Goal: Task Accomplishment & Management: Manage account settings

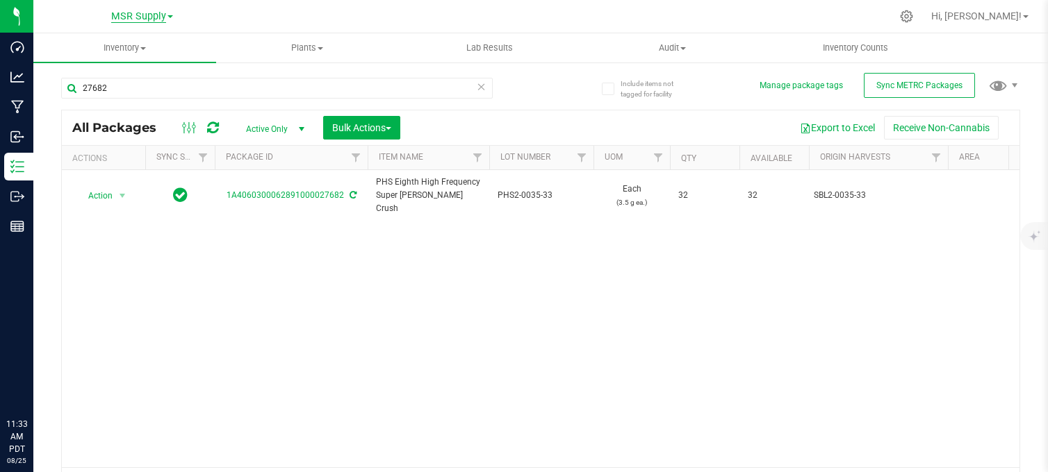
drag, startPoint x: 0, startPoint y: 0, endPoint x: 134, endPoint y: 22, distance: 135.8
click at [139, 17] on span "MSR Supply" at bounding box center [138, 16] width 55 height 13
click at [97, 65] on link "Nabis" at bounding box center [141, 67] width 203 height 19
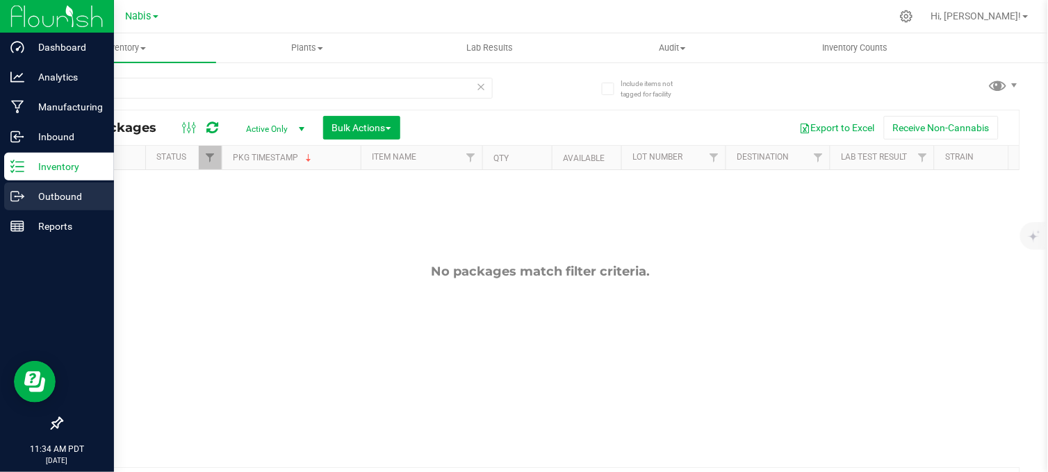
drag, startPoint x: 24, startPoint y: 189, endPoint x: 81, endPoint y: 202, distance: 57.8
click at [26, 189] on p "Outbound" at bounding box center [65, 196] width 83 height 17
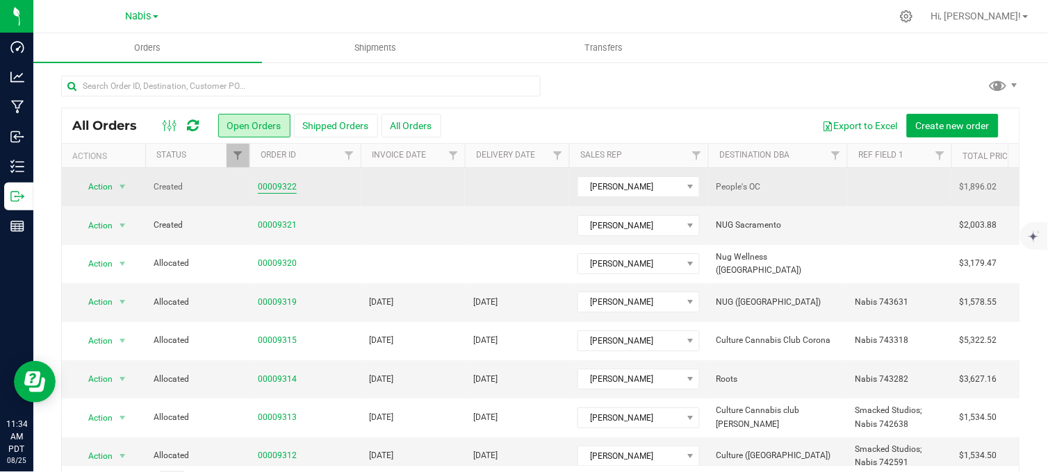
click at [275, 188] on link "00009322" at bounding box center [277, 187] width 39 height 13
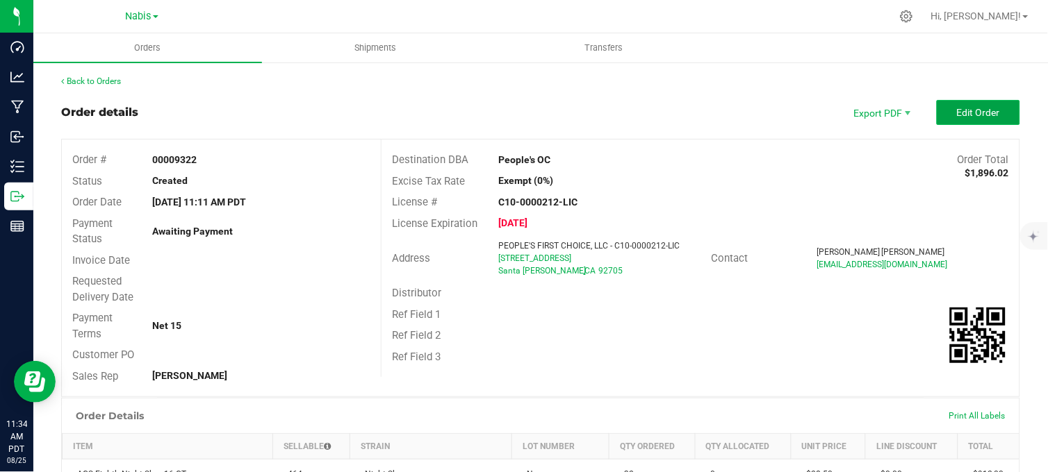
click at [960, 113] on span "Edit Order" at bounding box center [978, 112] width 43 height 11
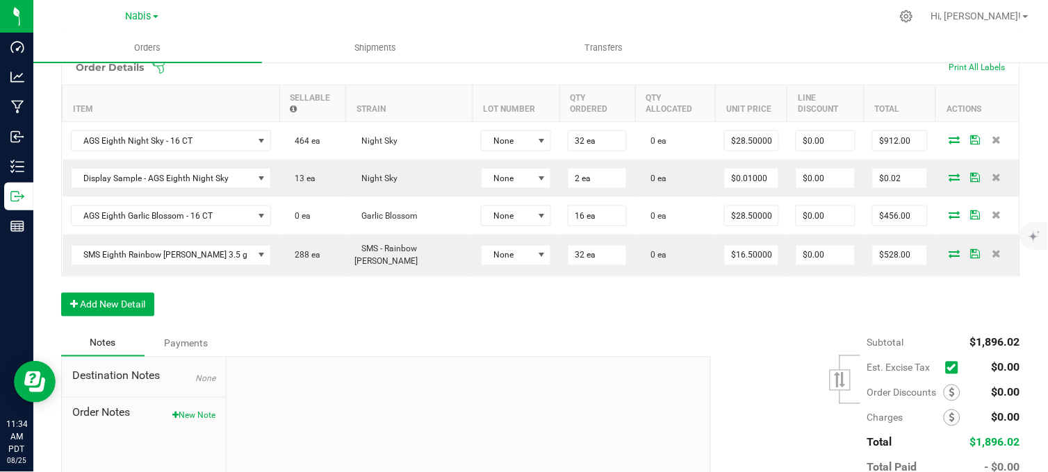
scroll to position [308, 0]
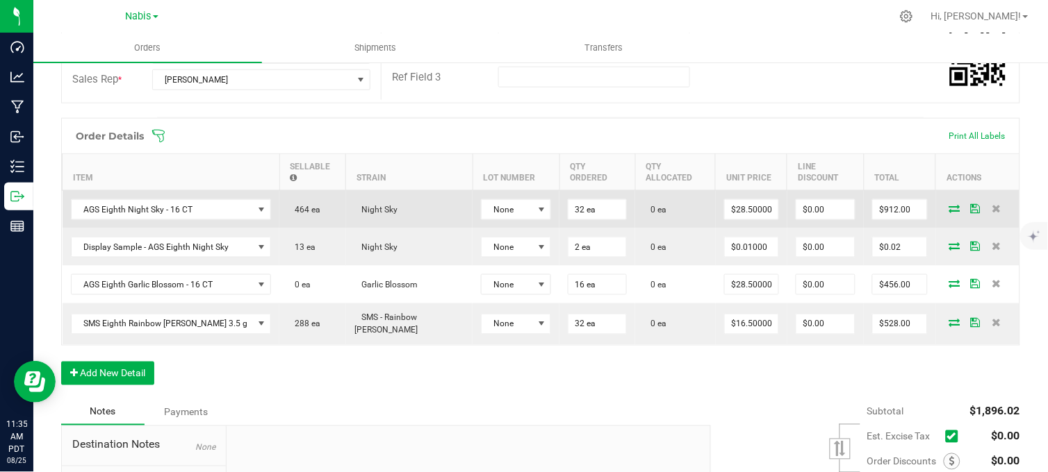
click at [949, 206] on icon at bounding box center [954, 208] width 11 height 8
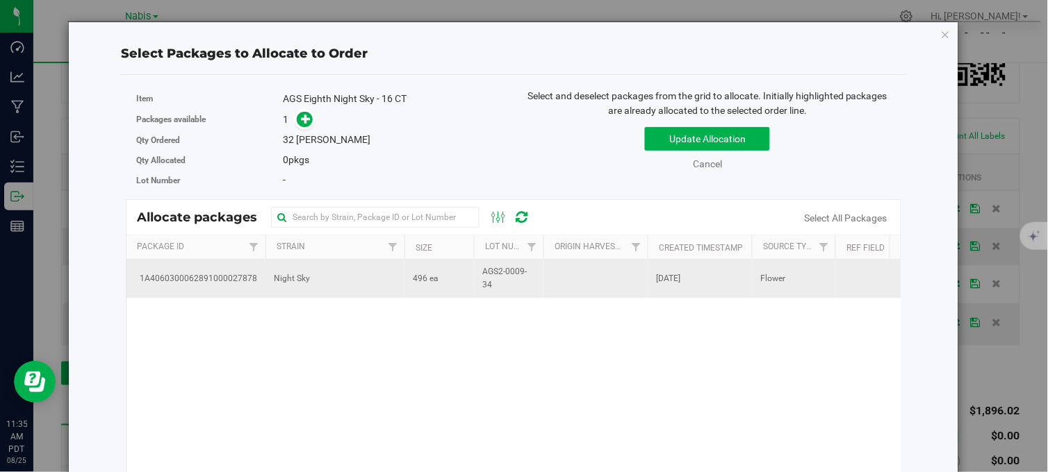
click at [517, 272] on span "AGS2-0009-34" at bounding box center [508, 278] width 53 height 26
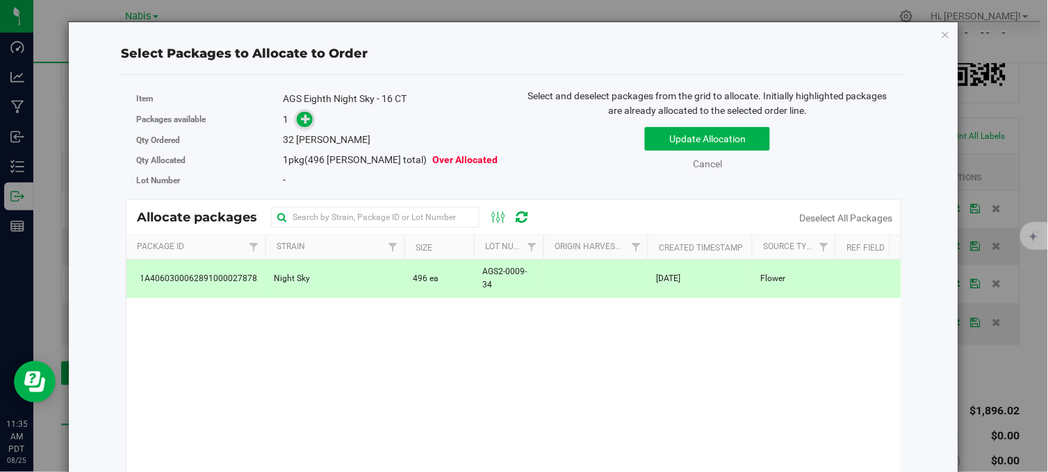
click at [301, 114] on icon at bounding box center [306, 119] width 10 height 10
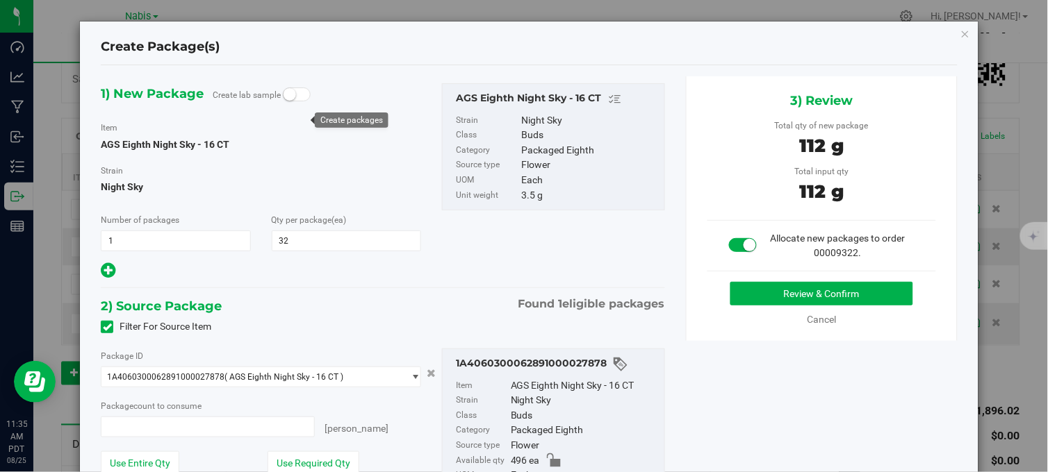
type input "32 ea"
click at [787, 297] on button "Review & Confirm" at bounding box center [821, 294] width 183 height 24
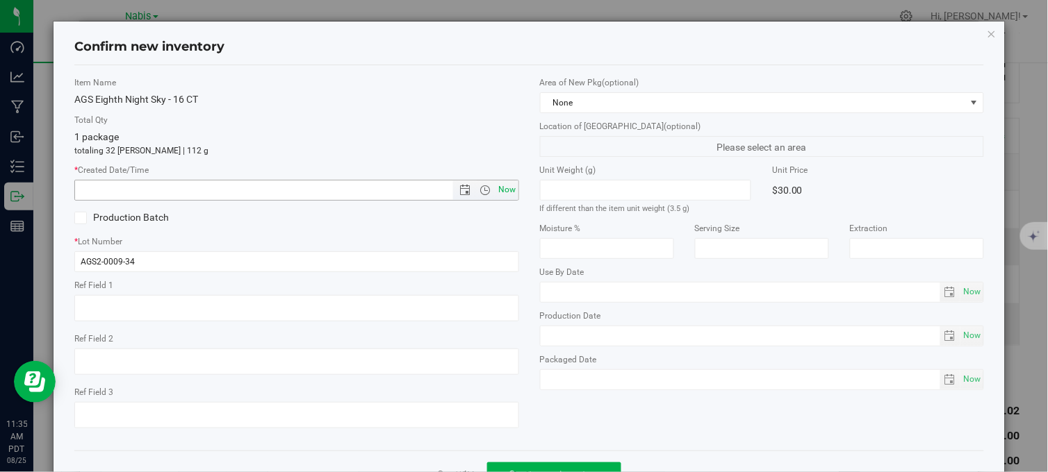
click at [500, 191] on span "Now" at bounding box center [507, 190] width 24 height 20
type input "8/25/2025 11:35 AM"
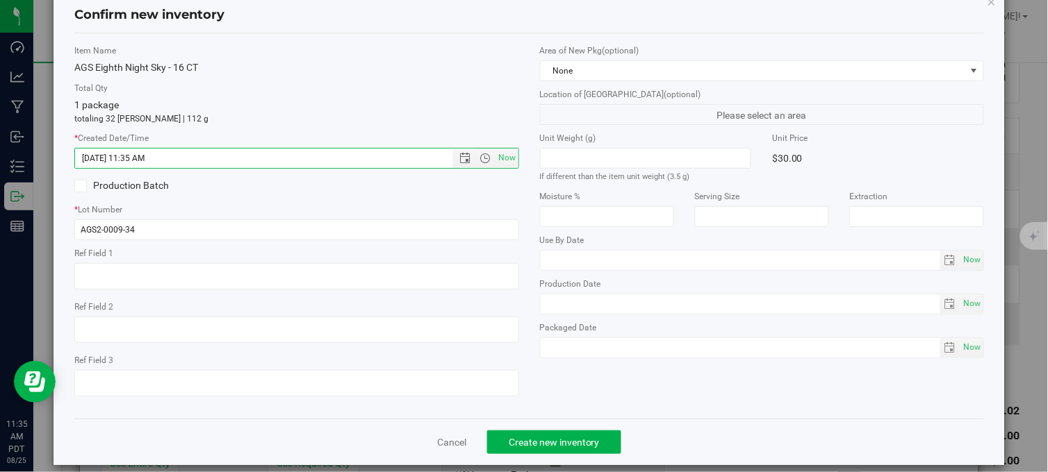
scroll to position [50, 0]
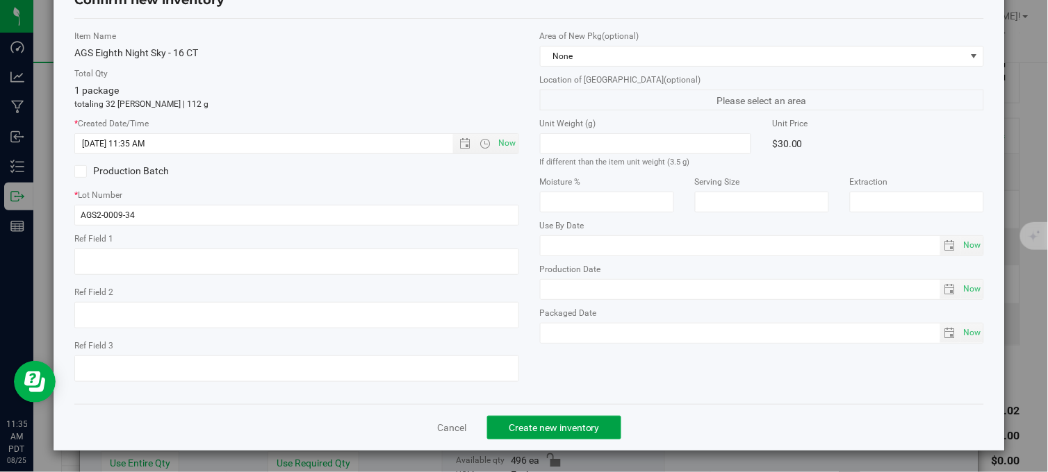
drag, startPoint x: 559, startPoint y: 425, endPoint x: 629, endPoint y: 375, distance: 86.2
click at [559, 424] on span "Create new inventory" at bounding box center [554, 427] width 91 height 11
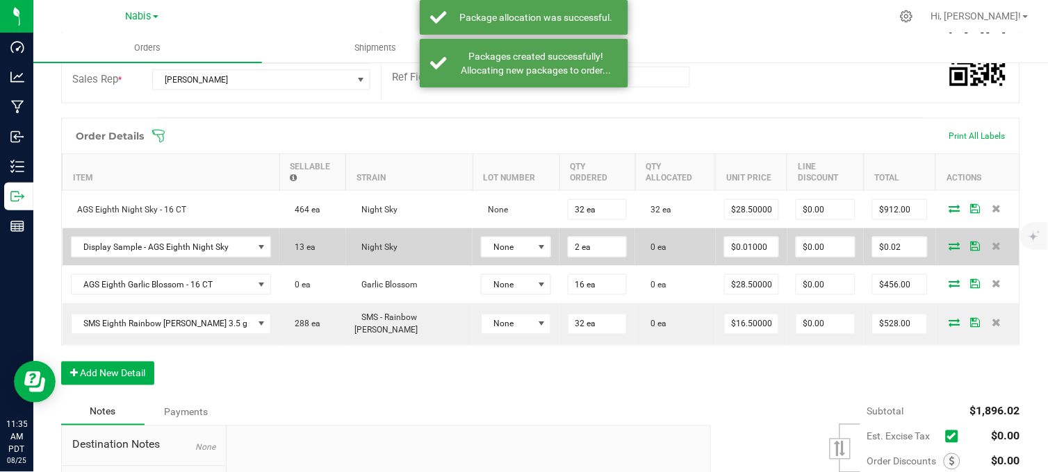
click at [944, 247] on span at bounding box center [954, 246] width 21 height 8
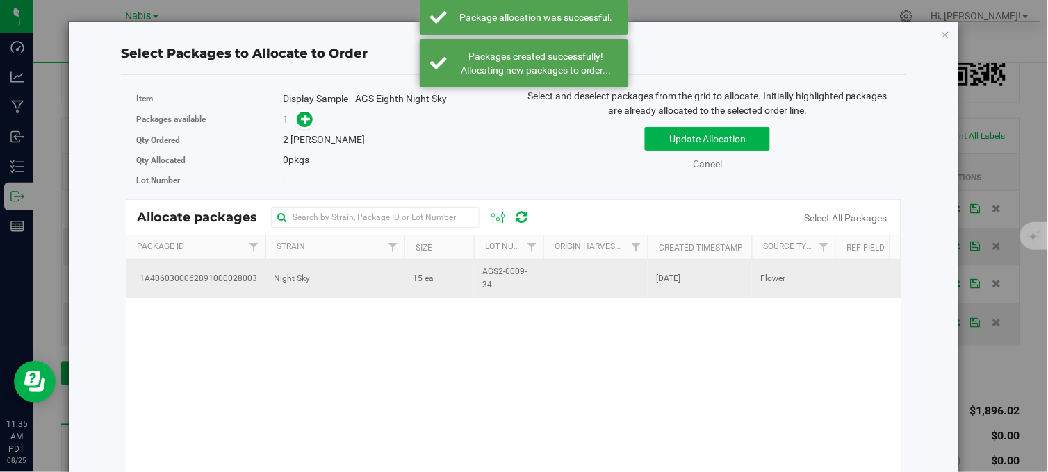
click at [449, 290] on td "15 ea" at bounding box center [438, 279] width 69 height 38
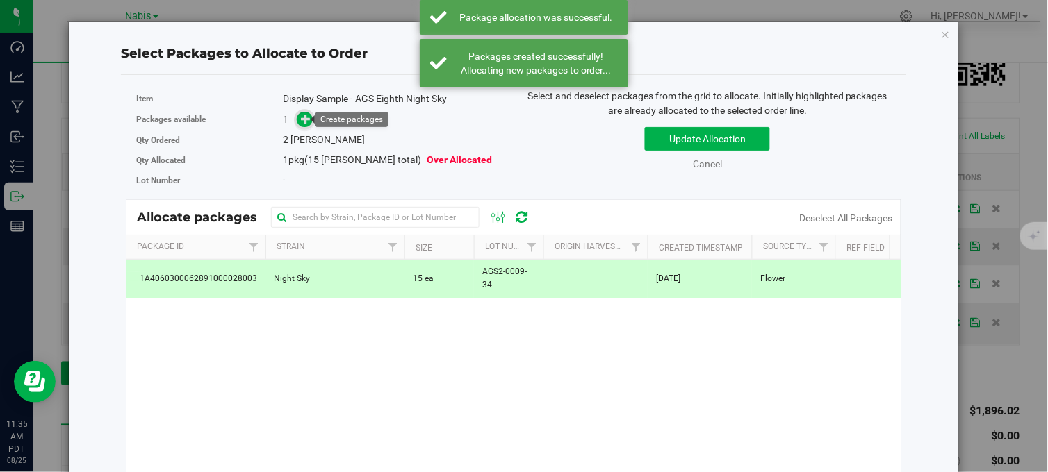
click at [307, 119] on icon at bounding box center [306, 119] width 10 height 10
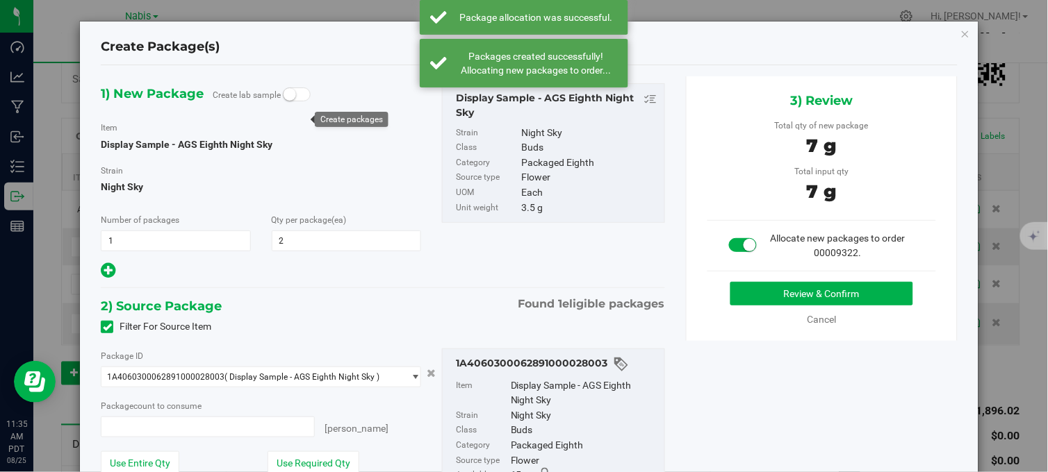
type input "2 ea"
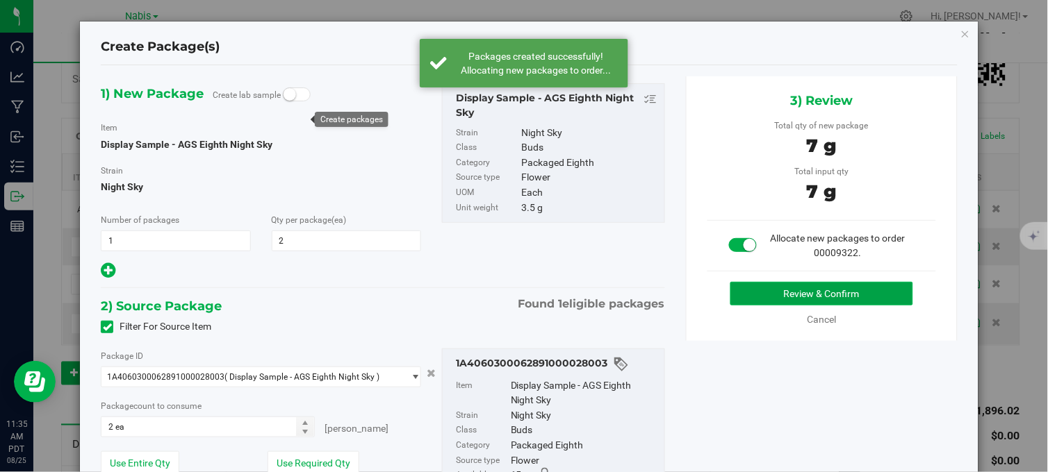
click at [802, 297] on button "Review & Confirm" at bounding box center [821, 294] width 183 height 24
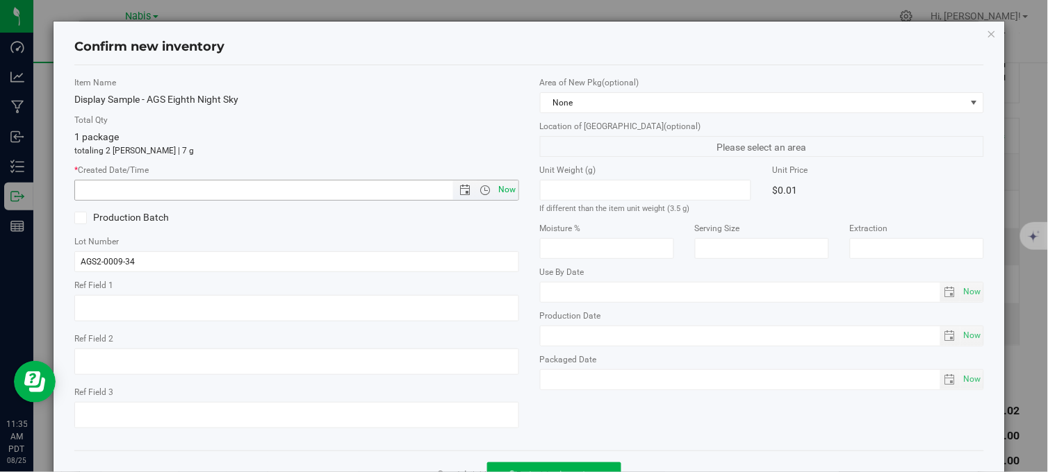
click at [511, 195] on span "Now" at bounding box center [507, 190] width 24 height 20
type input "8/25/2025 11:35 AM"
click at [987, 33] on icon "button" at bounding box center [992, 33] width 10 height 17
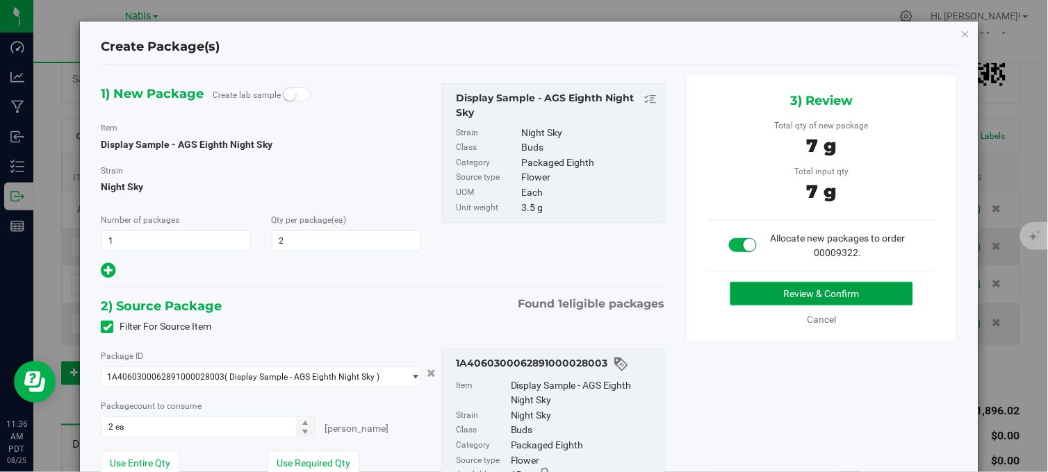
click at [762, 306] on button "Review & Confirm" at bounding box center [821, 294] width 183 height 24
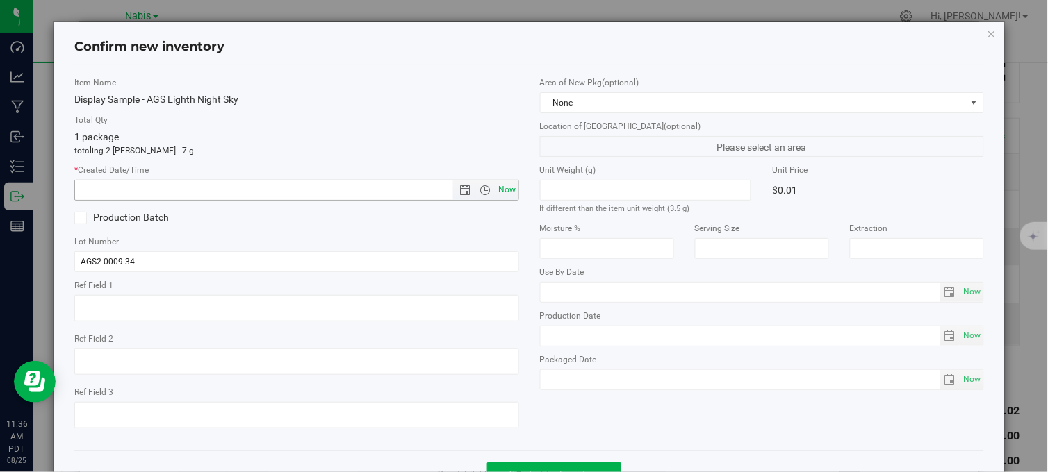
click at [499, 190] on span "Now" at bounding box center [507, 190] width 24 height 20
type input "8/25/2025 11:36 AM"
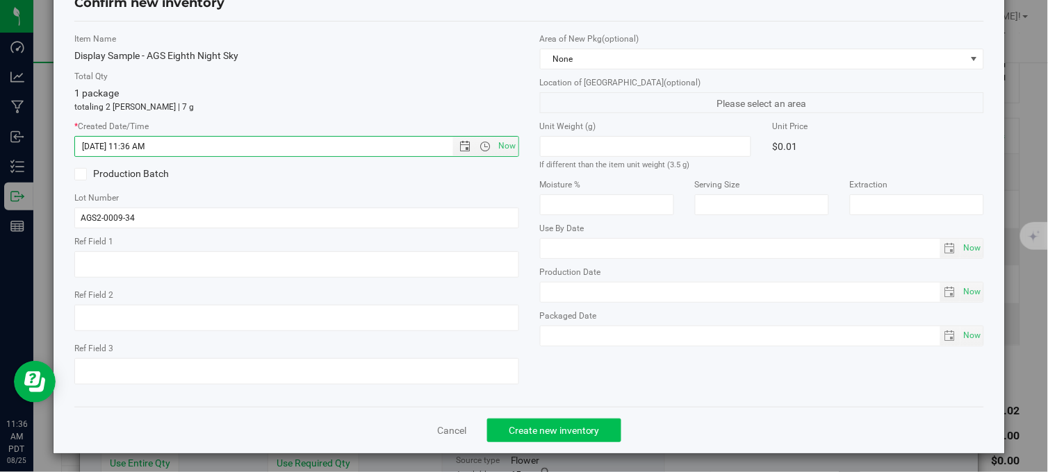
scroll to position [50, 0]
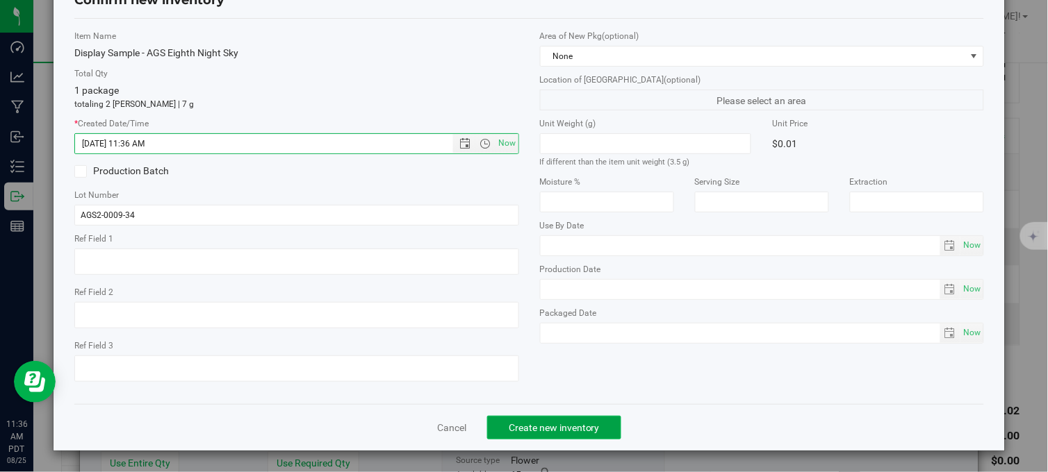
click at [547, 425] on span "Create new inventory" at bounding box center [554, 427] width 91 height 11
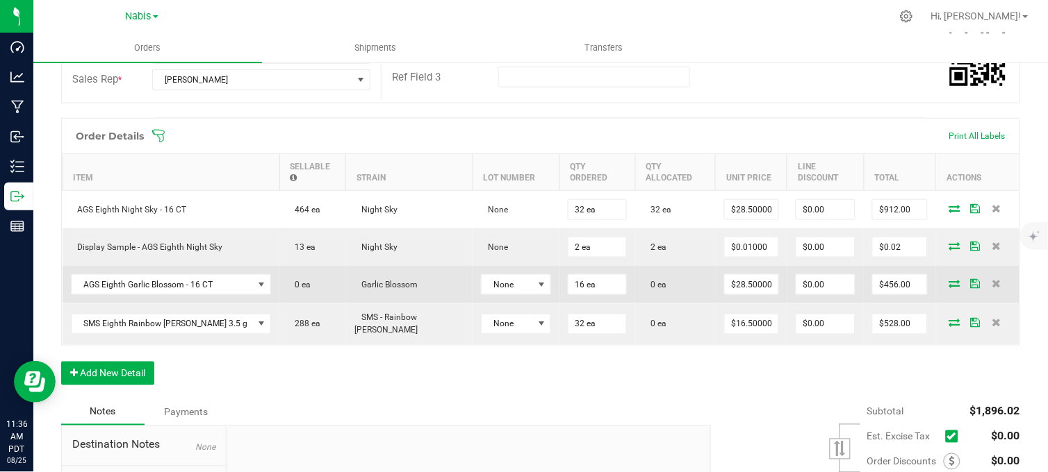
click at [949, 279] on icon at bounding box center [954, 283] width 11 height 8
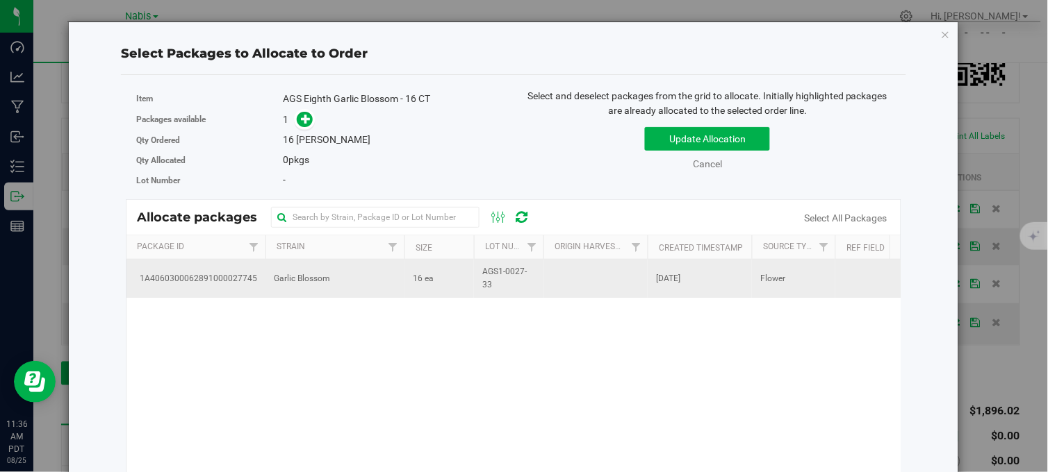
click at [456, 274] on td "16 ea" at bounding box center [438, 279] width 69 height 38
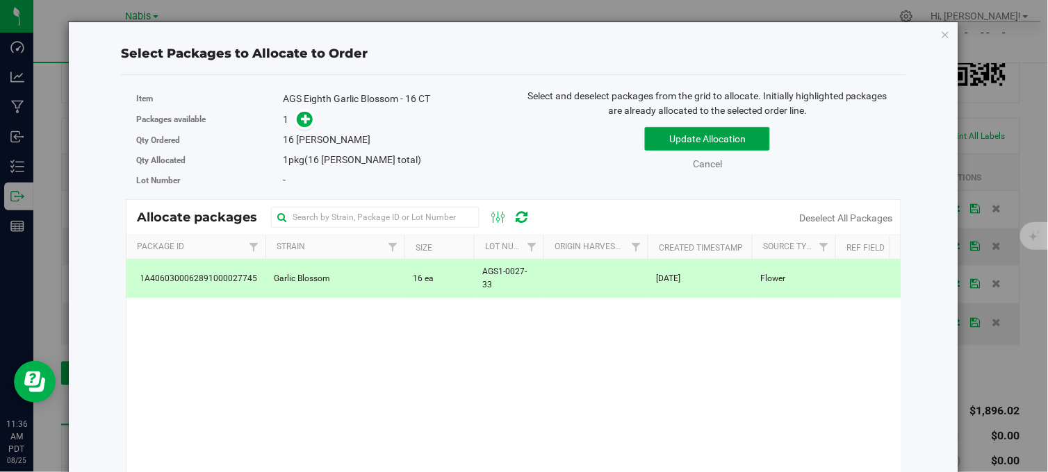
click at [671, 140] on button "Update Allocation" at bounding box center [707, 139] width 125 height 24
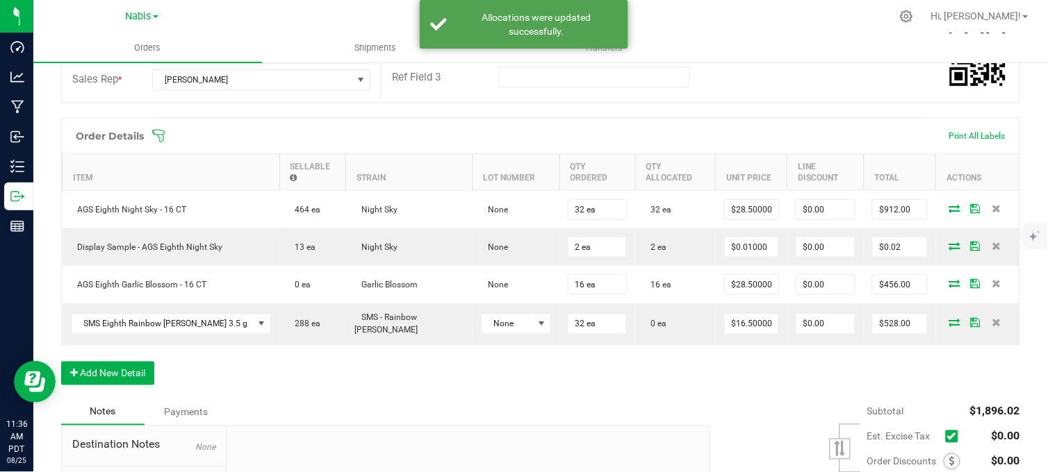
click at [698, 372] on div "Order Details Print All Labels Item Sellable Strain Lot Number Qty Ordered Qty …" at bounding box center [540, 258] width 959 height 281
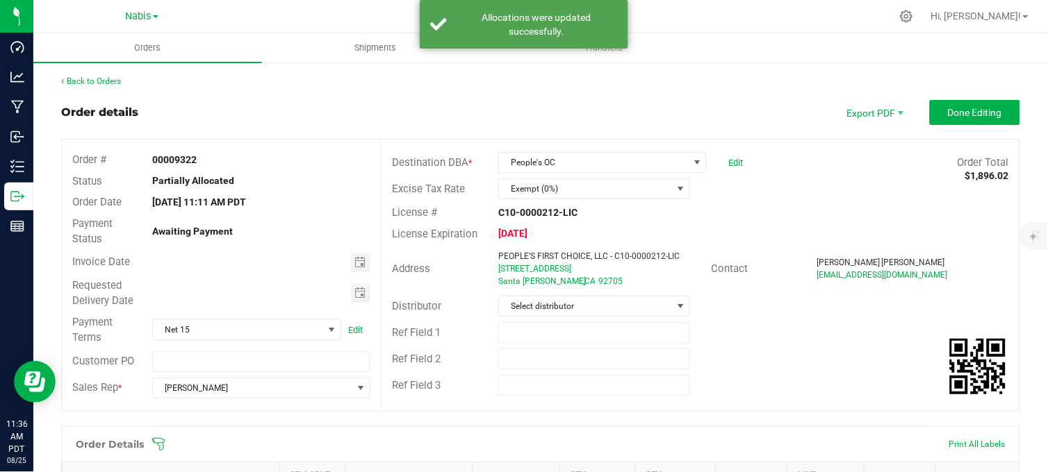
click at [776, 332] on div "Ref Field 1" at bounding box center [700, 333] width 638 height 26
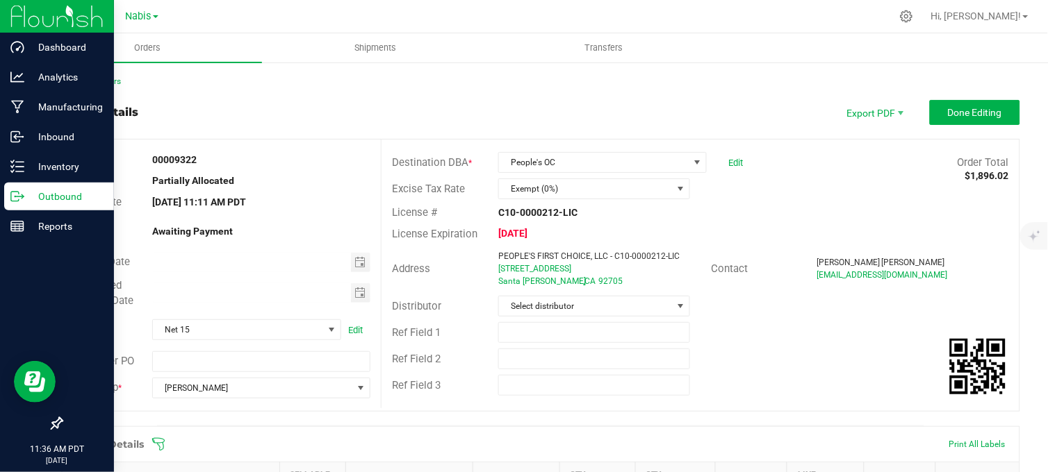
click at [19, 198] on icon at bounding box center [17, 197] width 14 height 14
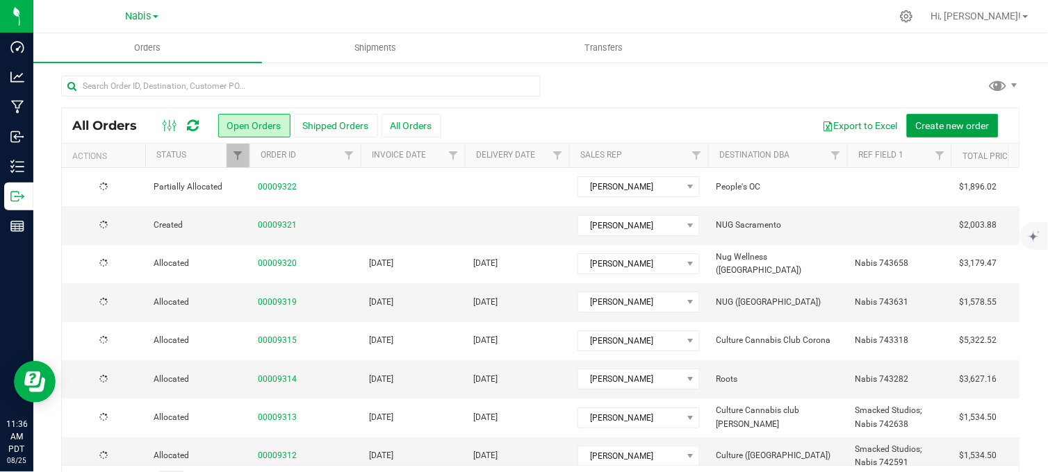
click at [932, 124] on span "Create new order" at bounding box center [953, 125] width 74 height 11
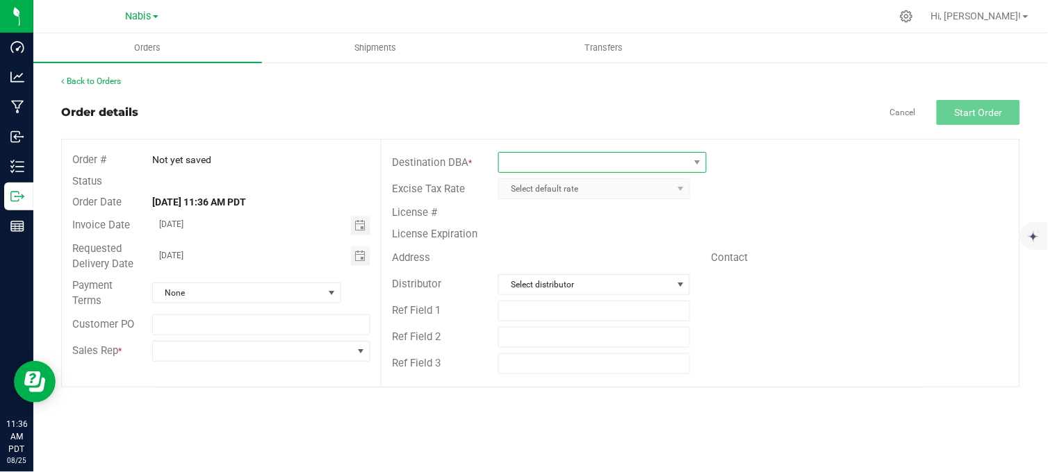
click at [570, 163] on span at bounding box center [593, 162] width 189 height 19
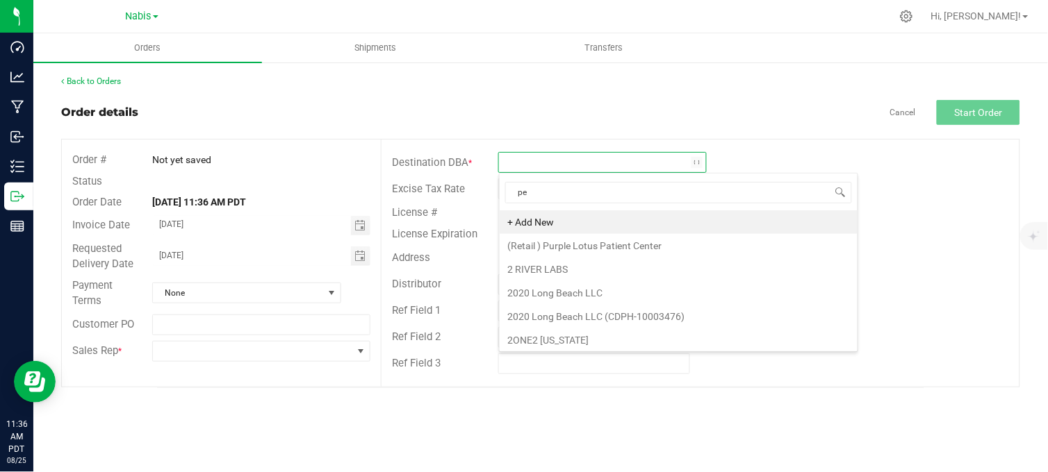
scroll to position [21, 207]
type input "people"
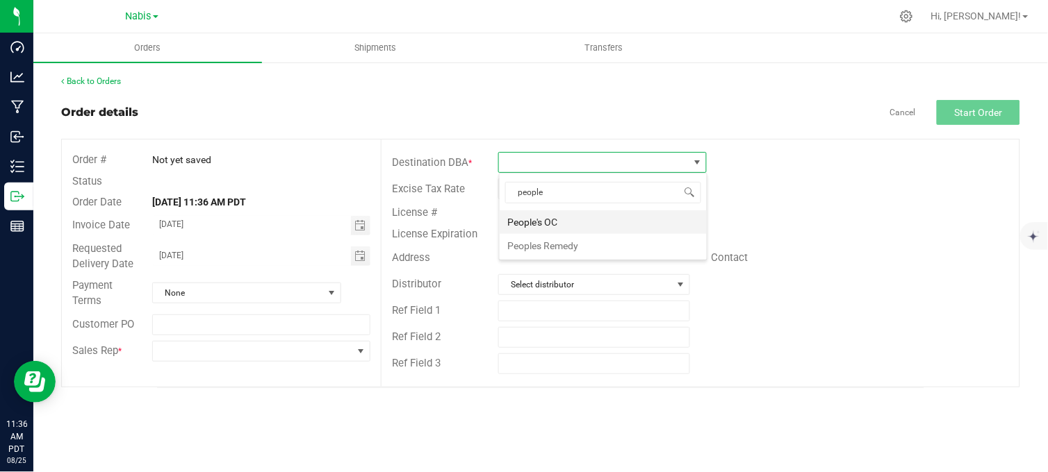
click at [554, 223] on li "People's OC" at bounding box center [603, 223] width 207 height 24
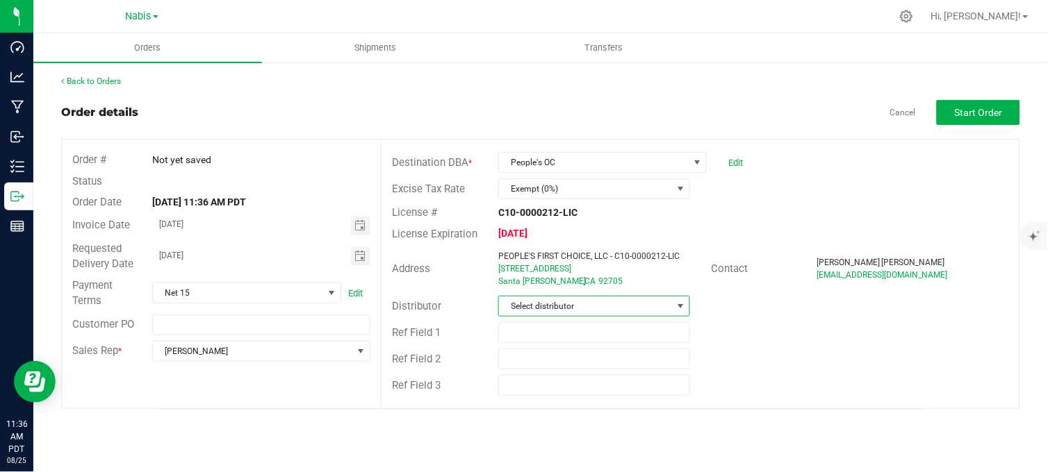
click at [572, 304] on span "Select distributor" at bounding box center [585, 306] width 173 height 19
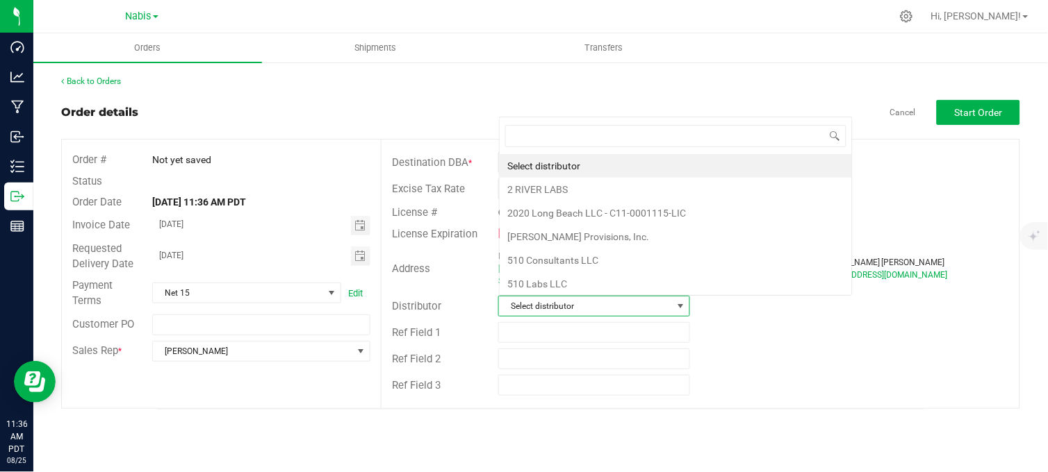
scroll to position [21, 189]
click at [643, 75] on div "Back to Orders" at bounding box center [540, 81] width 959 height 13
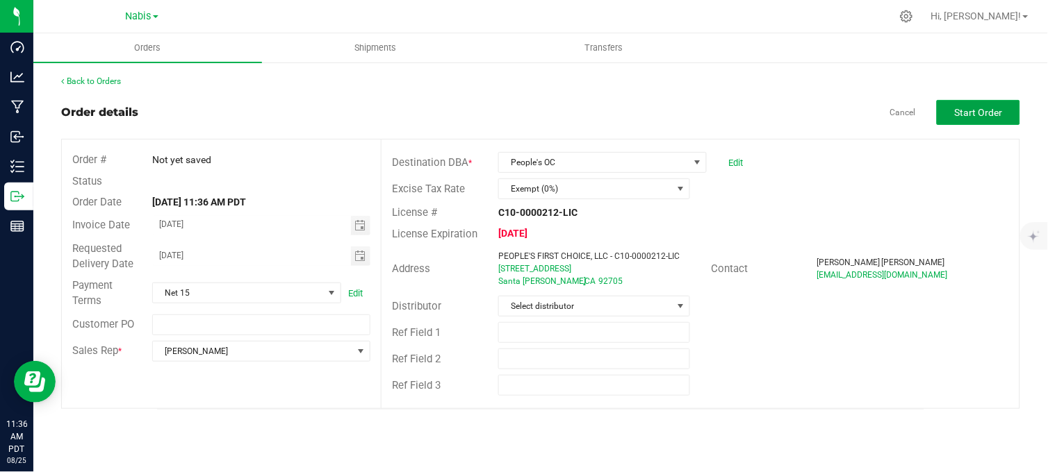
drag, startPoint x: 966, startPoint y: 112, endPoint x: 814, endPoint y: 204, distance: 178.0
click at [964, 113] on span "Start Order" at bounding box center [979, 112] width 48 height 11
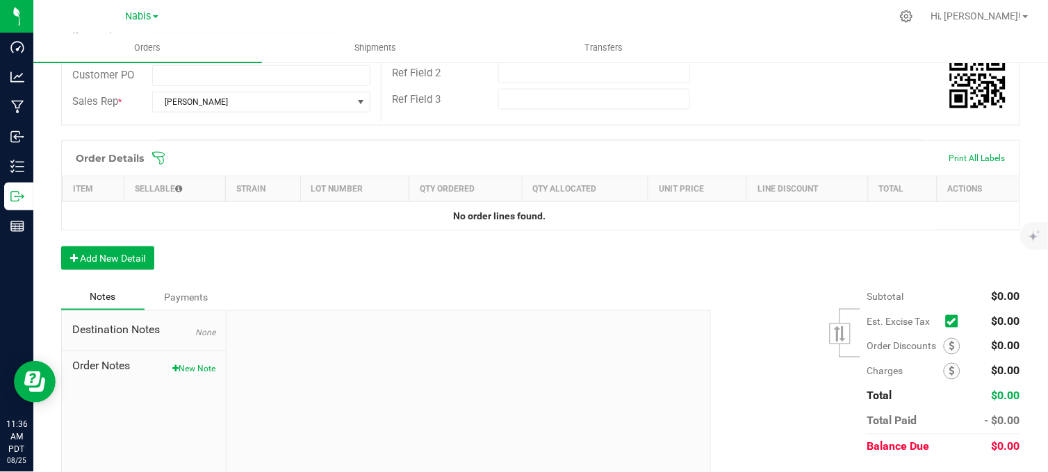
scroll to position [308, 0]
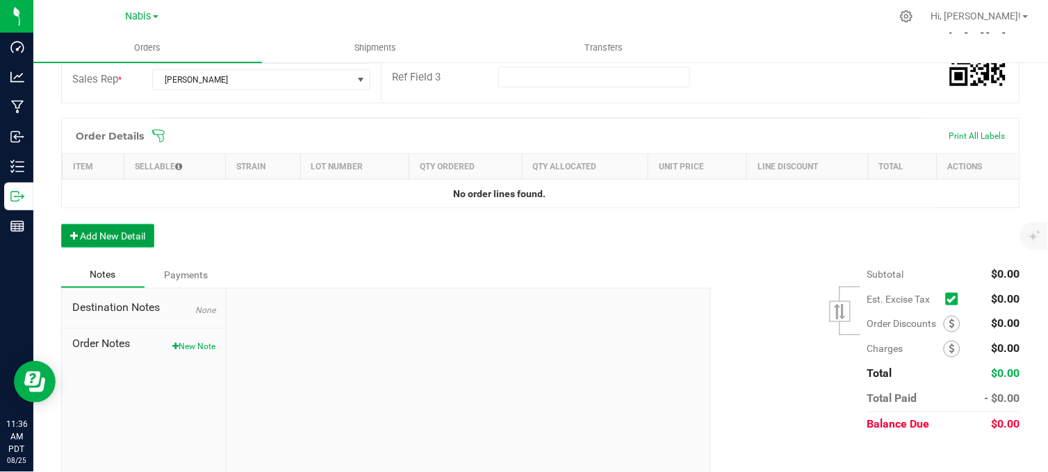
click at [106, 235] on button "Add New Detail" at bounding box center [107, 236] width 93 height 24
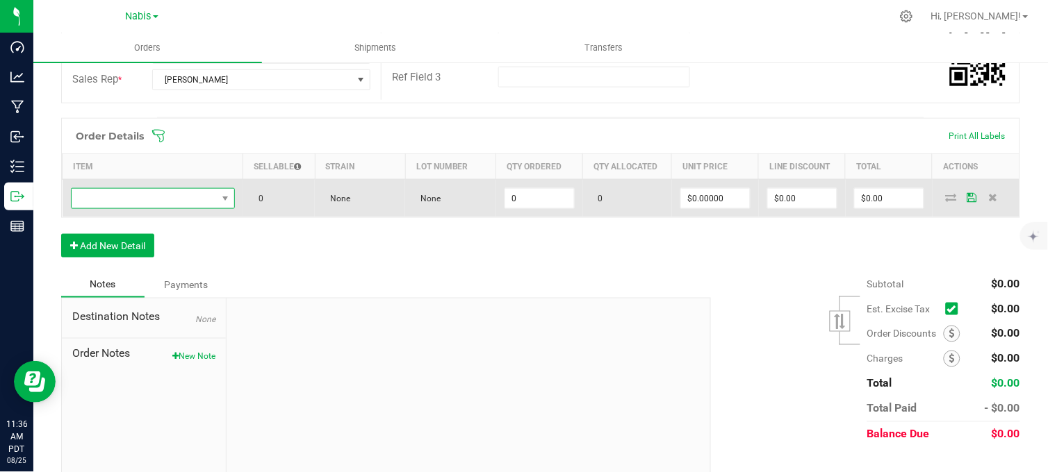
click at [185, 198] on span "NO DATA FOUND" at bounding box center [144, 198] width 145 height 19
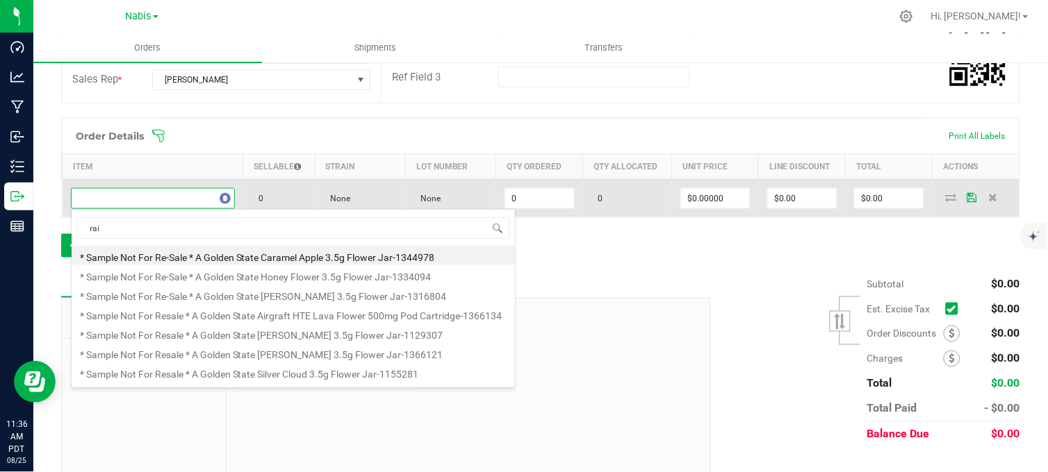
scroll to position [21, 160]
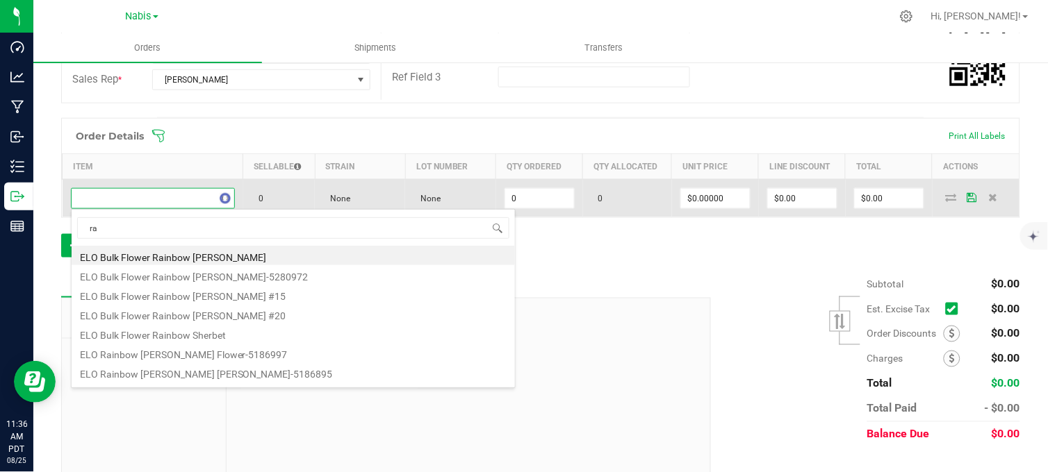
type input "r"
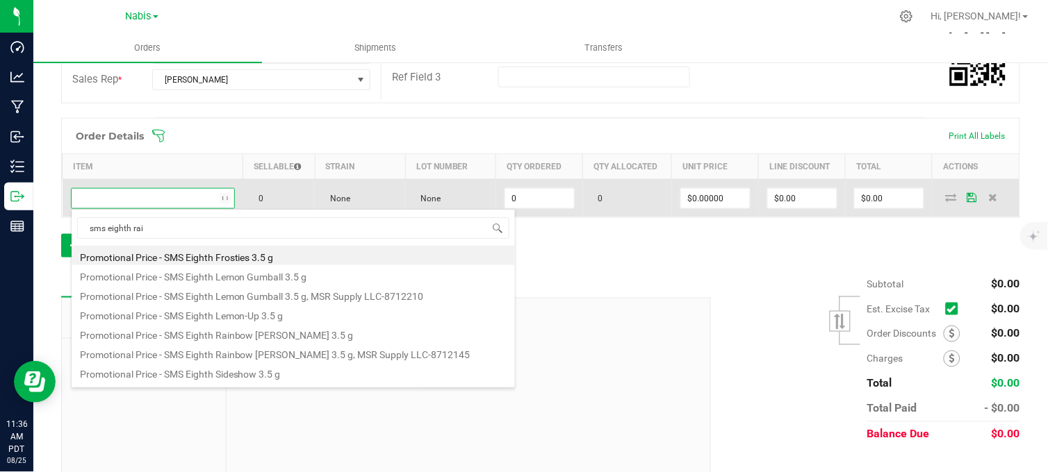
type input "sms eighth rain"
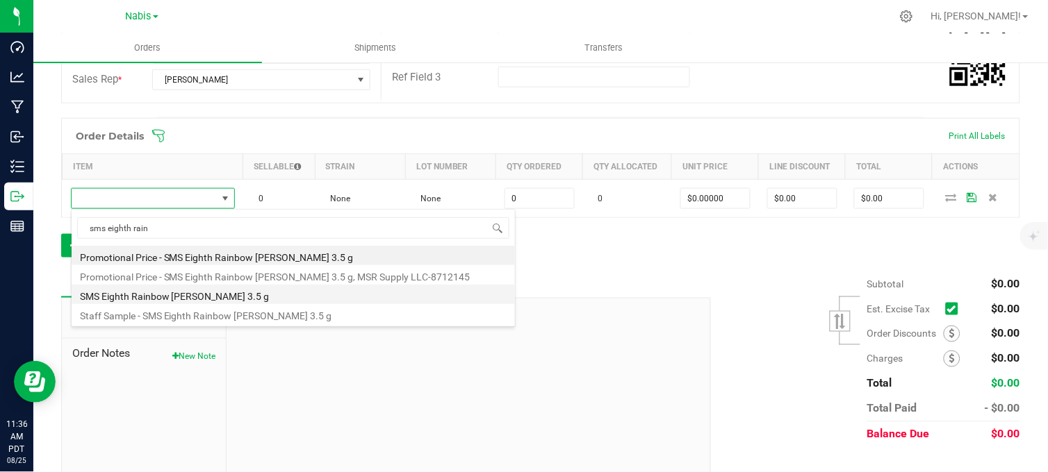
click at [156, 299] on li "SMS Eighth Rainbow [PERSON_NAME] 3.5 g" at bounding box center [293, 294] width 443 height 19
type input "0 ea"
type input "$16.50000"
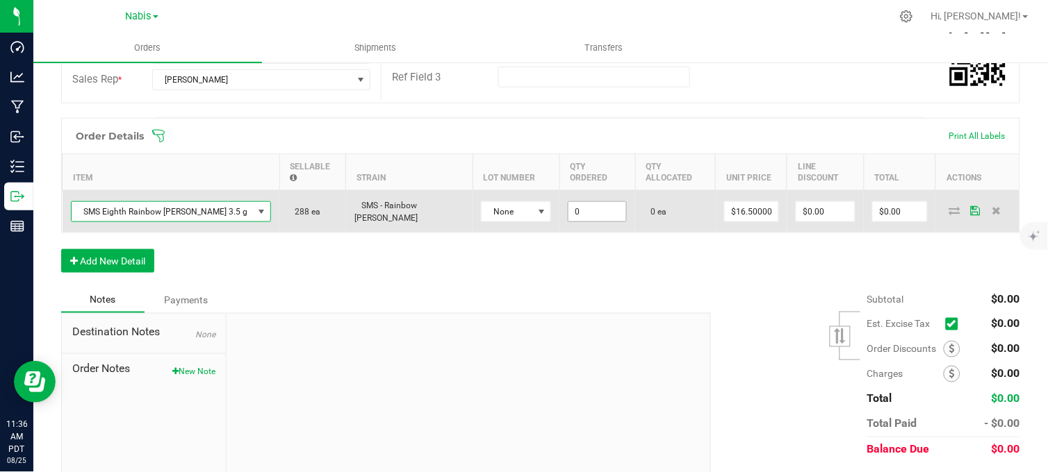
click at [568, 202] on input "0" at bounding box center [597, 211] width 58 height 19
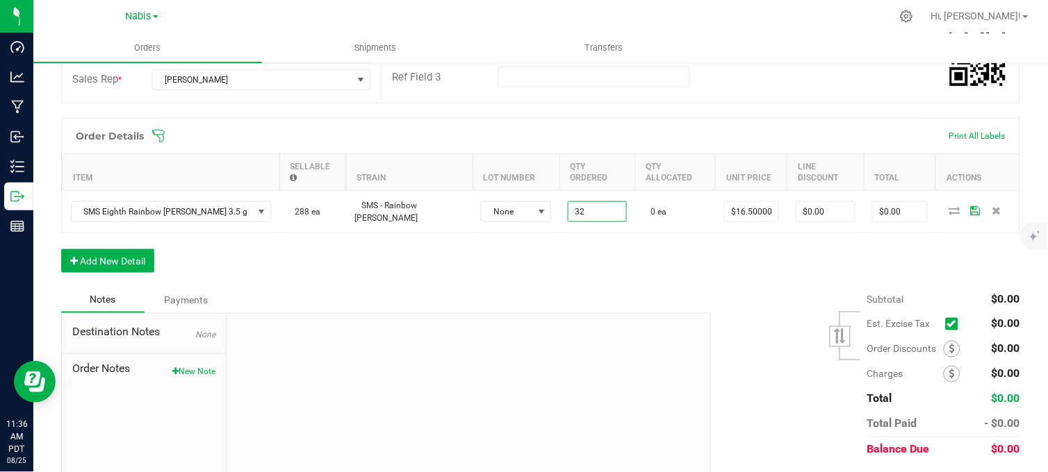
type input "32 ea"
type input "$528.00"
drag, startPoint x: 552, startPoint y: 306, endPoint x: 556, endPoint y: 299, distance: 8.7
click at [552, 314] on div at bounding box center [468, 407] width 484 height 186
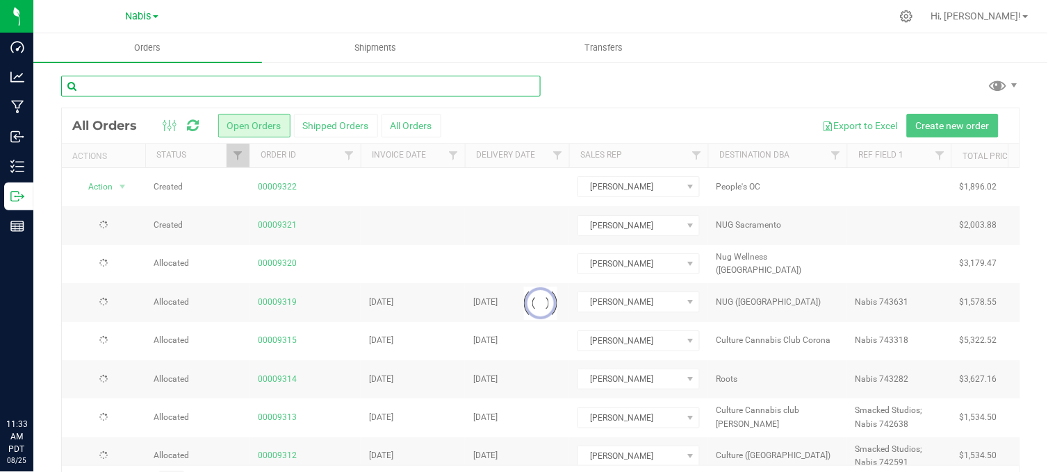
click at [285, 85] on input "text" at bounding box center [300, 86] width 479 height 21
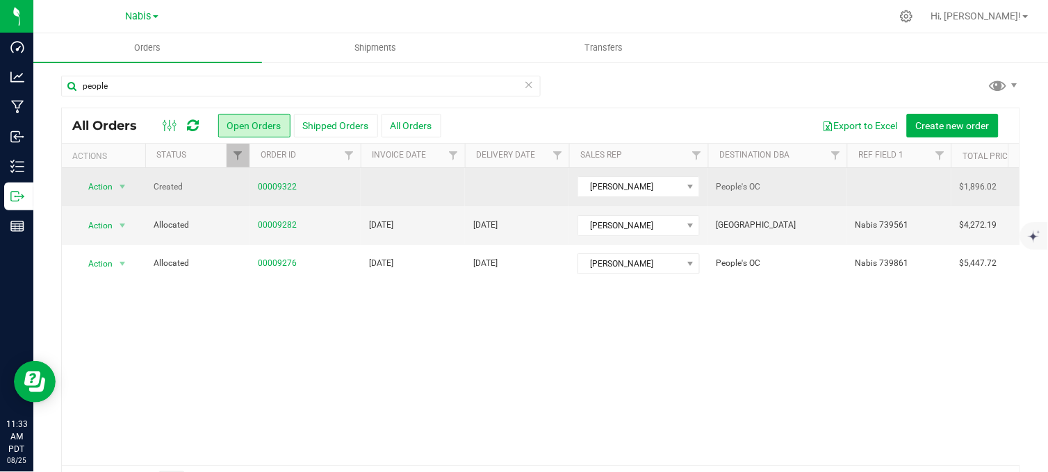
copy span "People's OC"
drag, startPoint x: 766, startPoint y: 183, endPoint x: 714, endPoint y: 195, distance: 52.8
click at [714, 195] on td "People's OC" at bounding box center [777, 187] width 139 height 38
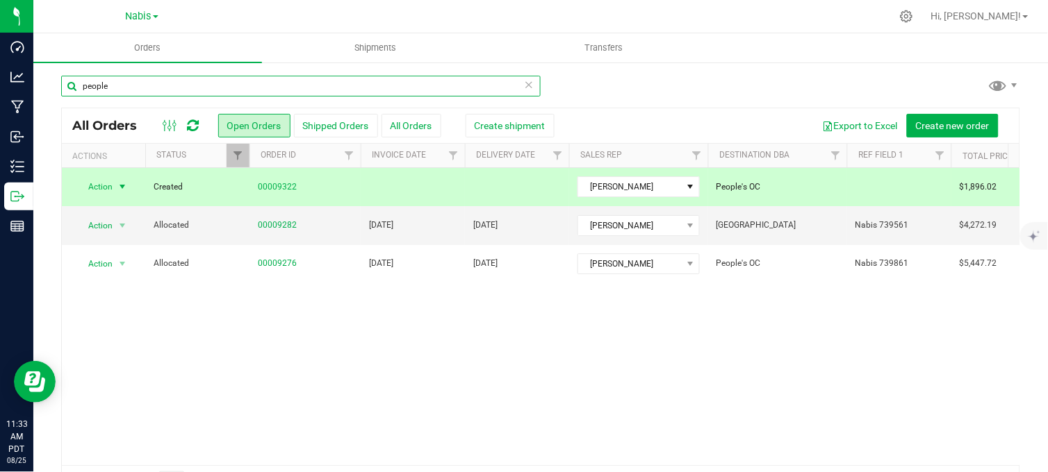
drag, startPoint x: 125, startPoint y: 81, endPoint x: 76, endPoint y: 85, distance: 48.8
click at [76, 85] on input "people" at bounding box center [300, 86] width 479 height 21
paste input "People's OC"
type input "People's OC"
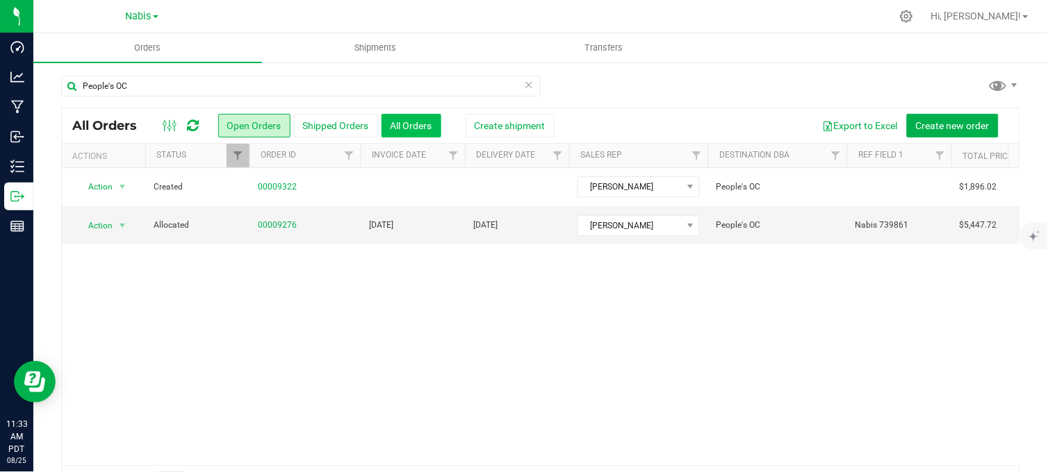
click at [402, 124] on button "All Orders" at bounding box center [411, 126] width 60 height 24
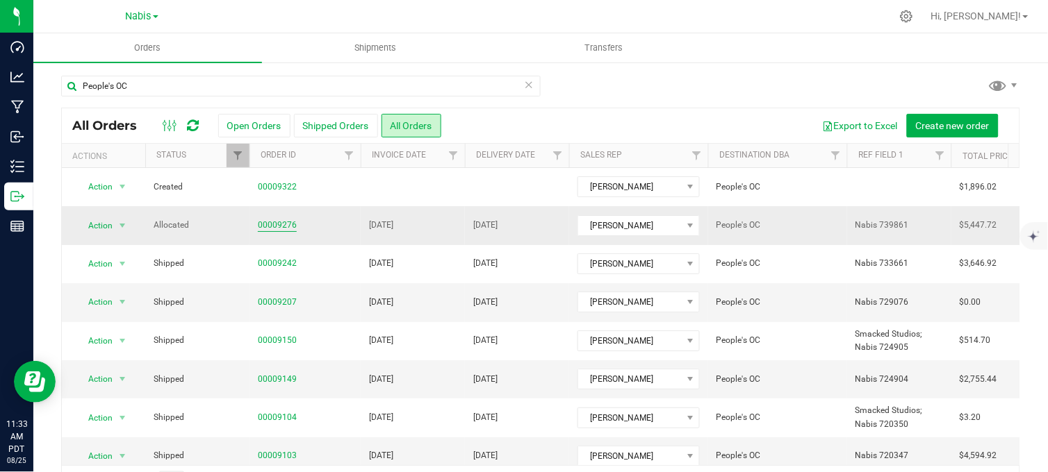
click at [279, 229] on link "00009276" at bounding box center [277, 225] width 39 height 13
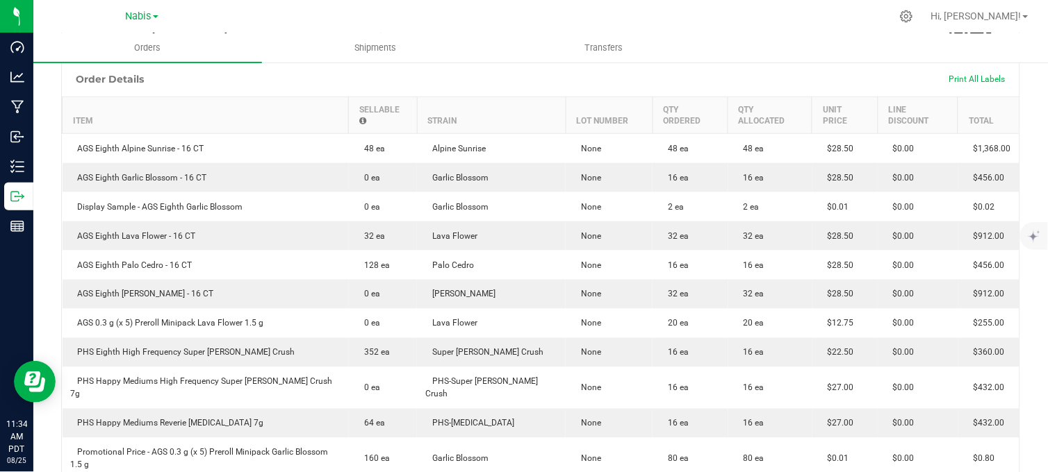
scroll to position [77, 0]
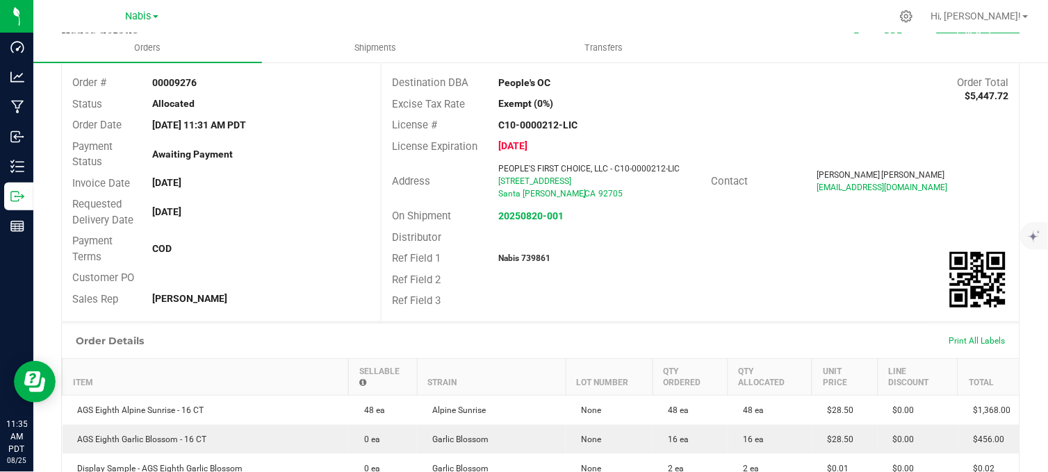
click at [338, 202] on div "Requested Delivery Date [DATE]" at bounding box center [221, 212] width 319 height 37
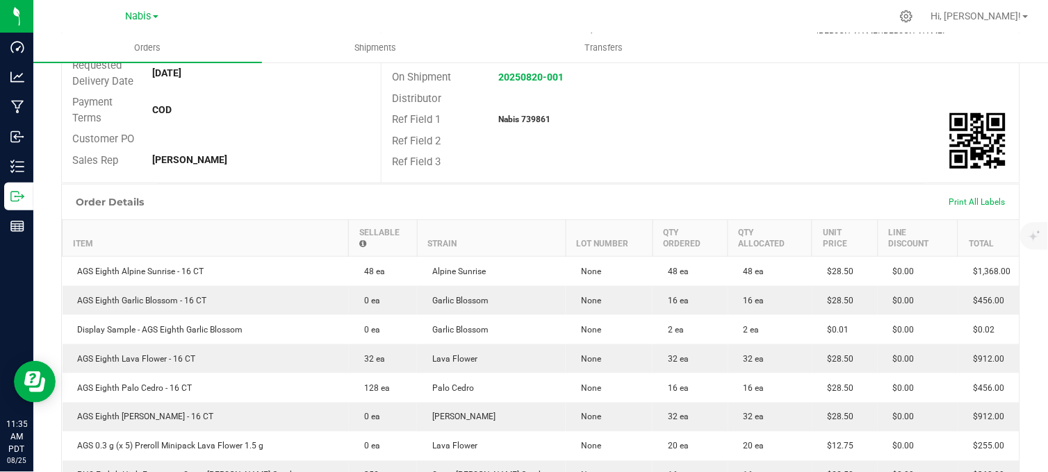
scroll to position [231, 0]
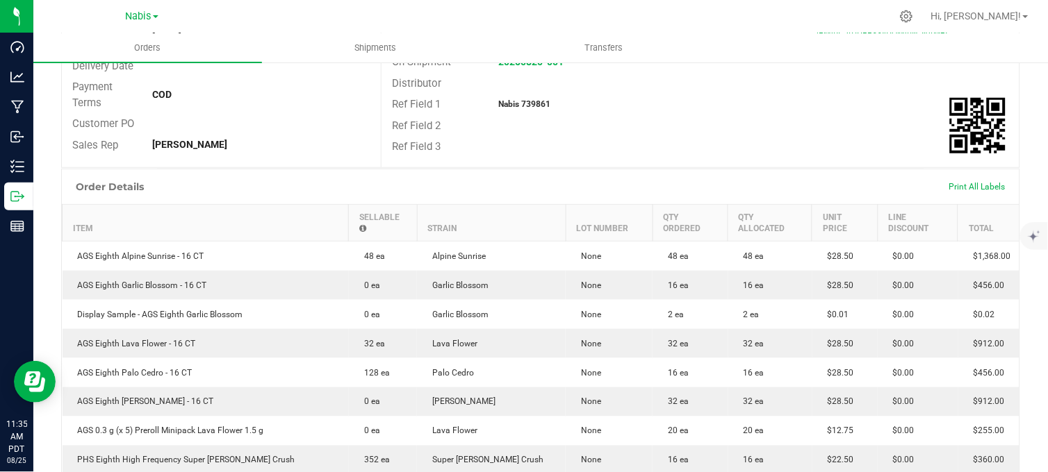
click at [327, 126] on div "Customer PO" at bounding box center [221, 124] width 319 height 22
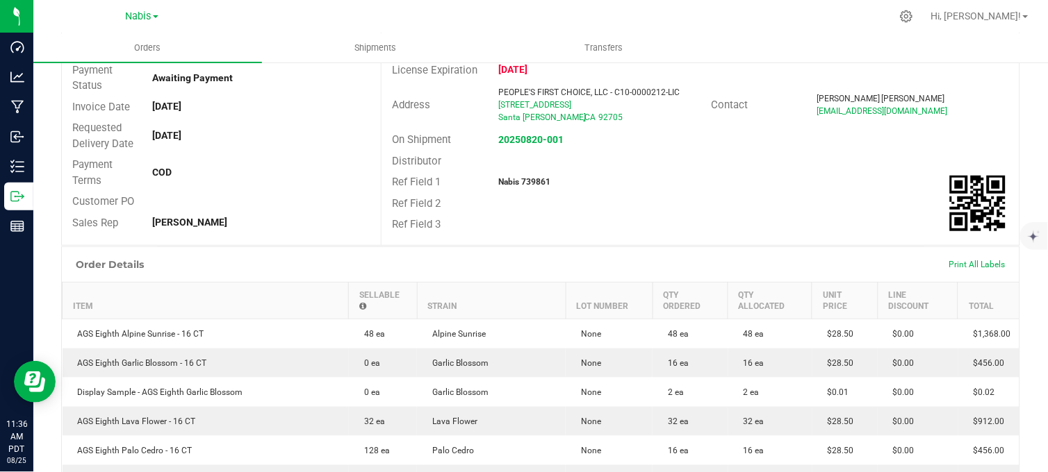
scroll to position [463, 0]
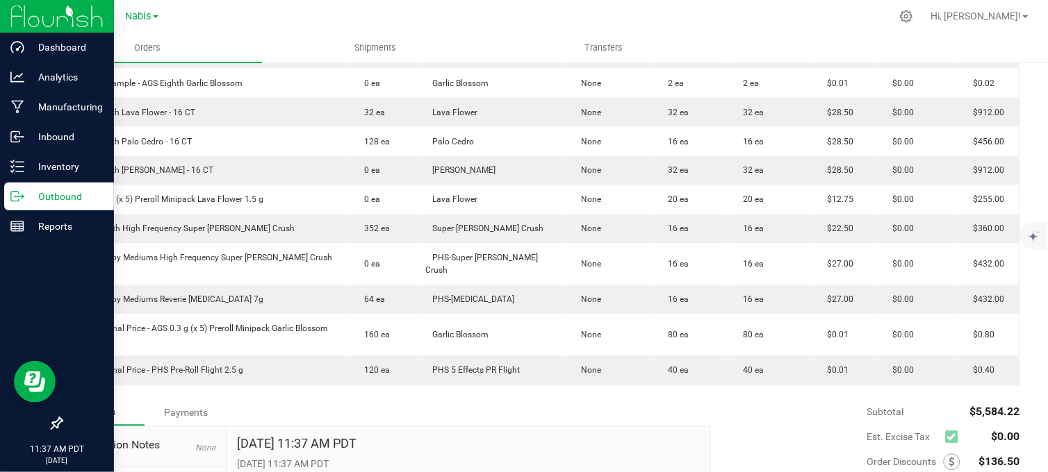
click at [24, 199] on p "Outbound" at bounding box center [65, 196] width 83 height 17
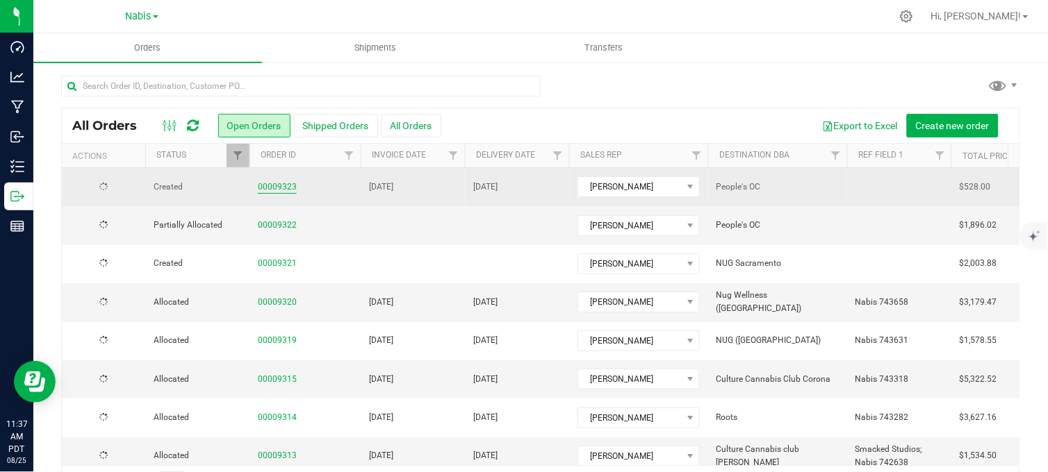
click at [277, 188] on link "00009323" at bounding box center [277, 187] width 39 height 13
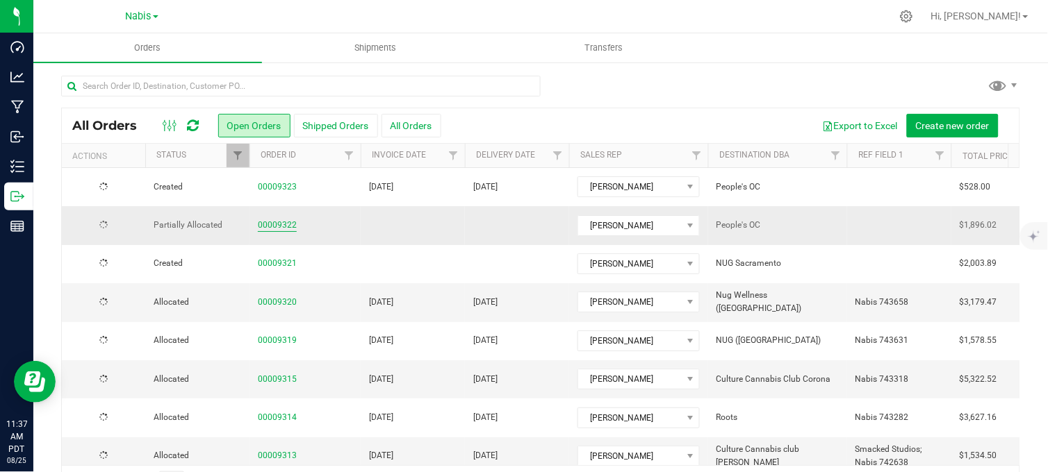
click at [267, 223] on link "00009322" at bounding box center [277, 225] width 39 height 13
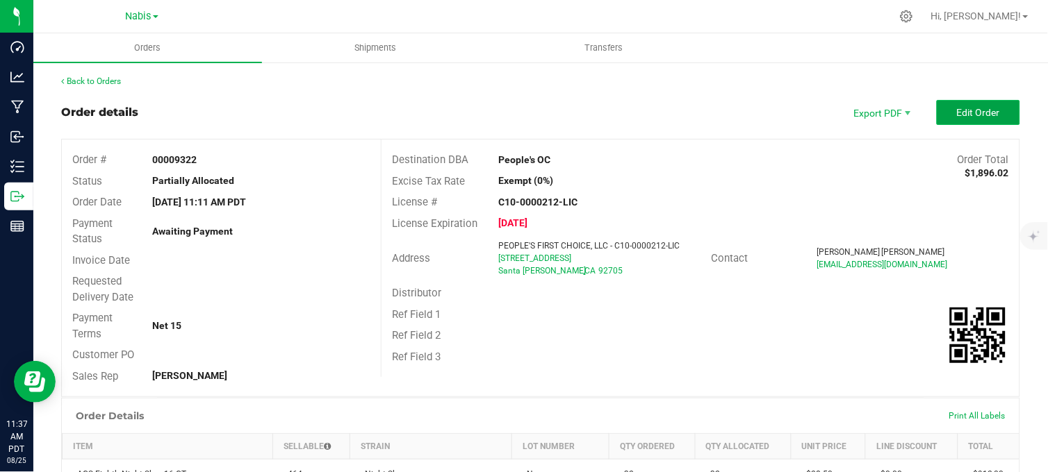
click at [959, 119] on button "Edit Order" at bounding box center [978, 112] width 83 height 25
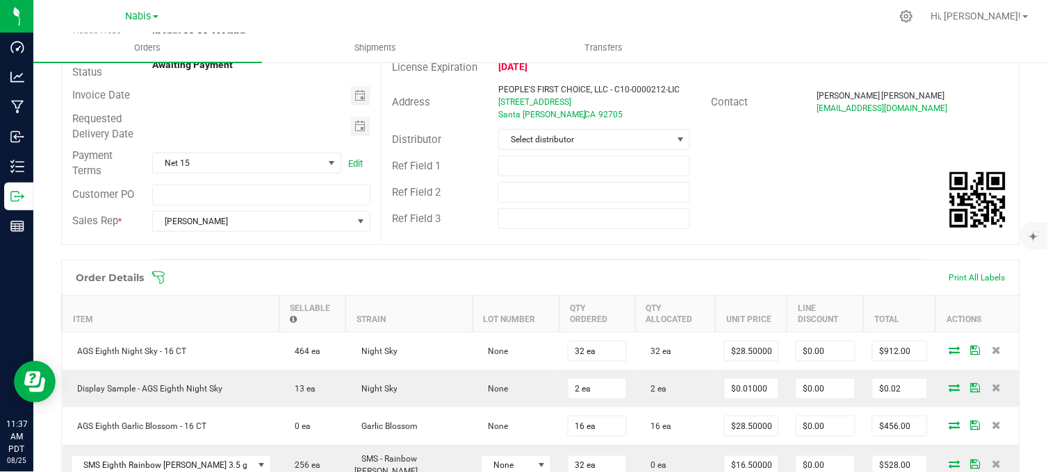
scroll to position [386, 0]
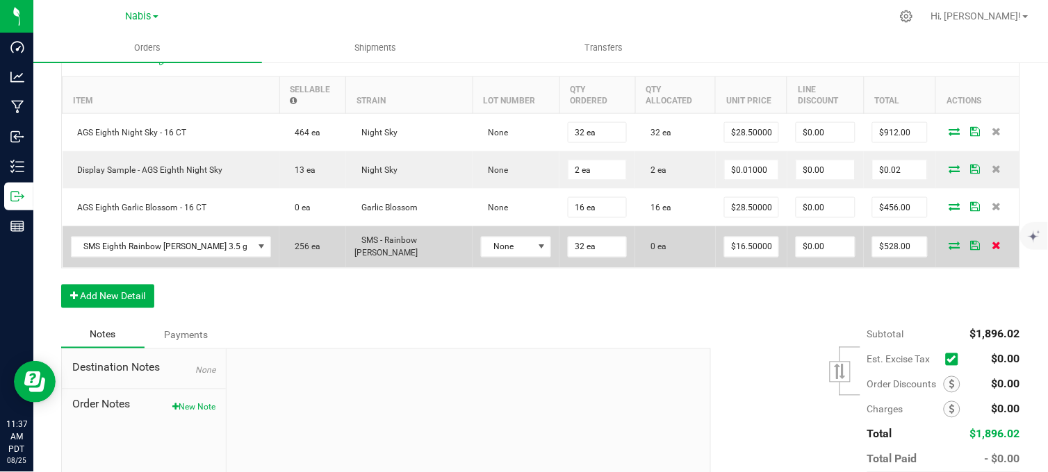
click at [991, 242] on icon at bounding box center [995, 246] width 9 height 8
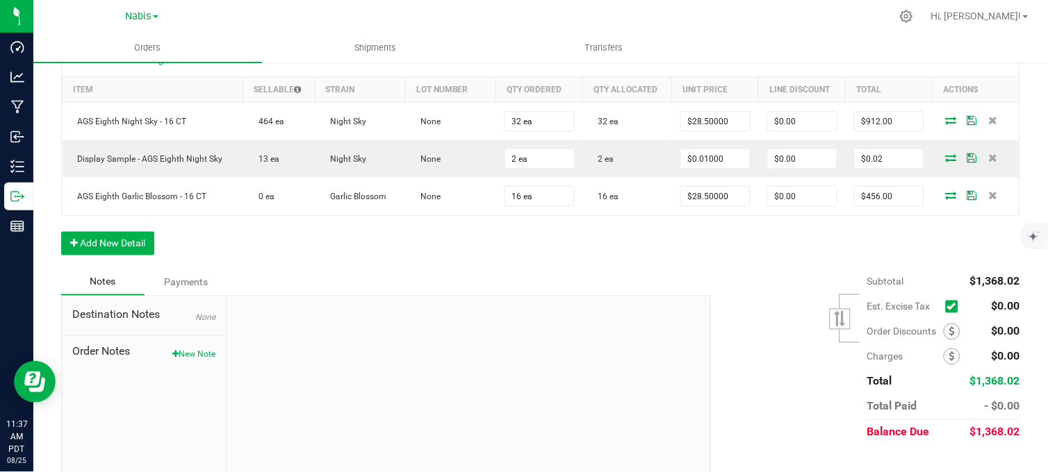
click at [518, 259] on div "Order Details Print All Labels Item Sellable Strain Lot Number Qty Ordered Qty …" at bounding box center [540, 155] width 959 height 229
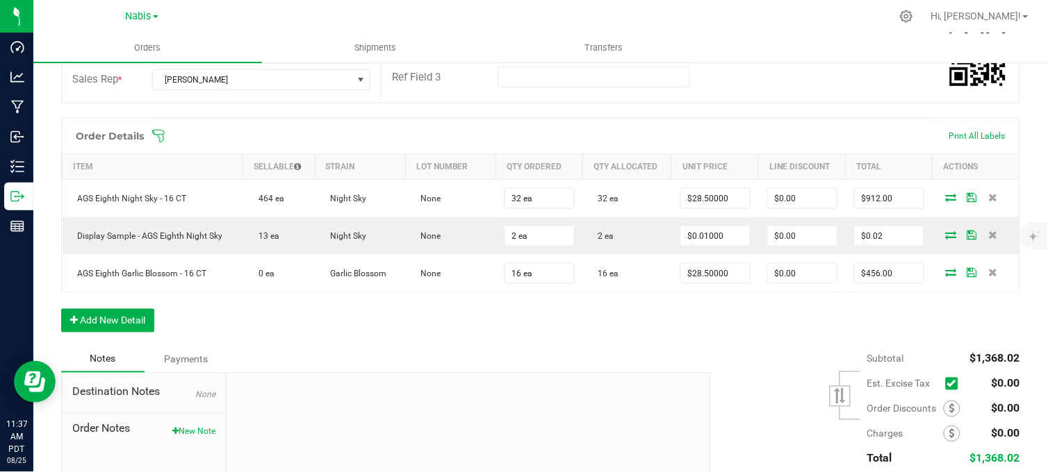
click at [558, 337] on div "Order Details Print All Labels Item Sellable Strain Lot Number Qty Ordered Qty …" at bounding box center [540, 232] width 959 height 229
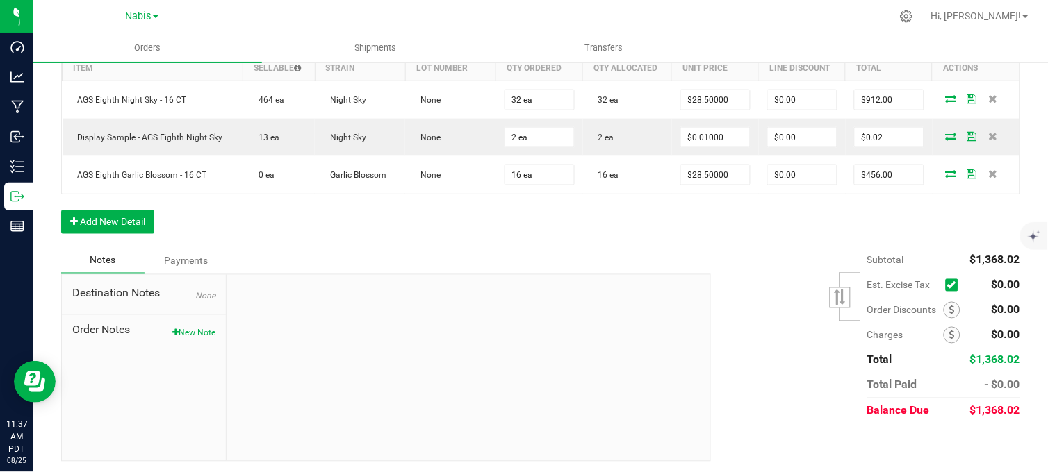
scroll to position [411, 0]
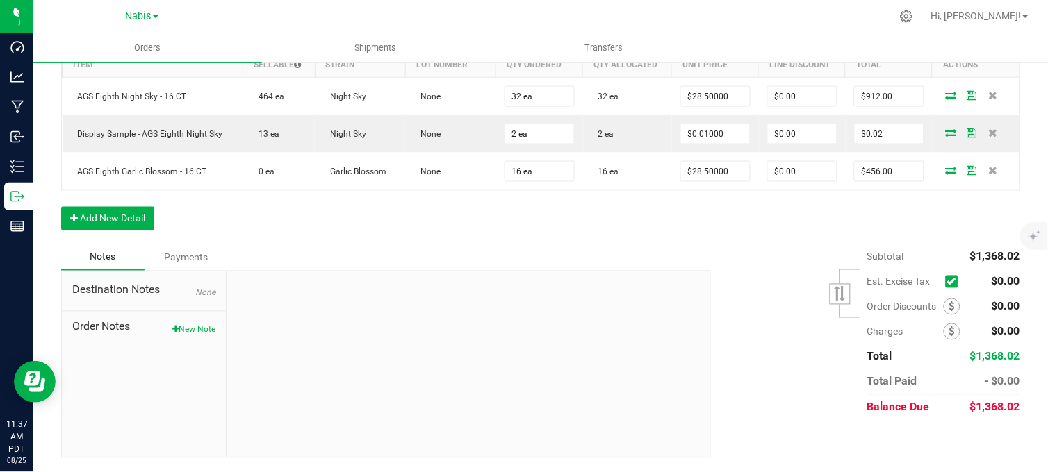
drag, startPoint x: 198, startPoint y: 329, endPoint x: 233, endPoint y: 365, distance: 49.6
click at [200, 331] on button "New Note" at bounding box center [193, 330] width 43 height 13
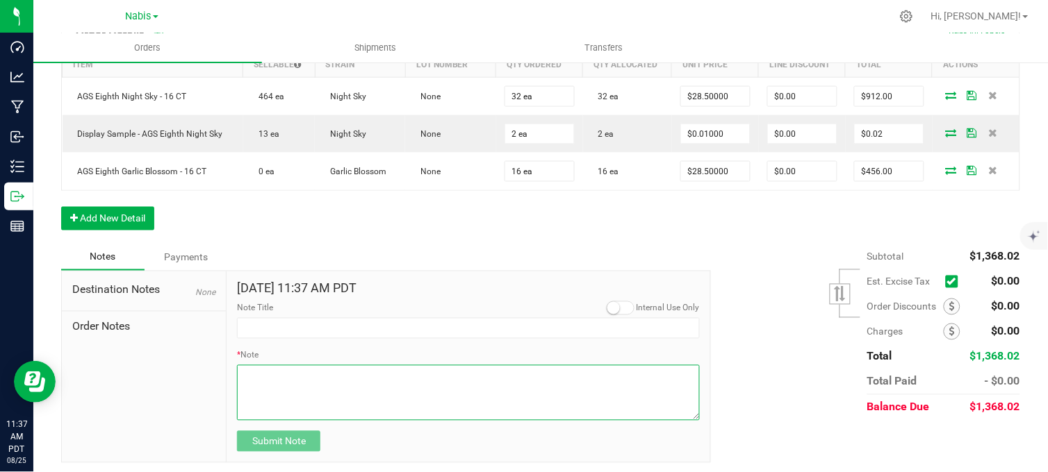
click at [332, 397] on textarea "* Note" at bounding box center [468, 393] width 463 height 56
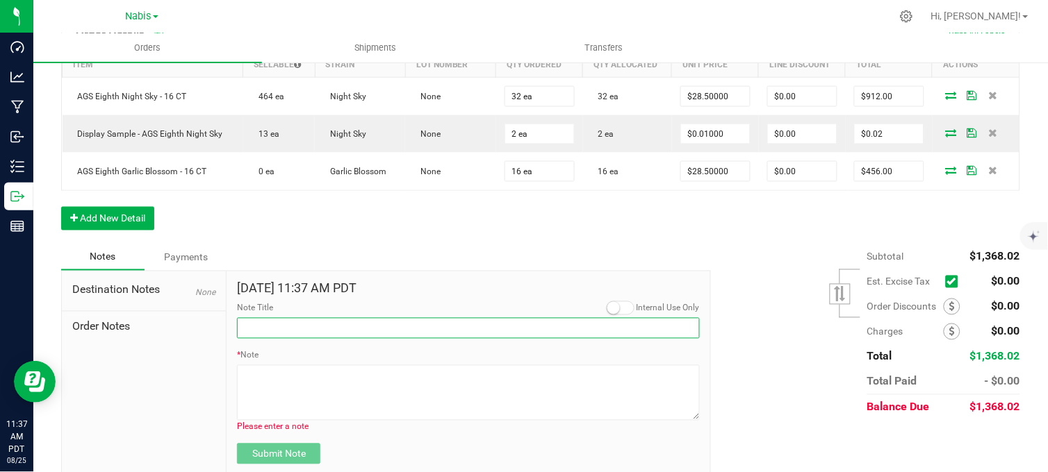
click at [318, 338] on input "Note Title" at bounding box center [468, 328] width 463 height 21
type input "Display credits"
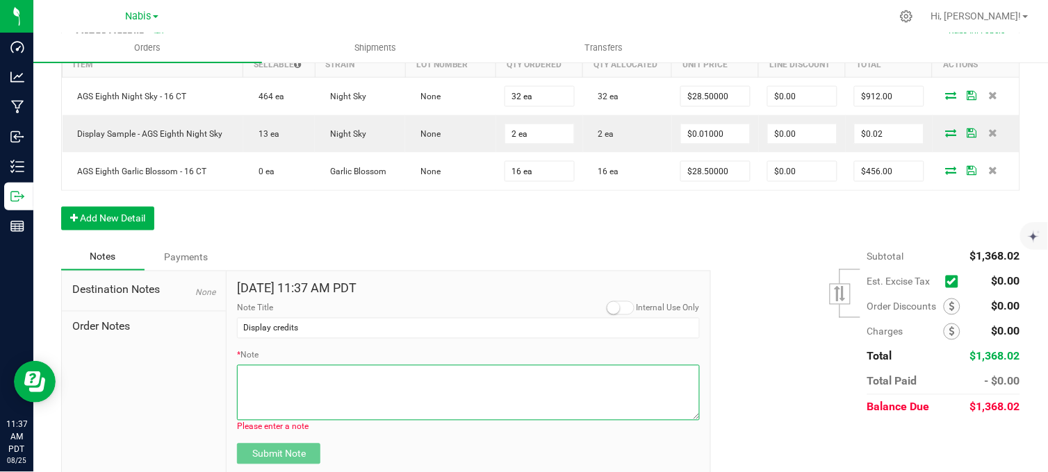
click at [292, 390] on textarea "* Note" at bounding box center [468, 393] width 463 height 56
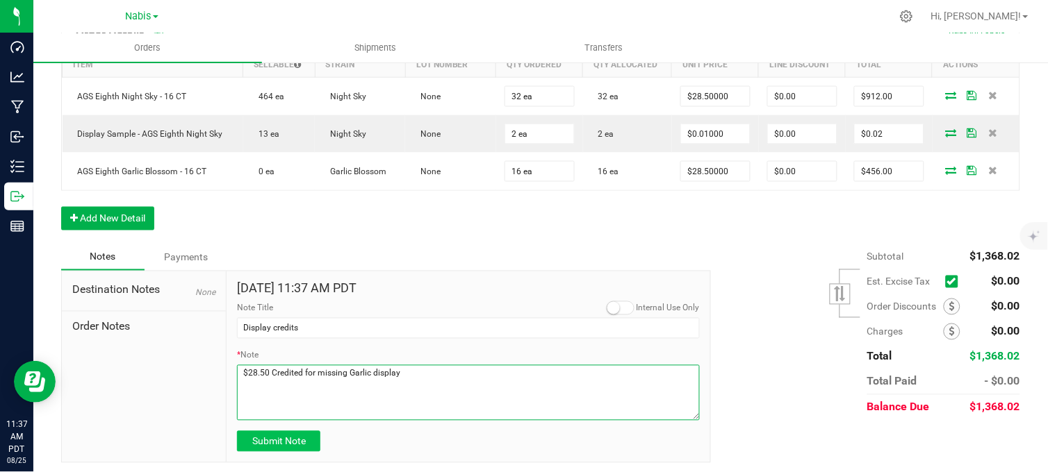
type textarea "$28.50 Credited for missing Garlic display"
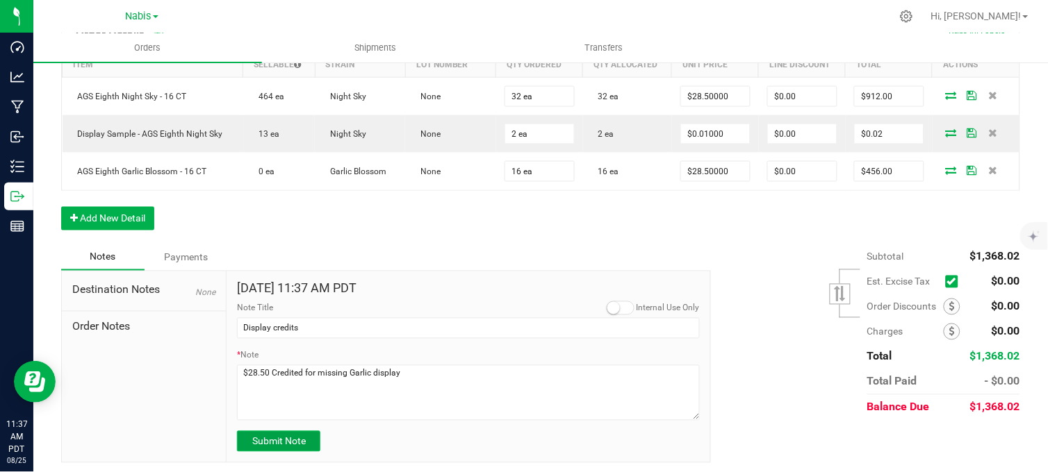
click at [286, 447] on span "Submit Note" at bounding box center [278, 441] width 53 height 11
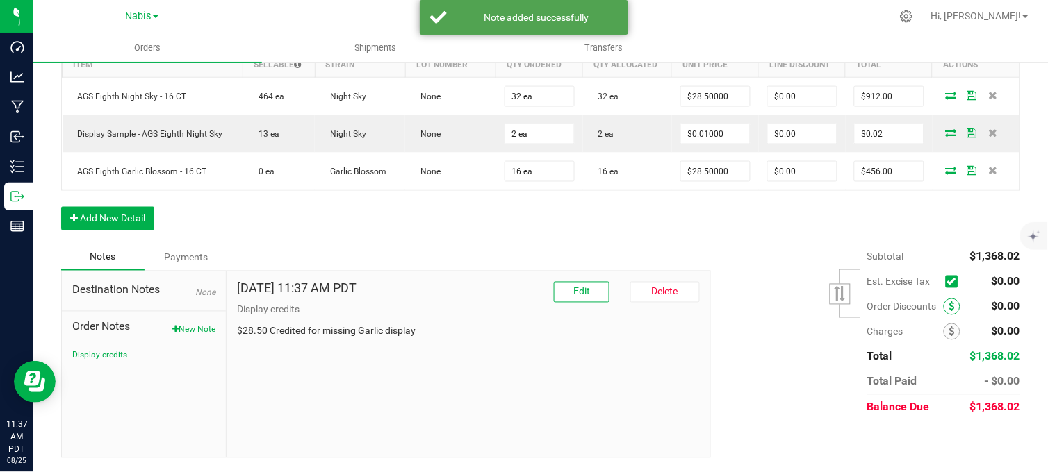
click at [949, 304] on icon at bounding box center [952, 307] width 6 height 10
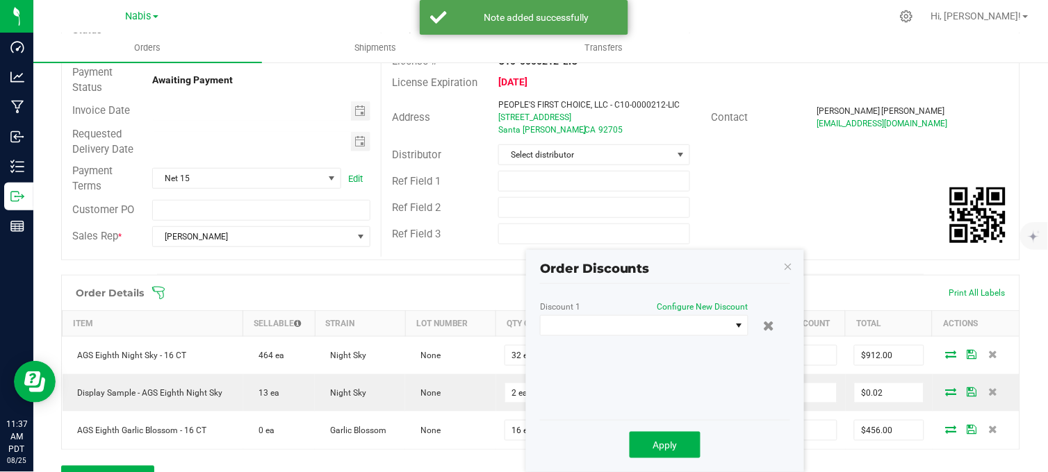
scroll to position [179, 0]
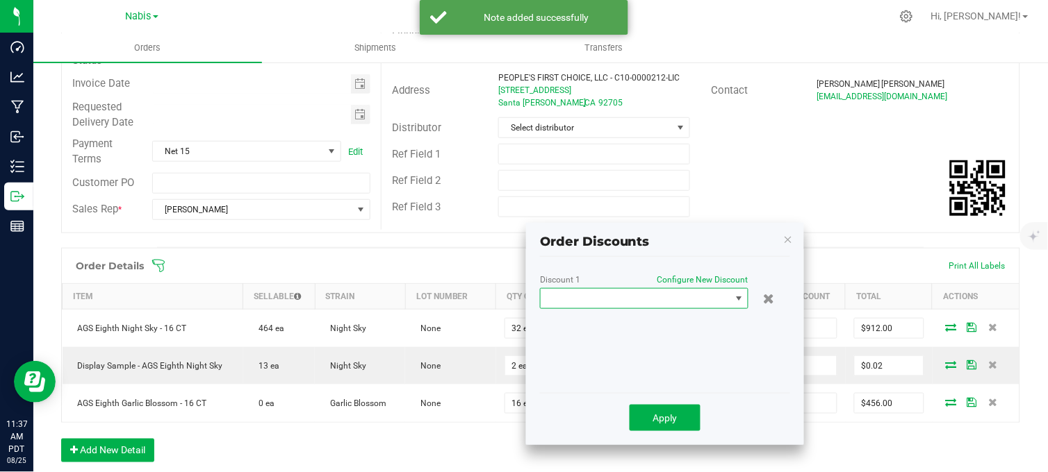
click at [706, 303] on span at bounding box center [636, 298] width 190 height 19
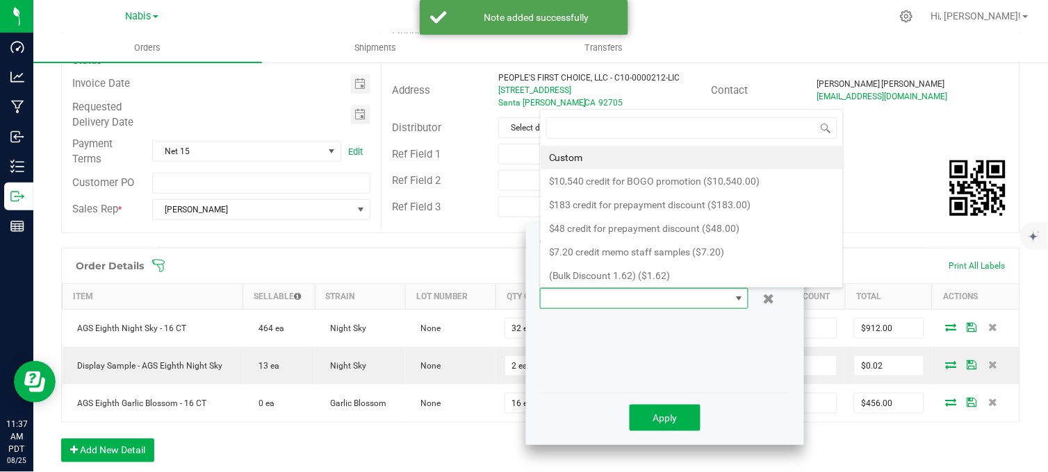
scroll to position [21, 208]
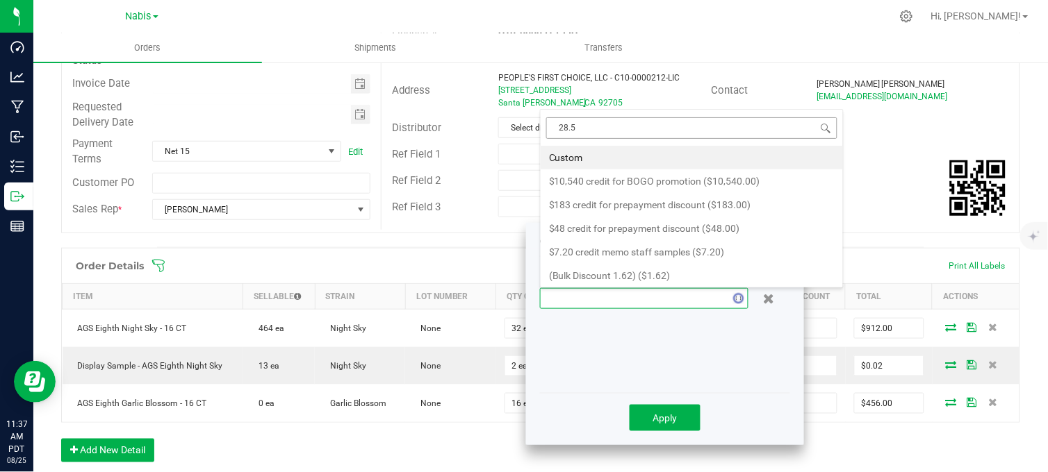
type input "28.50"
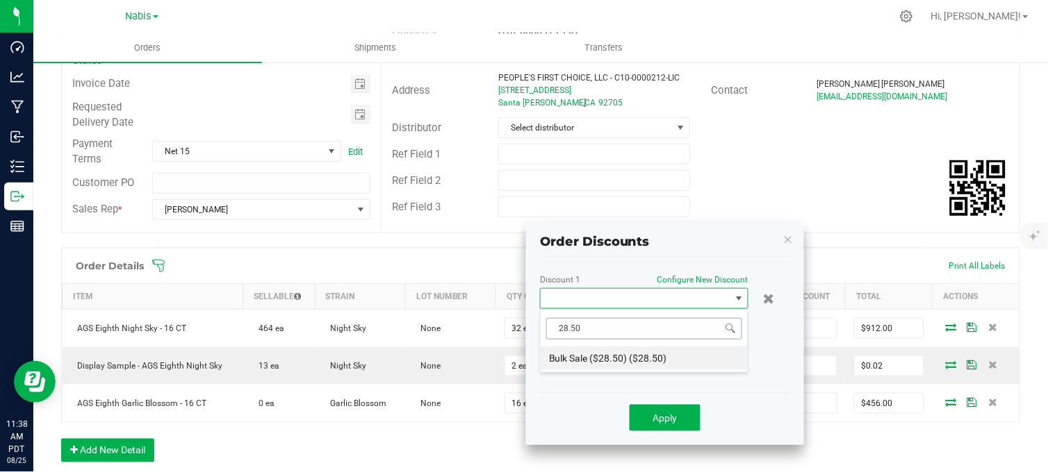
click at [597, 330] on input "28.50" at bounding box center [644, 329] width 196 height 22
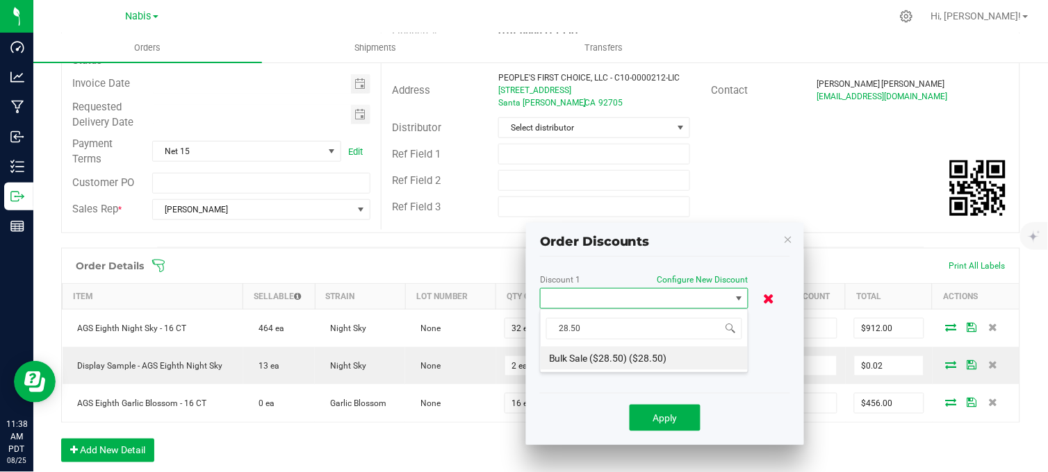
click at [767, 299] on icon at bounding box center [769, 299] width 11 height 14
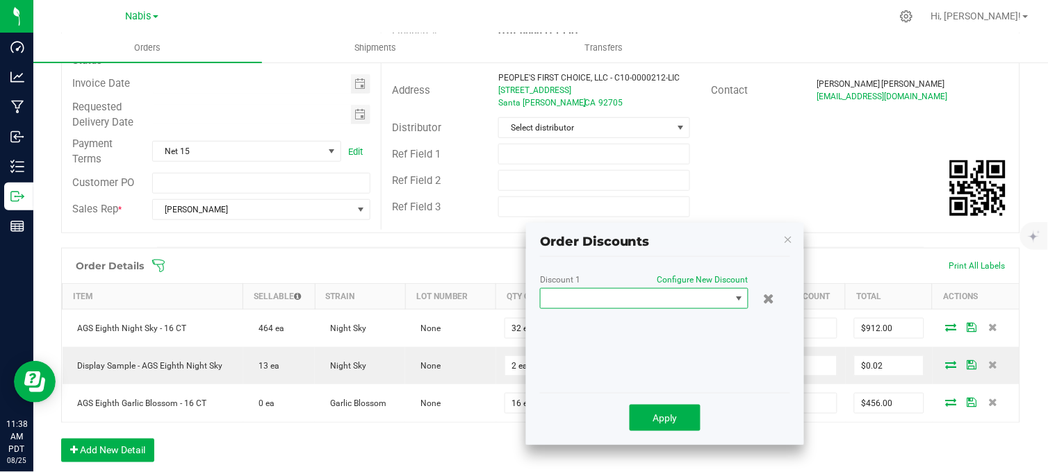
click at [655, 297] on span at bounding box center [636, 298] width 190 height 19
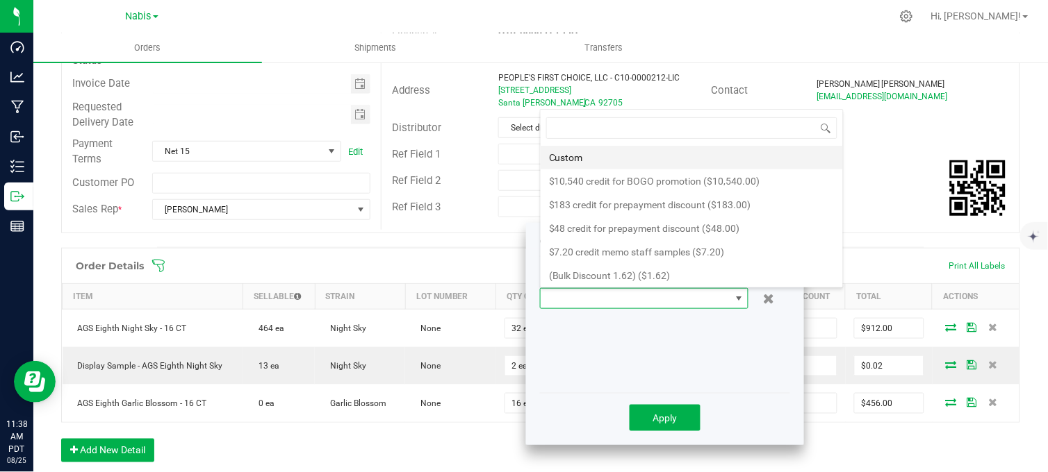
click at [586, 165] on li "Custom" at bounding box center [692, 158] width 302 height 24
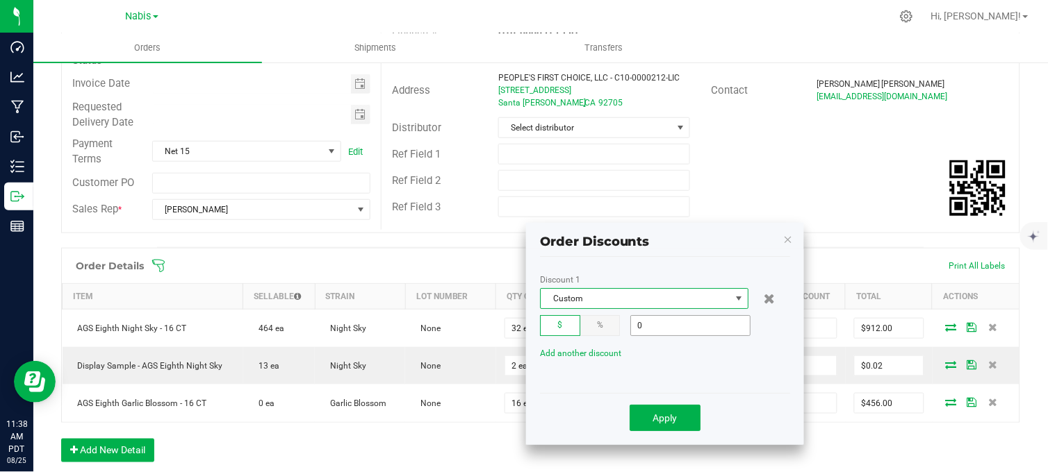
click at [666, 331] on input "0" at bounding box center [690, 325] width 119 height 19
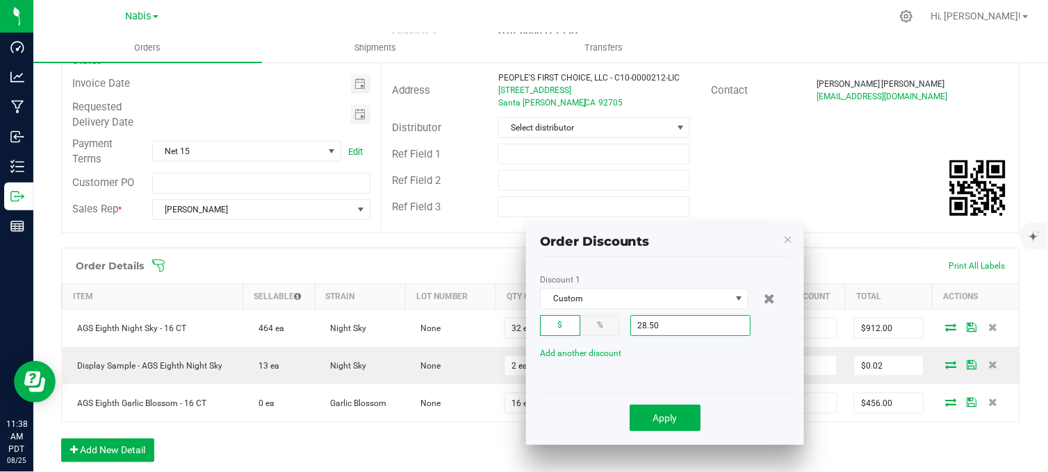
type input "$28.50"
click at [652, 432] on div "Apply" at bounding box center [664, 418] width 229 height 33
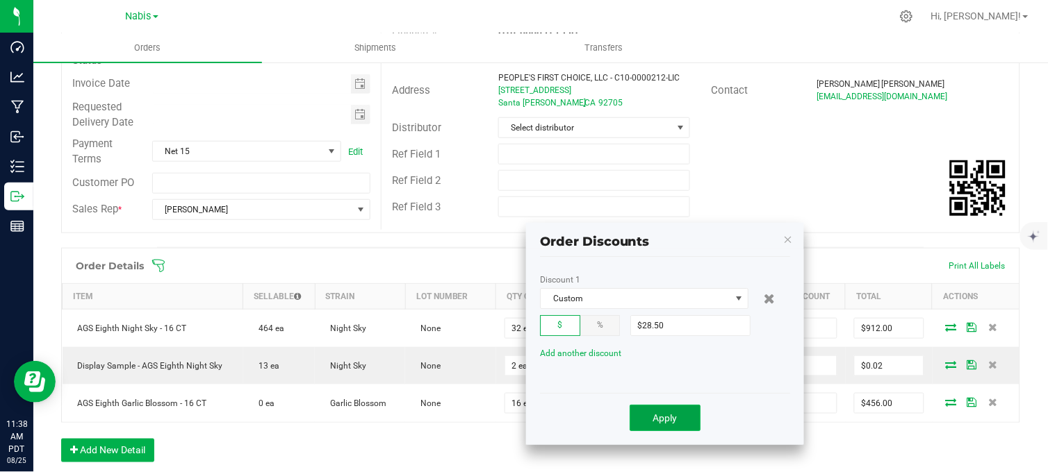
drag, startPoint x: 661, startPoint y: 420, endPoint x: 726, endPoint y: 402, distance: 67.1
click at [661, 419] on span "Apply" at bounding box center [665, 418] width 24 height 11
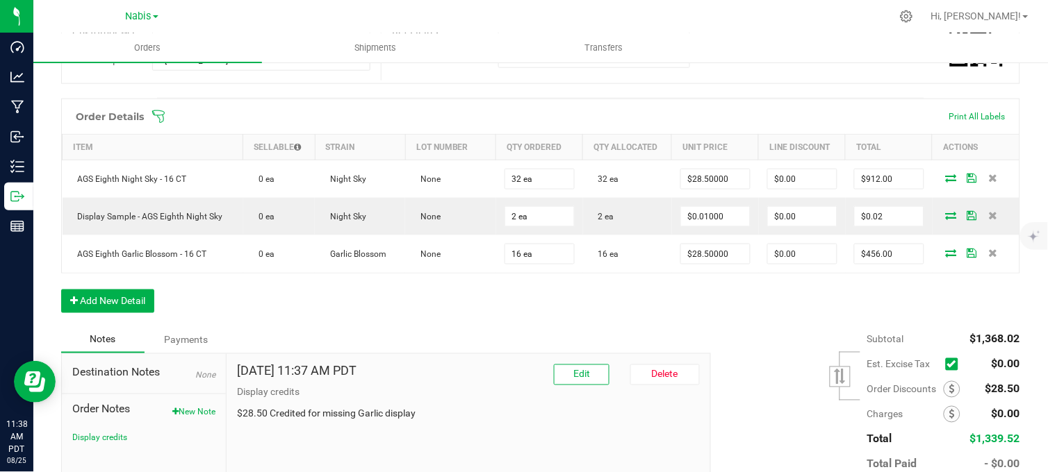
scroll to position [333, 0]
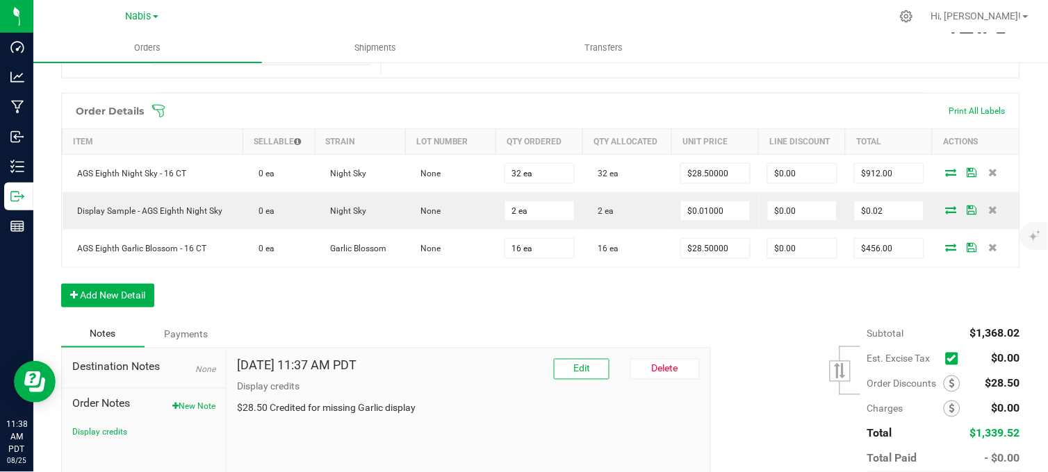
drag, startPoint x: 528, startPoint y: 299, endPoint x: 519, endPoint y: 295, distance: 9.9
click at [527, 299] on div "Order Details Print All Labels Item Sellable Strain Lot Number Qty Ordered Qty …" at bounding box center [540, 207] width 959 height 229
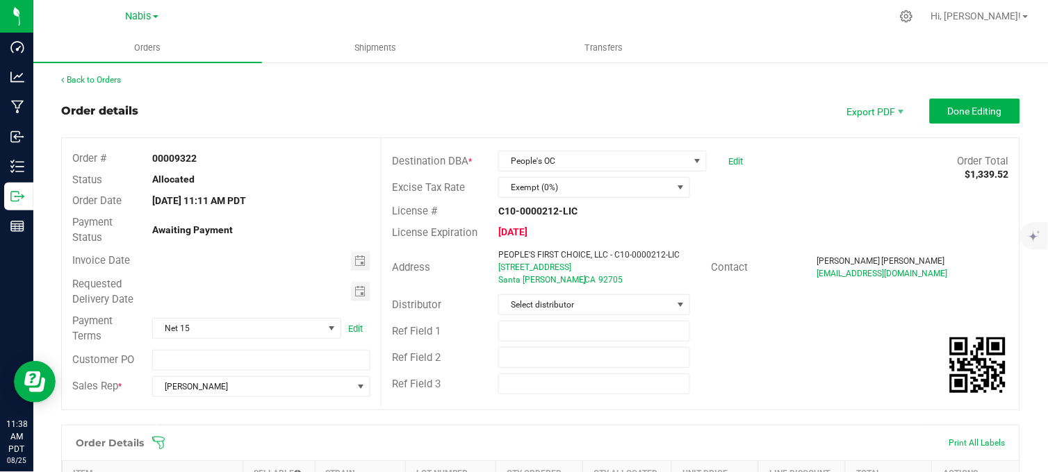
scroll to position [0, 0]
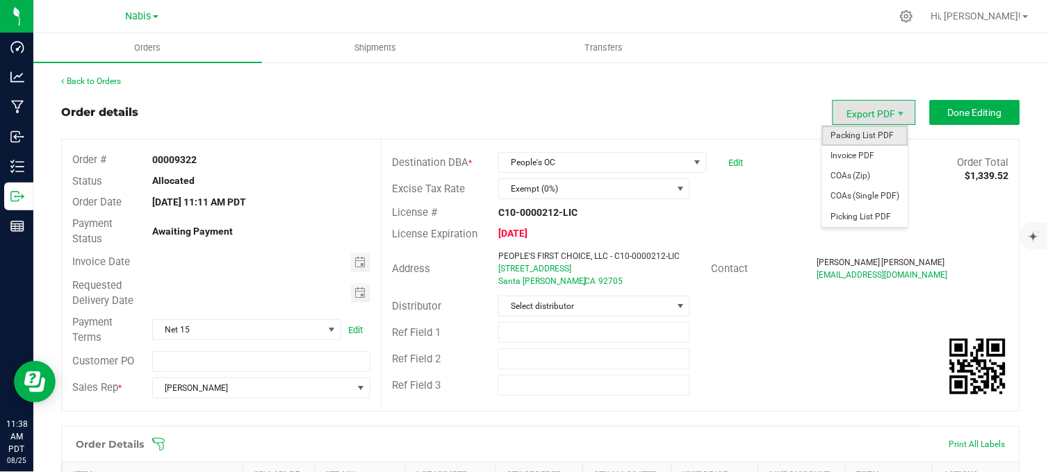
click at [857, 136] on span "Packing List PDF" at bounding box center [865, 136] width 86 height 20
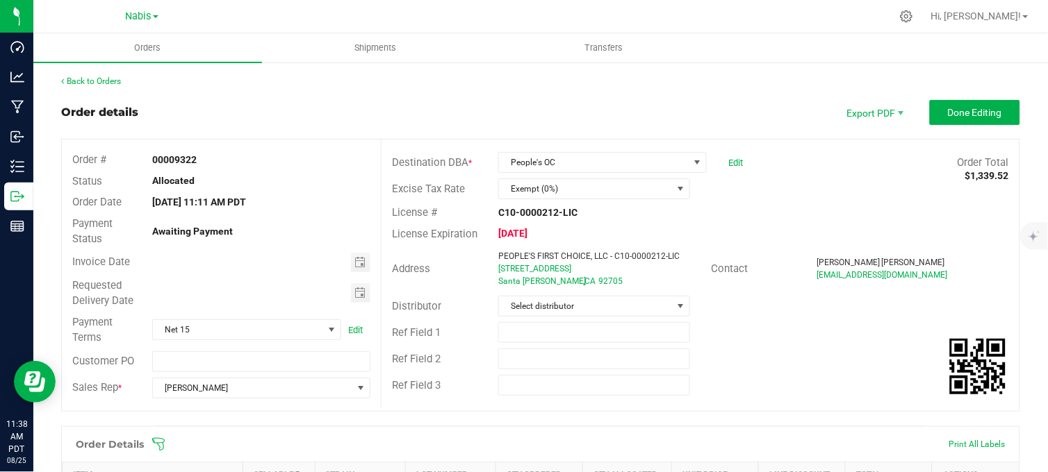
drag, startPoint x: 546, startPoint y: 94, endPoint x: 542, endPoint y: 101, distance: 7.5
click at [546, 94] on div "Back to Orders Order details Export PDF Done Editing Order # 00009322 Status Al…" at bounding box center [540, 472] width 959 height 794
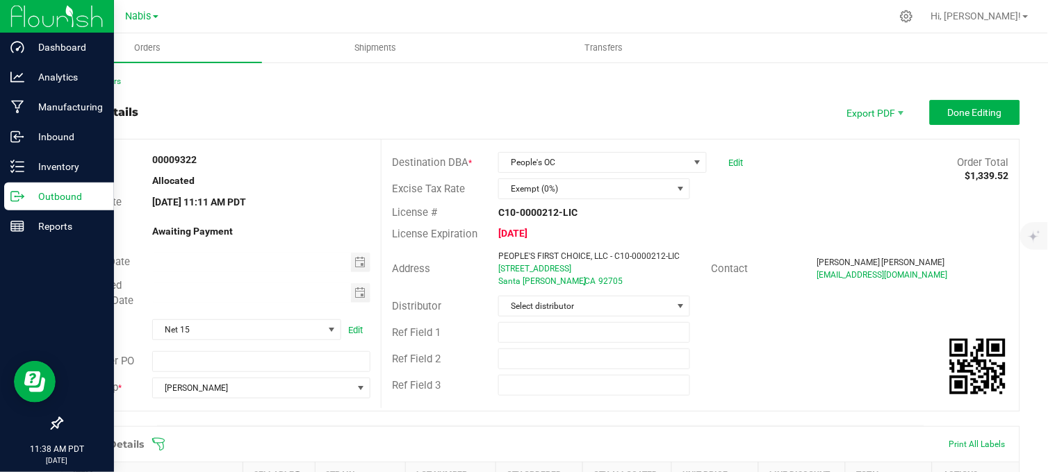
click at [21, 199] on icon at bounding box center [17, 197] width 14 height 14
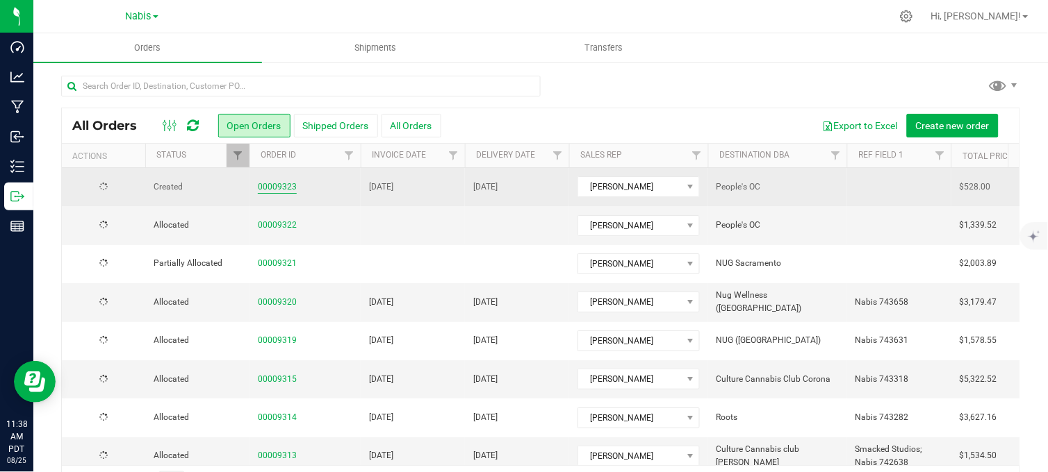
click at [277, 186] on link "00009323" at bounding box center [277, 187] width 39 height 13
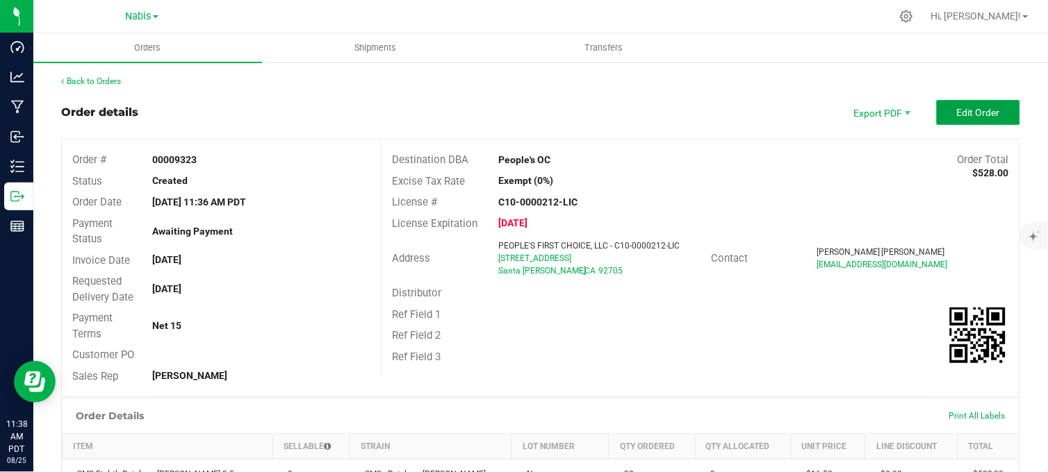
click at [967, 115] on span "Edit Order" at bounding box center [978, 112] width 43 height 11
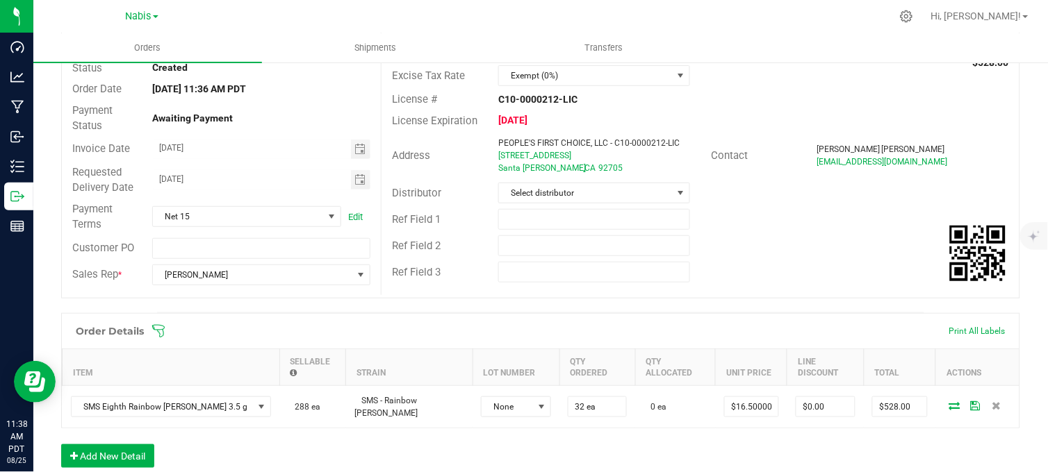
scroll to position [308, 0]
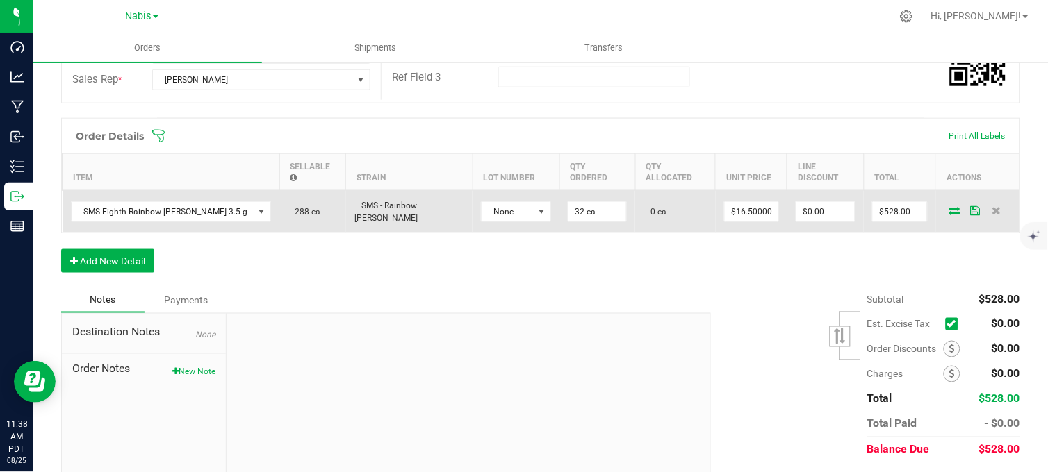
click at [949, 206] on icon at bounding box center [954, 210] width 11 height 8
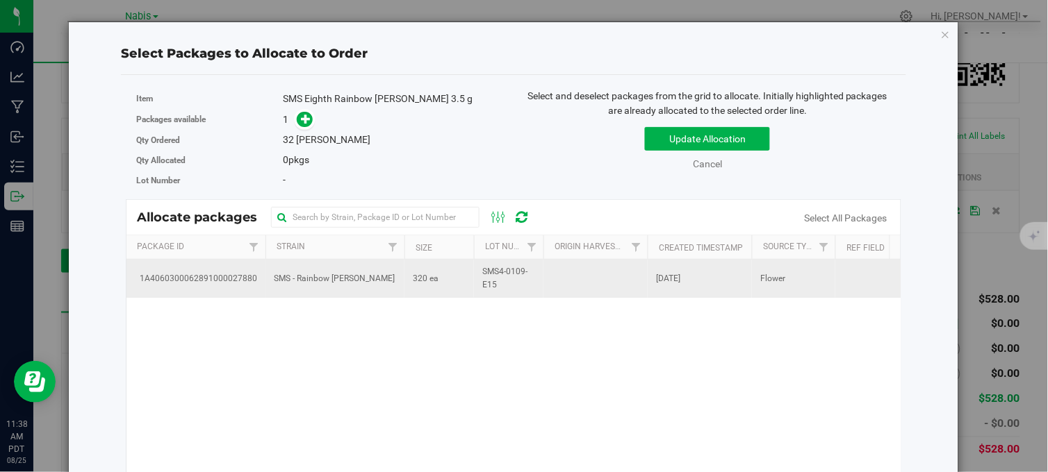
click at [446, 282] on td "320 ea" at bounding box center [438, 279] width 69 height 38
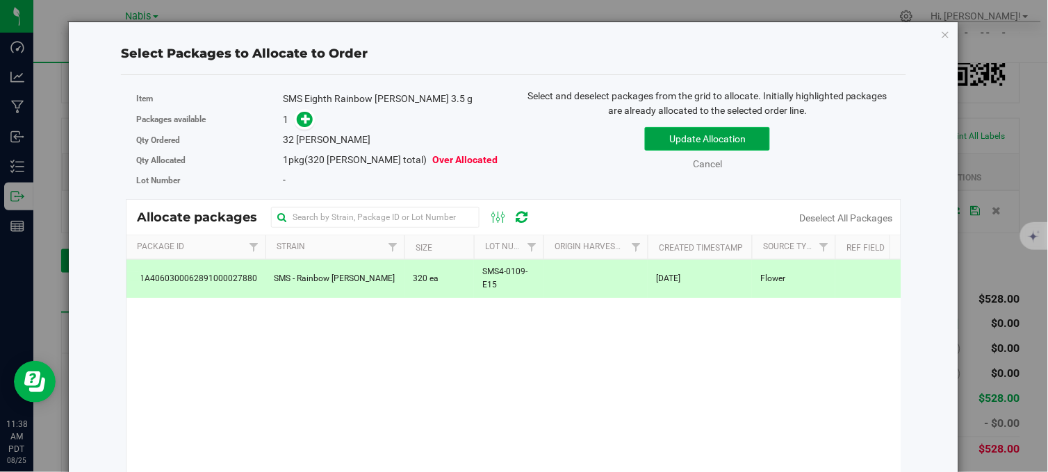
click at [707, 138] on button "Update Allocation" at bounding box center [707, 139] width 125 height 24
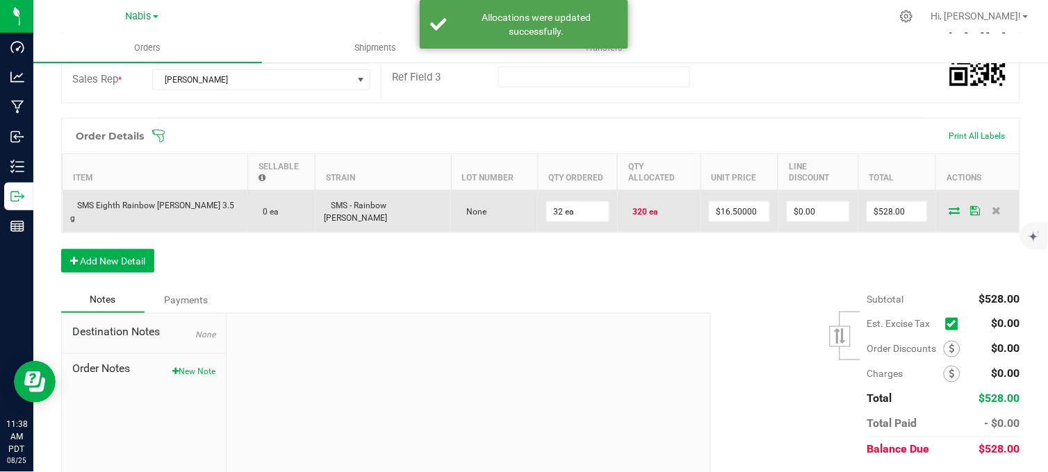
click at [949, 206] on icon at bounding box center [954, 210] width 11 height 8
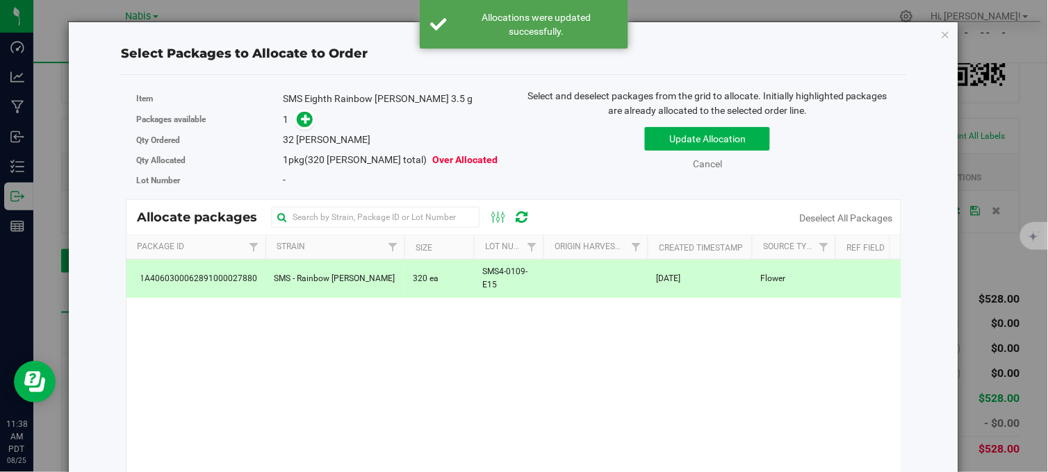
drag, startPoint x: 536, startPoint y: 275, endPoint x: 557, endPoint y: 274, distance: 20.2
click at [543, 275] on tr "1A4060300062891000027880 SMS - Rainbow [PERSON_NAME] 320 ea SMS4-0109-E15 [DATE…" at bounding box center [619, 279] width 987 height 38
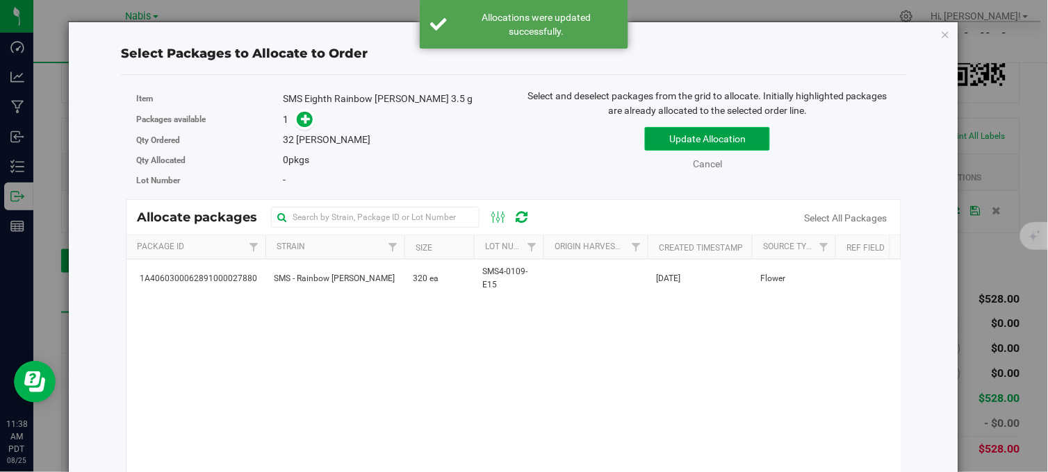
click at [695, 141] on button "Update Allocation" at bounding box center [707, 139] width 125 height 24
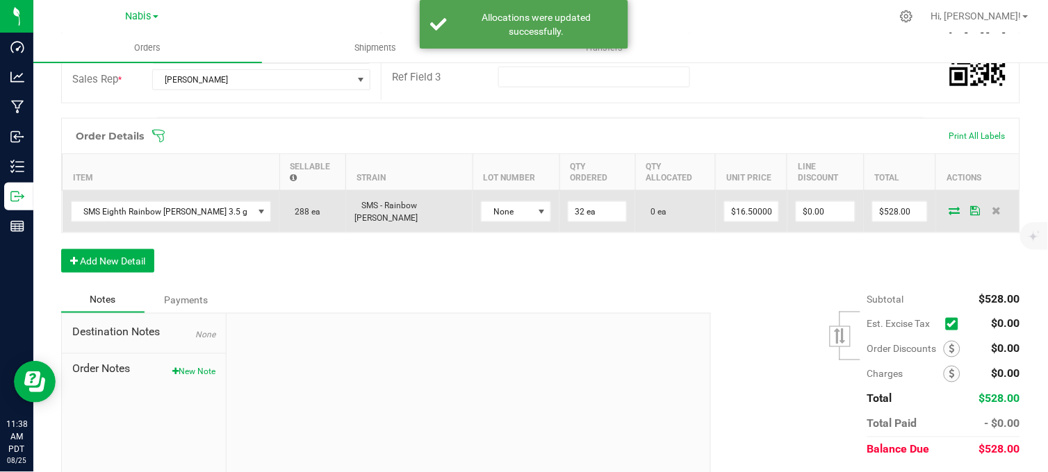
click at [949, 206] on icon at bounding box center [954, 210] width 11 height 8
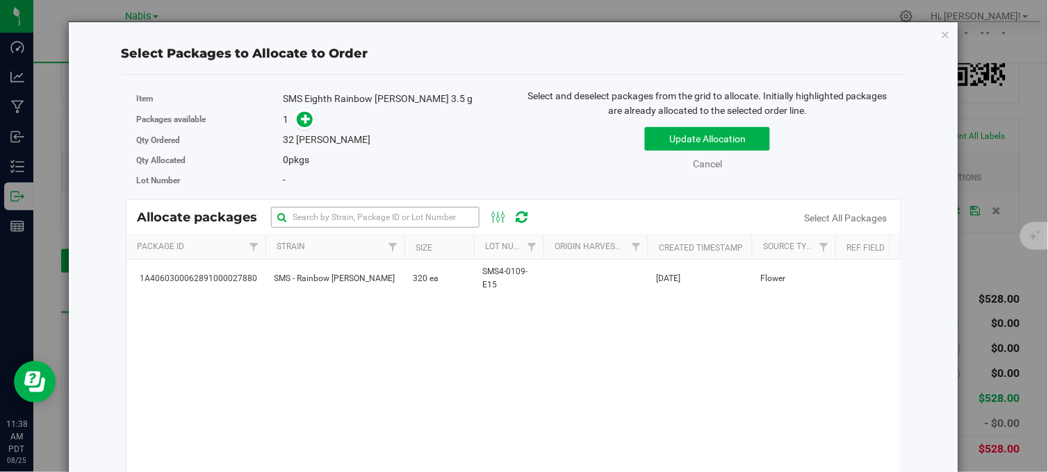
drag, startPoint x: 438, startPoint y: 283, endPoint x: 391, endPoint y: 212, distance: 85.7
click at [439, 283] on td "320 ea" at bounding box center [438, 279] width 69 height 38
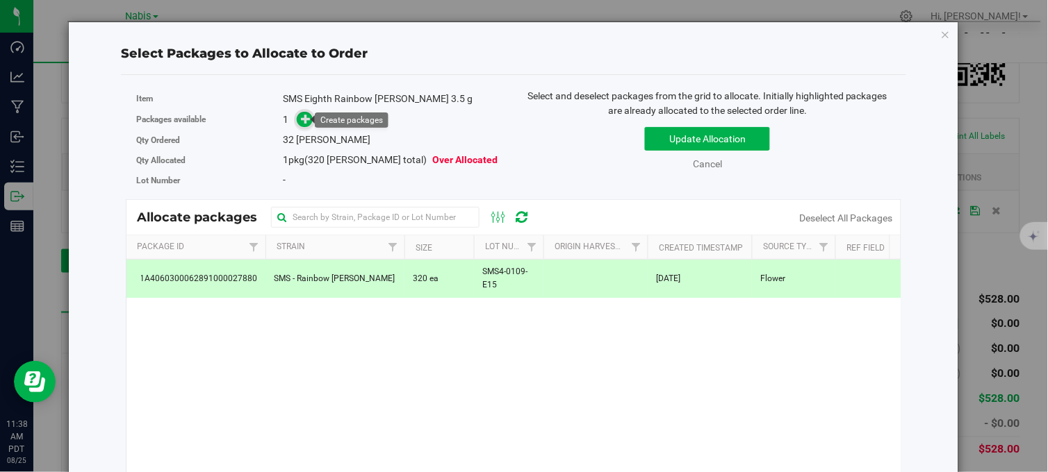
click at [304, 119] on icon at bounding box center [306, 118] width 10 height 10
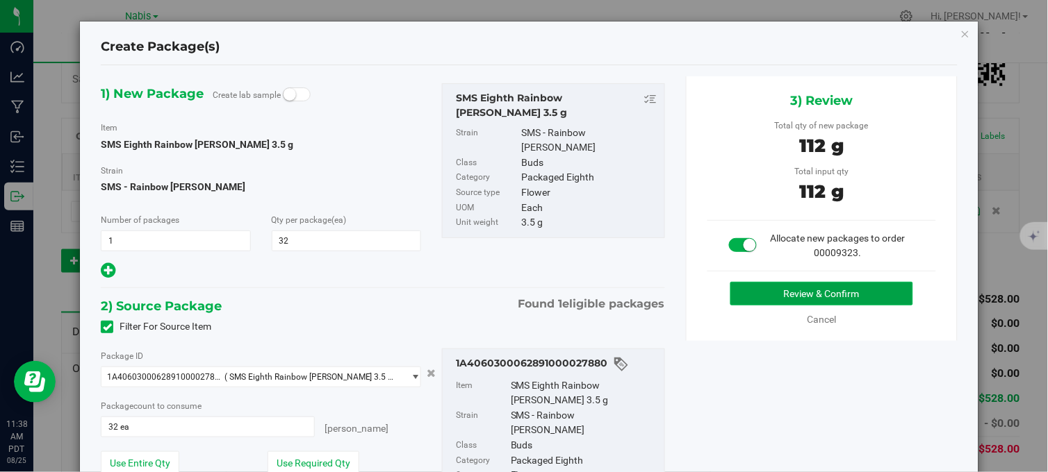
click at [775, 293] on button "Review & Confirm" at bounding box center [821, 294] width 183 height 24
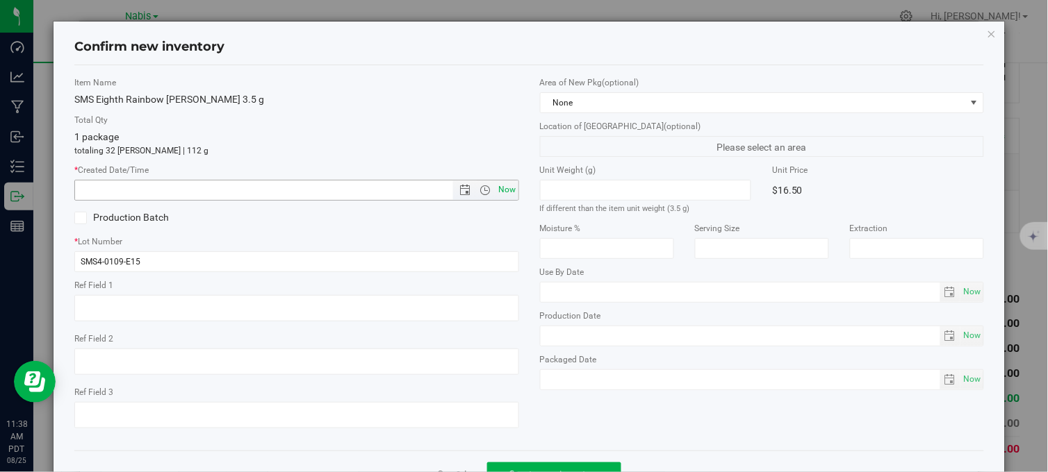
click at [510, 191] on span "Now" at bounding box center [507, 190] width 24 height 20
type input "[DATE] 11:38 AM"
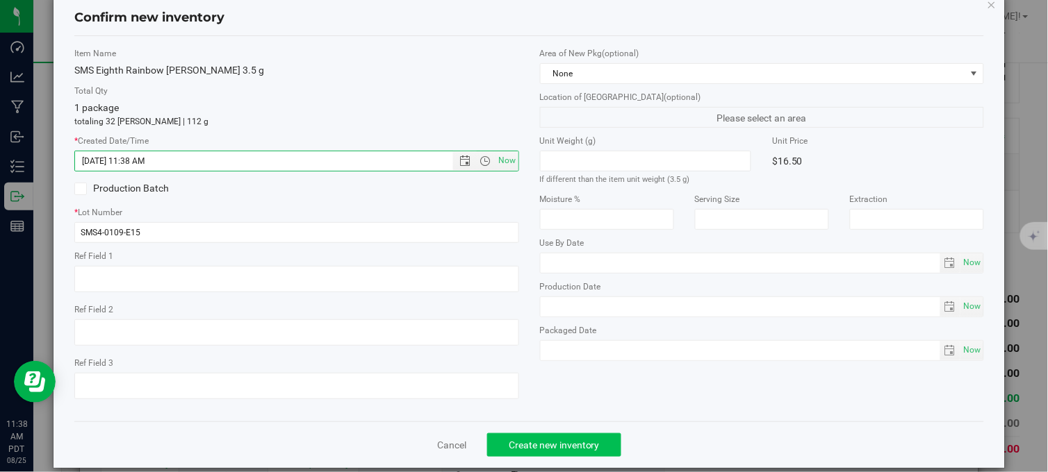
scroll to position [50, 0]
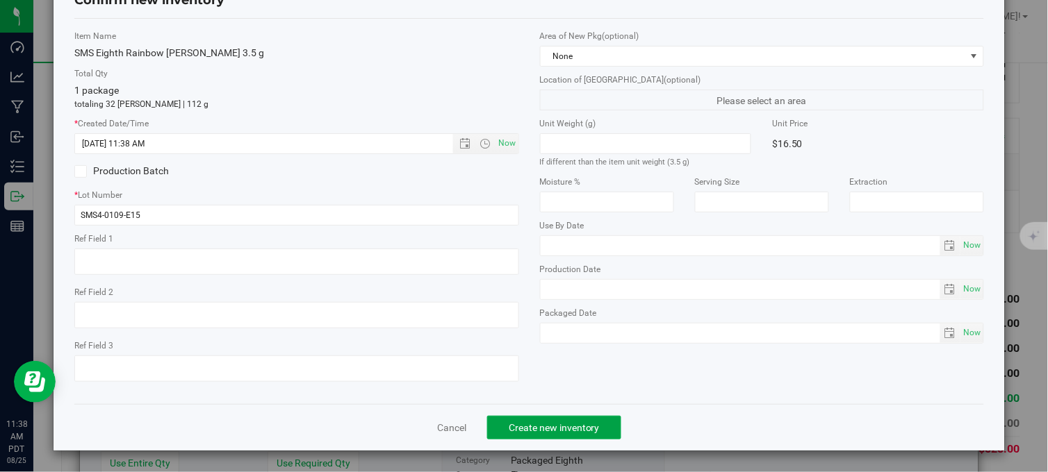
drag, startPoint x: 558, startPoint y: 427, endPoint x: 544, endPoint y: 255, distance: 172.9
click at [559, 427] on span "Create new inventory" at bounding box center [554, 427] width 91 height 11
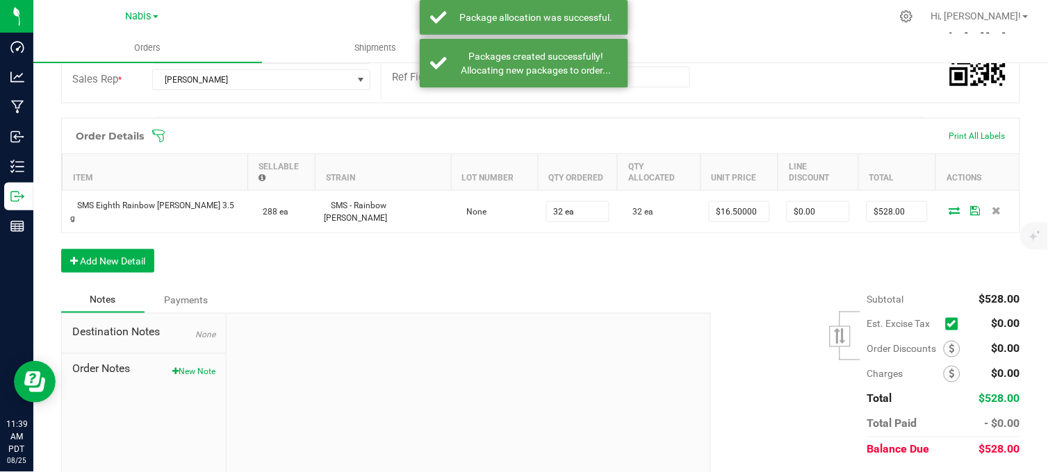
drag, startPoint x: 565, startPoint y: 267, endPoint x: 475, endPoint y: 263, distance: 90.4
click at [565, 267] on div "Order Details Print All Labels Item Sellable Strain Lot Number Qty Ordered Qty …" at bounding box center [540, 202] width 959 height 169
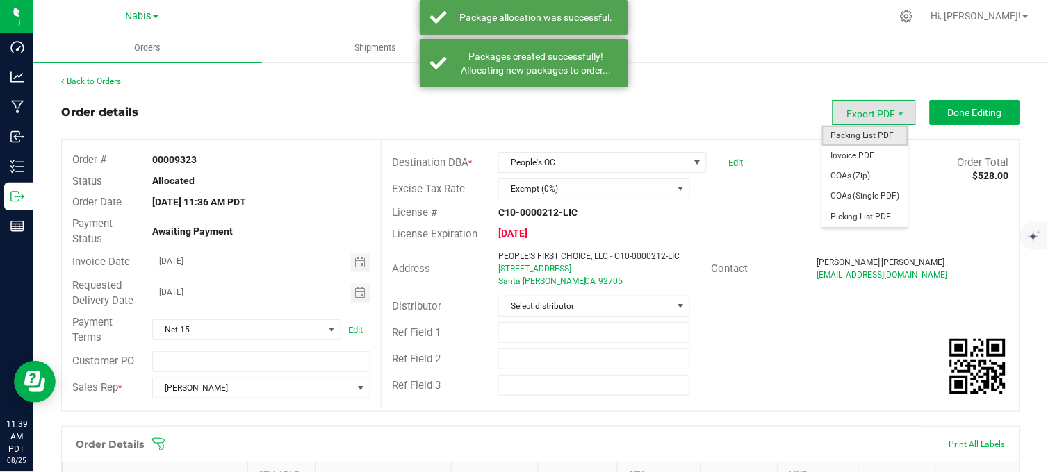
click at [855, 129] on span "Packing List PDF" at bounding box center [865, 136] width 86 height 20
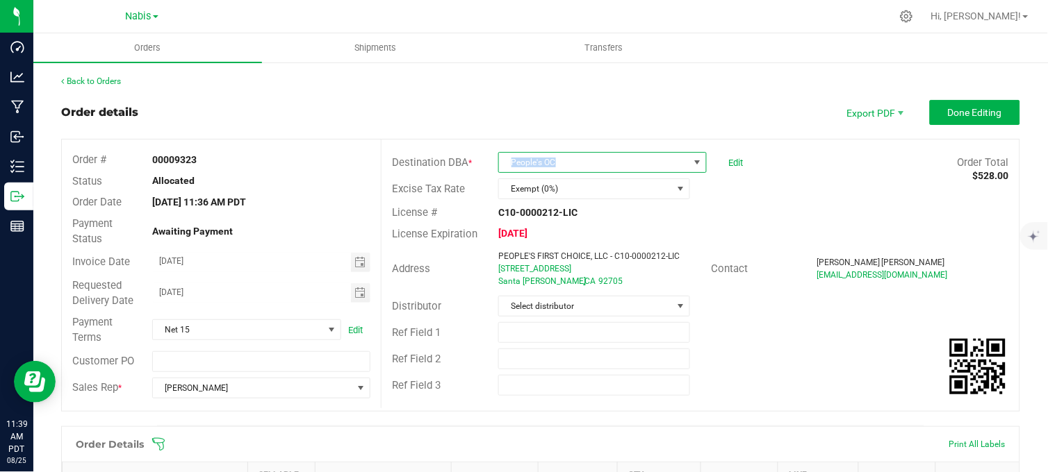
copy span "People's OC"
drag, startPoint x: 556, startPoint y: 160, endPoint x: 504, endPoint y: 167, distance: 51.9
click at [504, 167] on span "People's OC" at bounding box center [593, 162] width 189 height 19
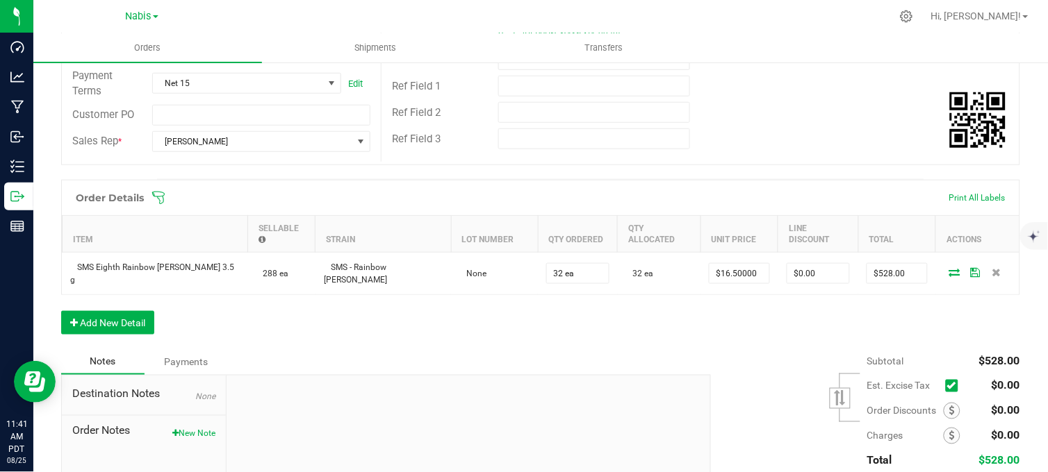
scroll to position [308, 0]
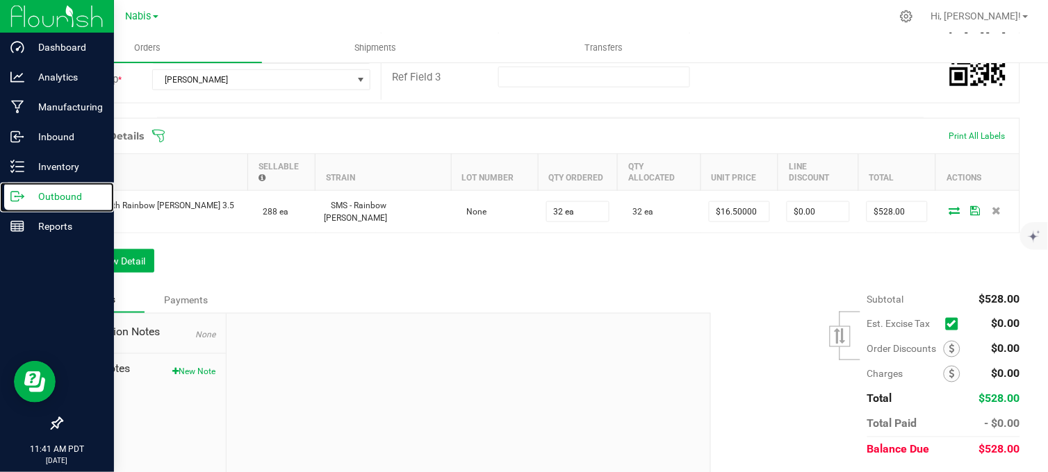
drag, startPoint x: 22, startPoint y: 190, endPoint x: 87, endPoint y: 248, distance: 86.6
click at [23, 190] on icon at bounding box center [17, 197] width 14 height 14
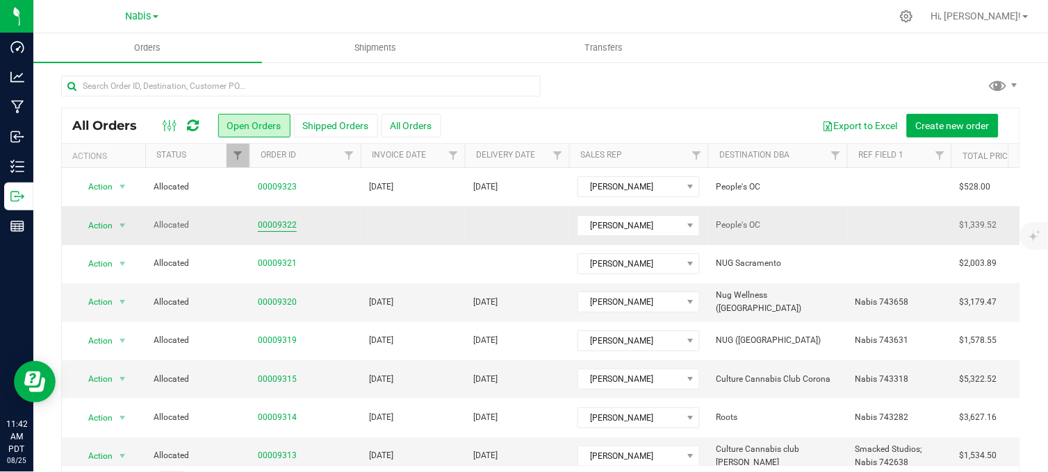
click at [267, 231] on link "00009322" at bounding box center [277, 225] width 39 height 13
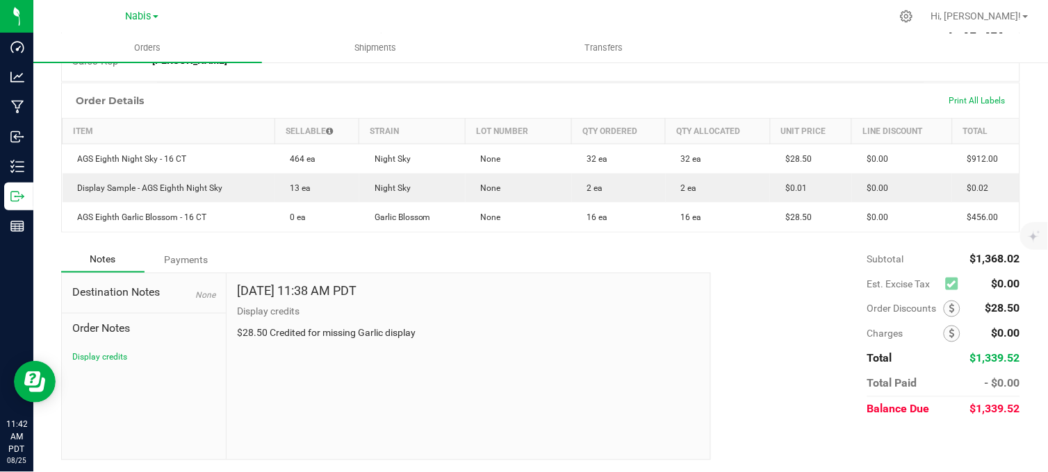
scroll to position [317, 0]
copy p "$28.50 Credited for missing Garlic display"
drag, startPoint x: 426, startPoint y: 331, endPoint x: 232, endPoint y: 332, distance: 193.8
click at [232, 332] on div "[DATE] 11:38 AM PDT Display credits $28.50 Credited for missing Garlic display" at bounding box center [468, 365] width 484 height 186
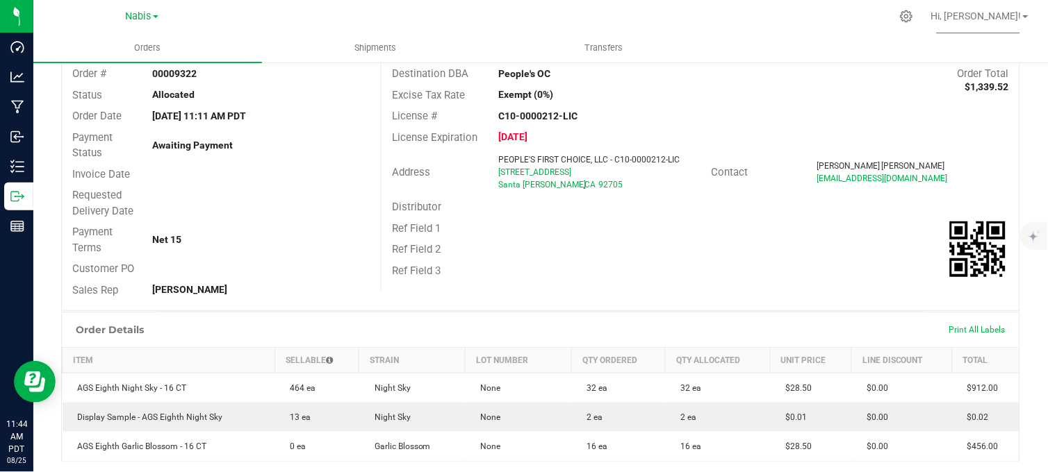
scroll to position [85, 0]
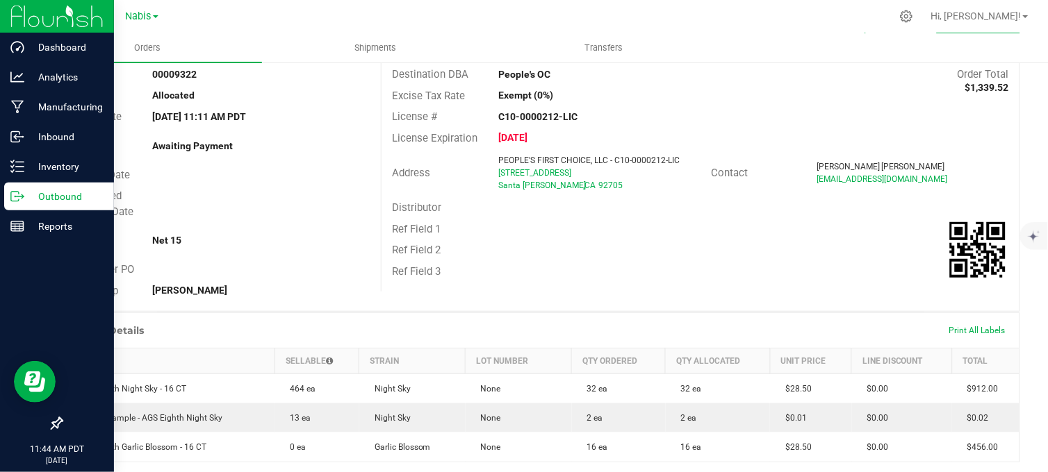
click at [31, 205] on div "Outbound" at bounding box center [59, 197] width 110 height 28
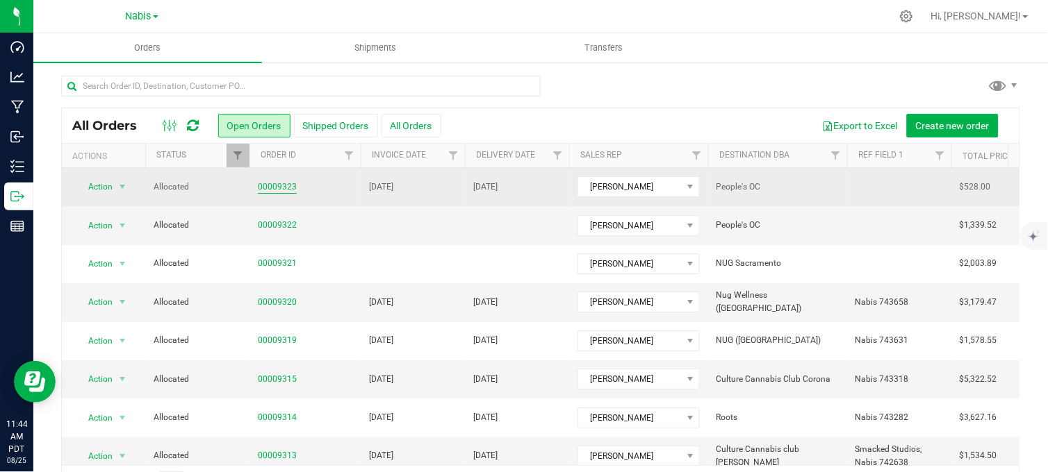
click at [281, 184] on link "00009323" at bounding box center [277, 187] width 39 height 13
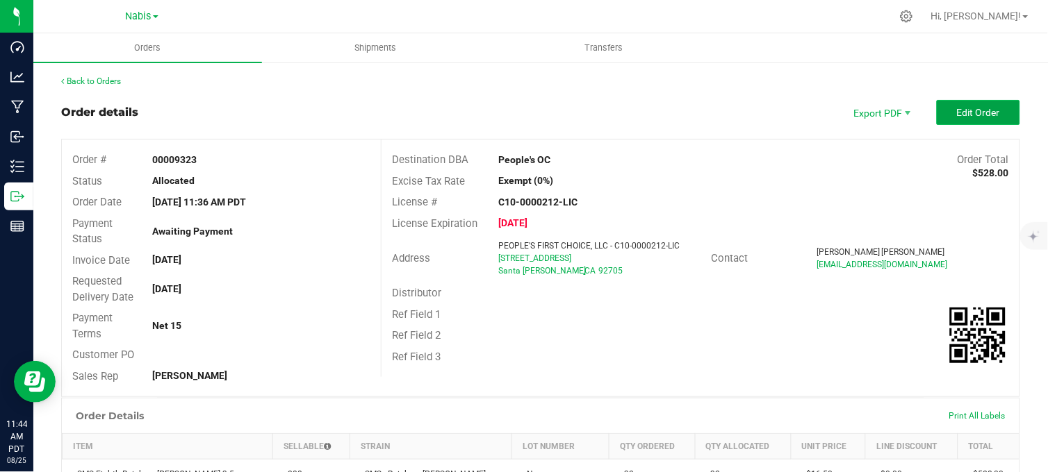
click at [957, 115] on span "Edit Order" at bounding box center [978, 112] width 43 height 11
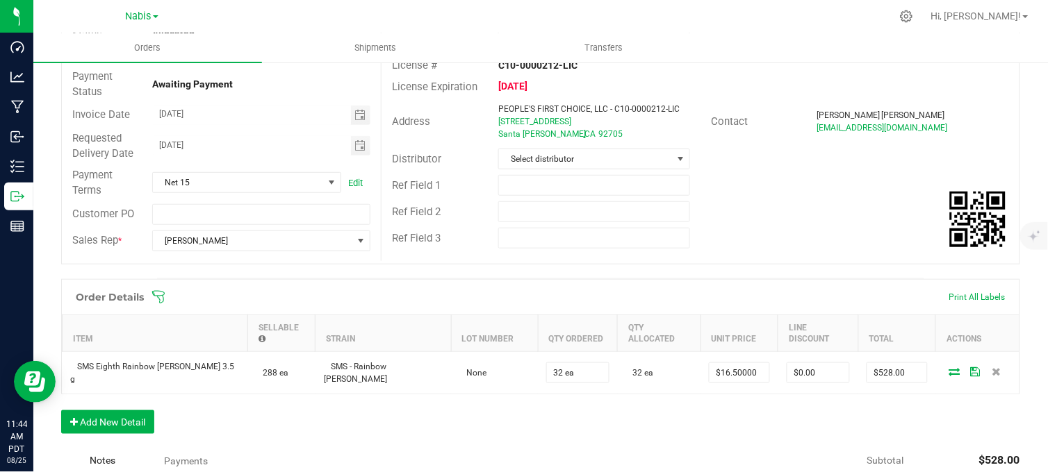
scroll to position [154, 0]
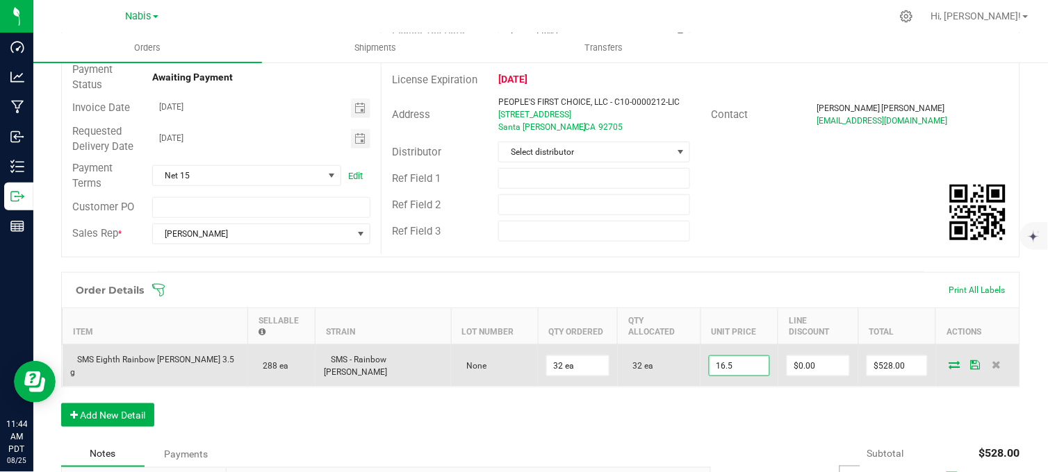
click at [711, 356] on input "16.5" at bounding box center [739, 365] width 60 height 19
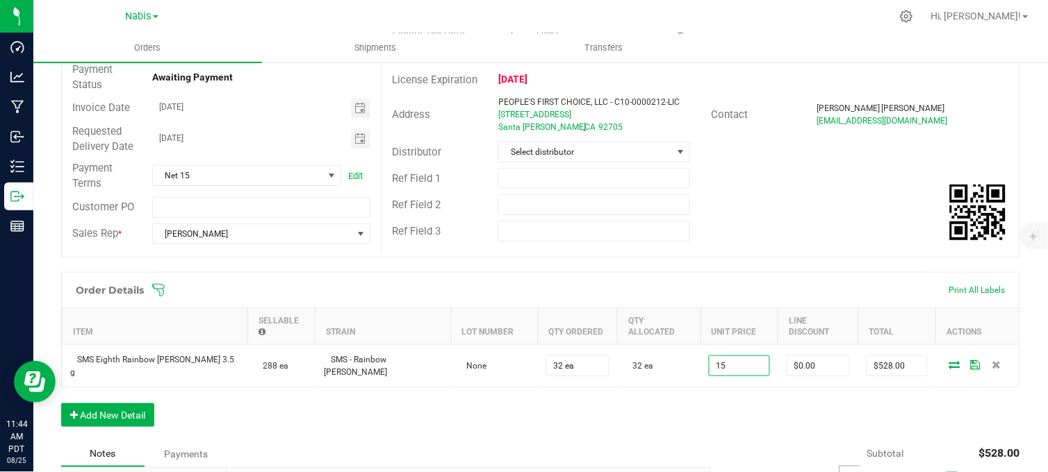
type input "$15.00000"
type input "$480.00"
click at [711, 400] on div "Order Details Print All Labels Item Sellable Strain Lot Number Qty Ordered Qty …" at bounding box center [540, 356] width 959 height 169
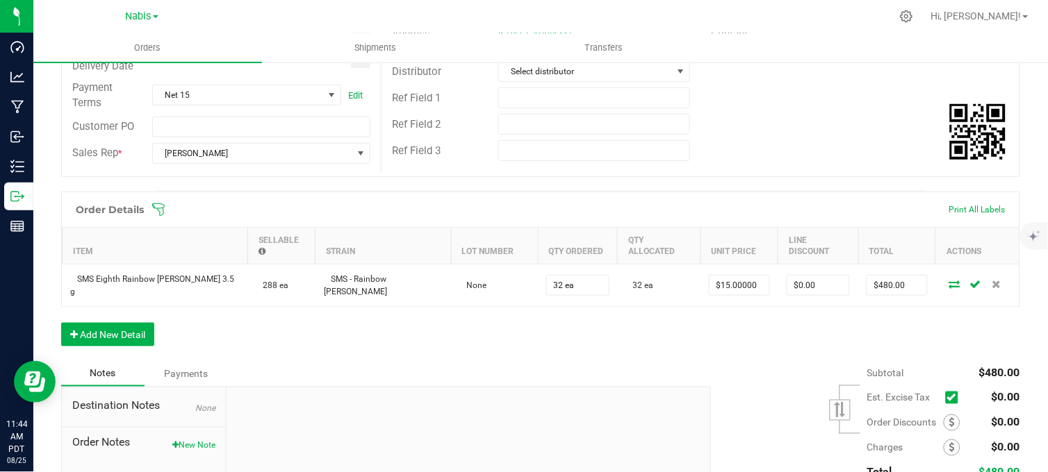
scroll to position [308, 0]
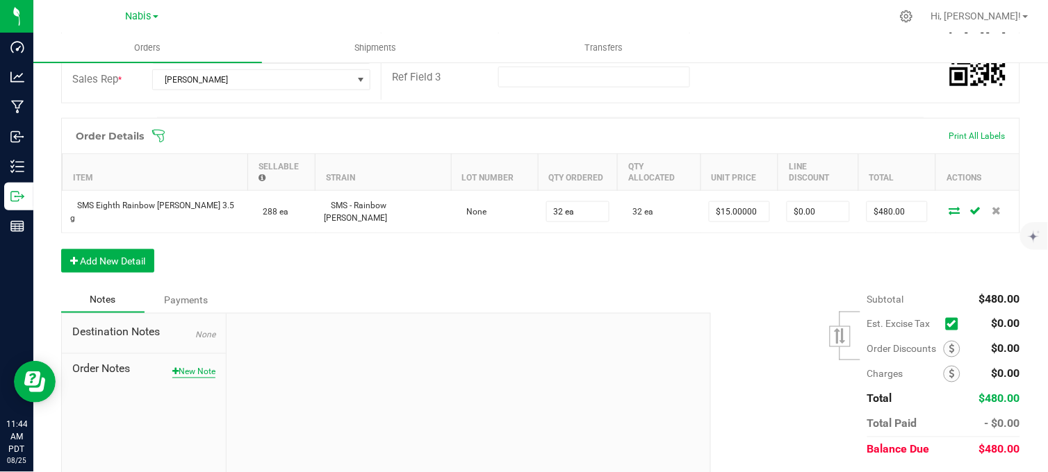
click at [203, 366] on button "New Note" at bounding box center [193, 372] width 43 height 13
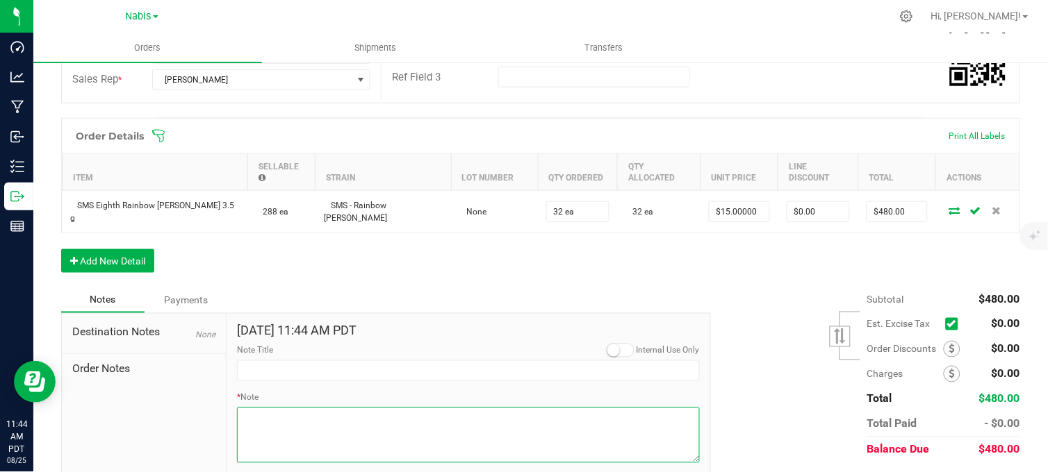
click at [286, 412] on textarea "* Note" at bounding box center [468, 436] width 463 height 56
type textarea "$15 Credited for missing Rainbow [PERSON_NAME]"
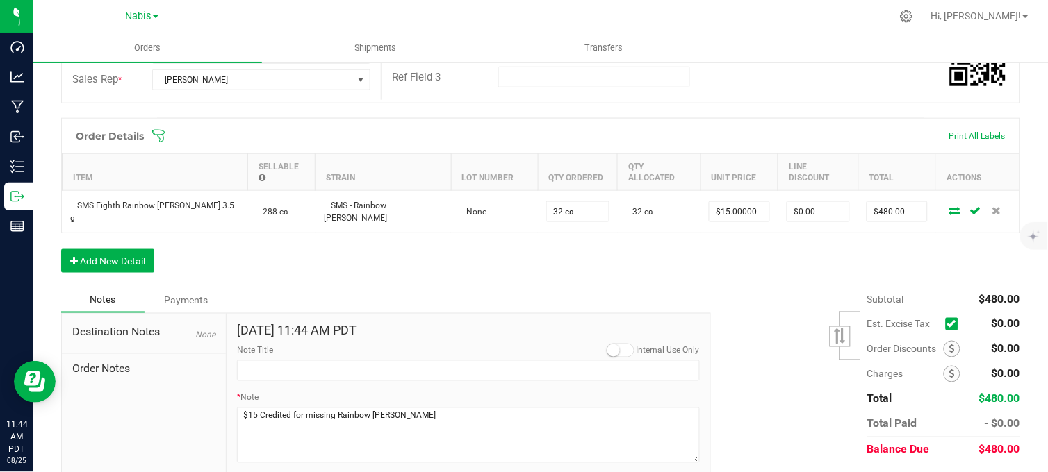
type input "[DATE] 11:44 AM PDT"
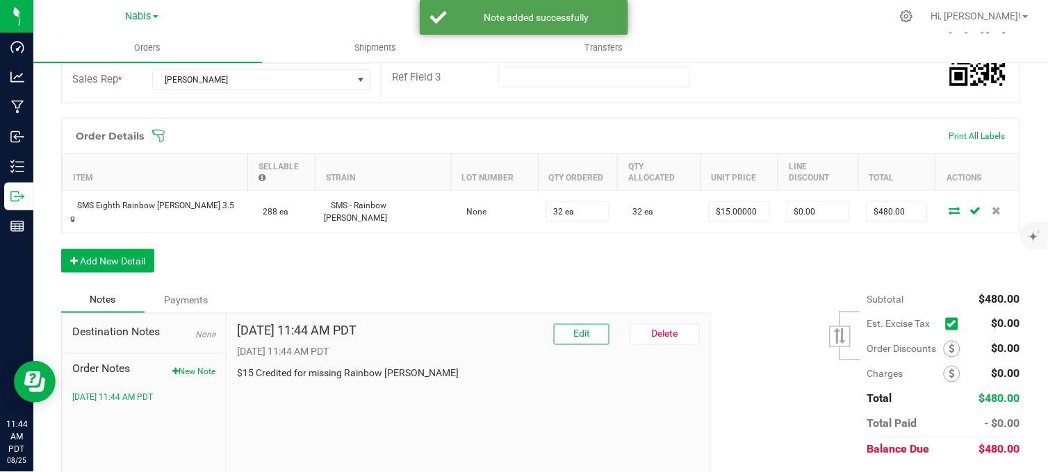
click at [633, 247] on div "Order Details Print All Labels Item Sellable Strain Lot Number Qty Ordered Qty …" at bounding box center [540, 202] width 959 height 169
click at [932, 344] on span "Order Discounts" at bounding box center [905, 349] width 76 height 11
click at [949, 345] on icon at bounding box center [952, 350] width 6 height 10
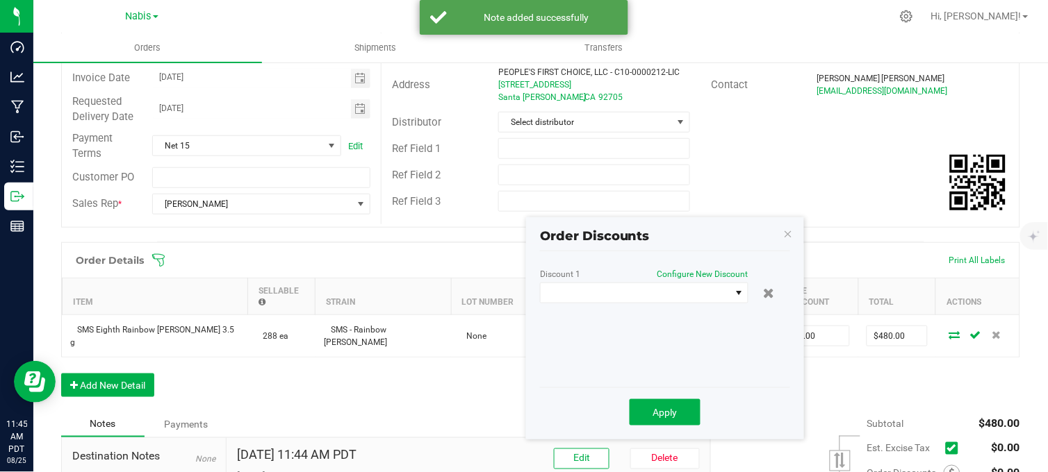
scroll to position [181, 0]
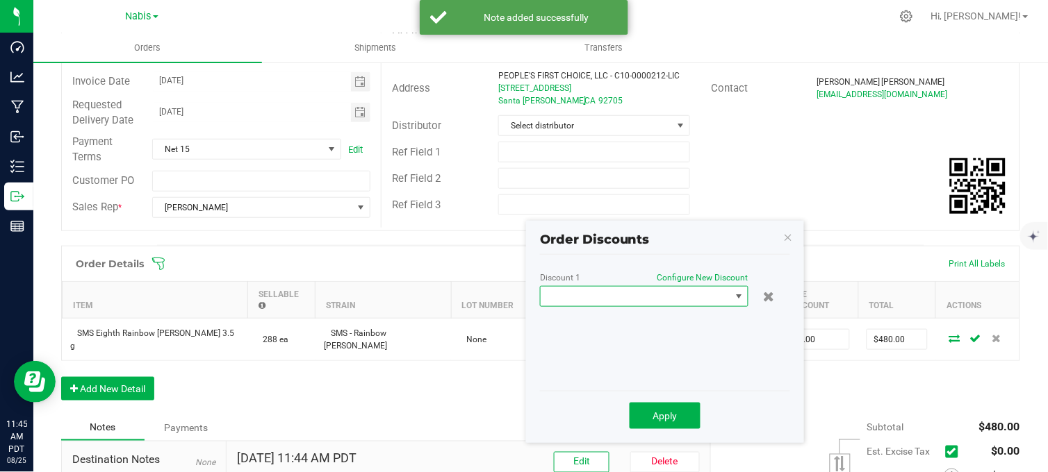
click at [689, 297] on span at bounding box center [636, 296] width 190 height 19
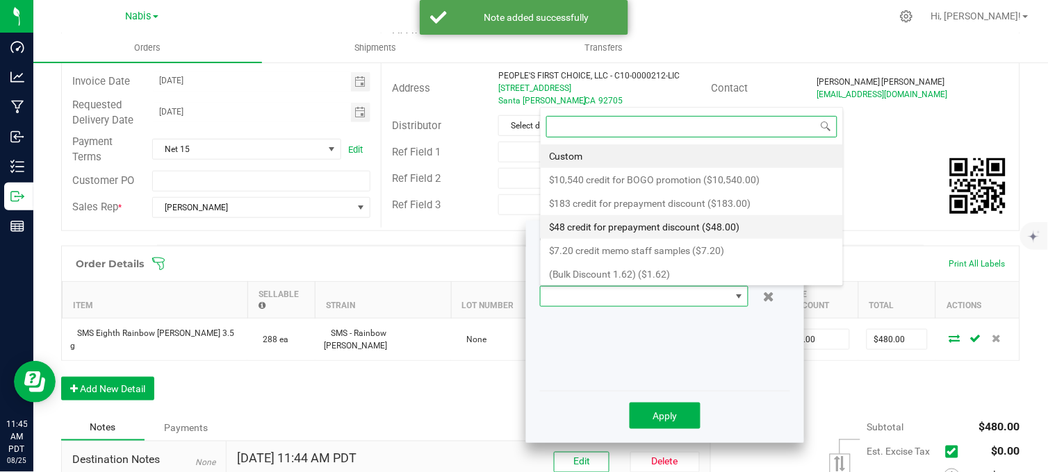
scroll to position [21, 208]
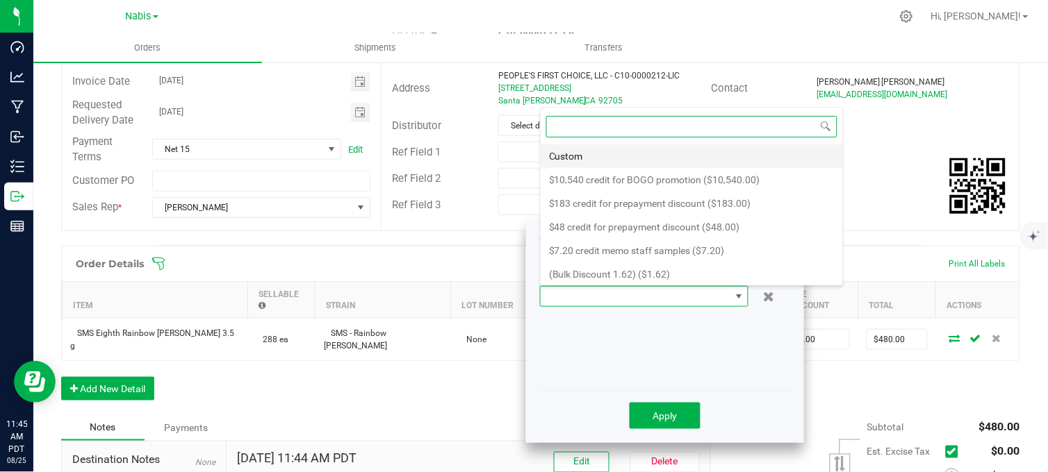
click at [614, 161] on li "Custom" at bounding box center [692, 157] width 302 height 24
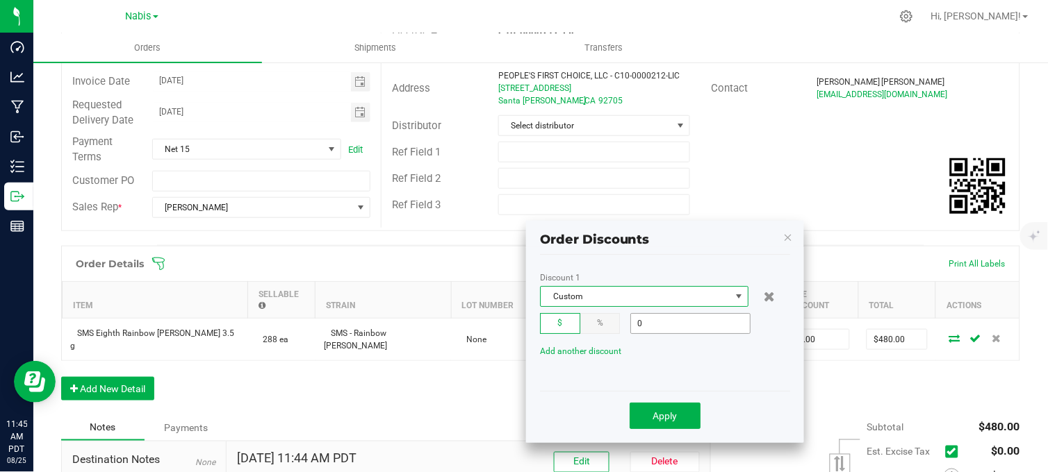
click at [681, 322] on input "0" at bounding box center [690, 323] width 119 height 19
type input "$15.00"
click at [654, 418] on span "Apply" at bounding box center [665, 416] width 24 height 11
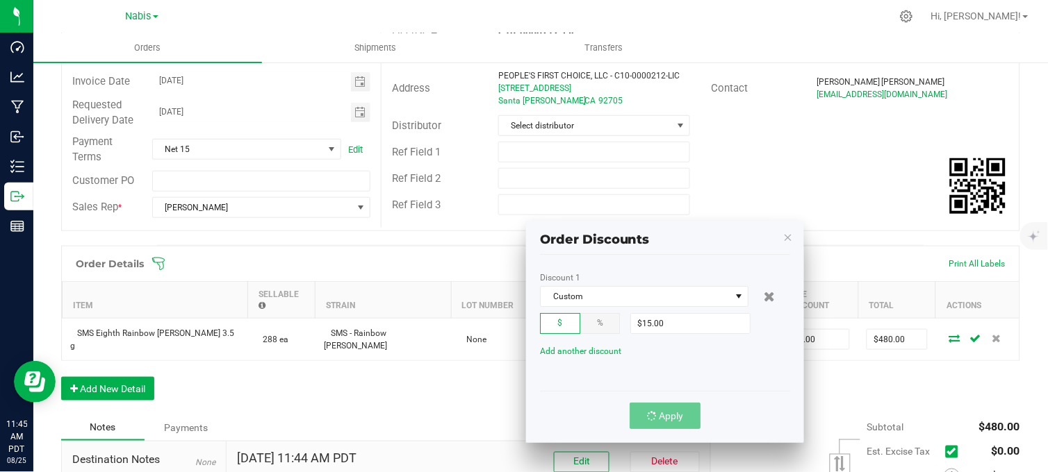
click at [532, 369] on div "Discount 1 Custom $ % $15.00 Add another discount Apply" at bounding box center [665, 345] width 278 height 196
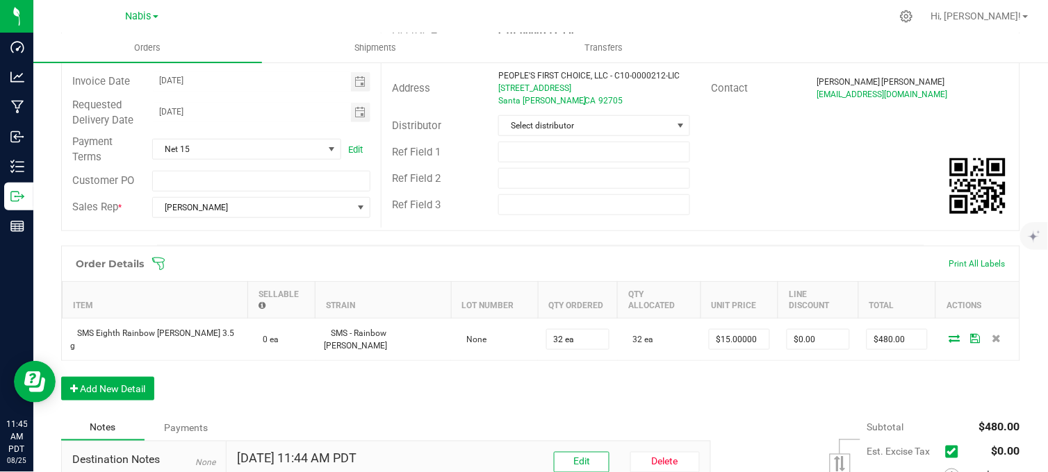
click at [533, 375] on div "Order Details Print All Labels Item Sellable Strain Lot Number Qty Ordered Qty …" at bounding box center [540, 330] width 959 height 169
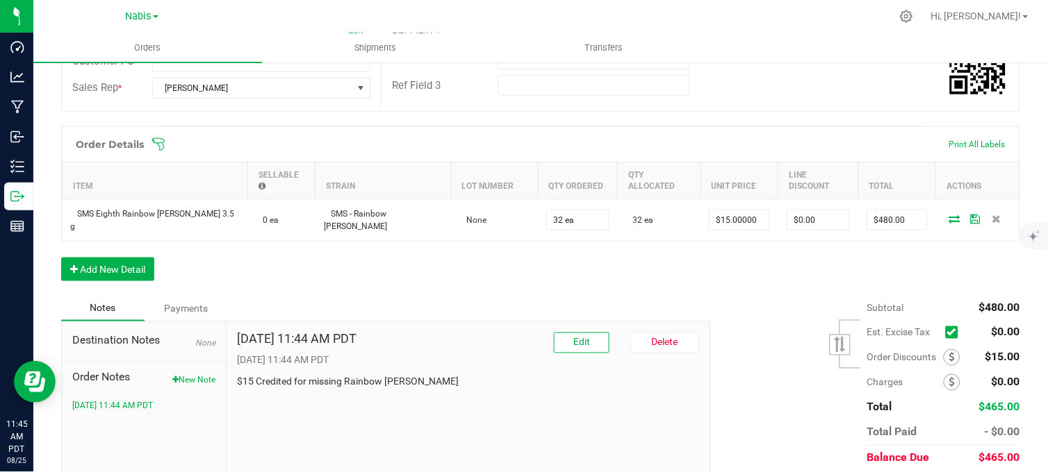
scroll to position [308, 0]
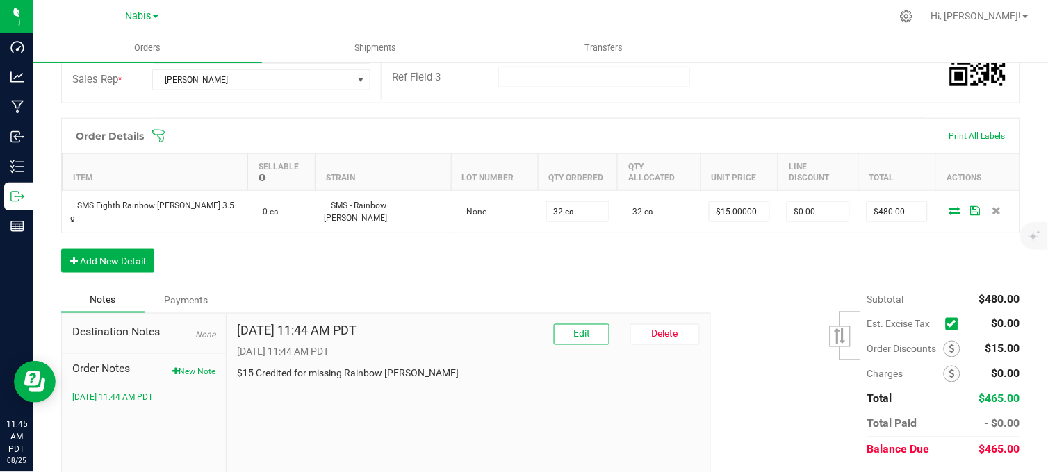
click at [720, 287] on div "Subtotal $480.00 Est. Excise Tax" at bounding box center [860, 375] width 320 height 176
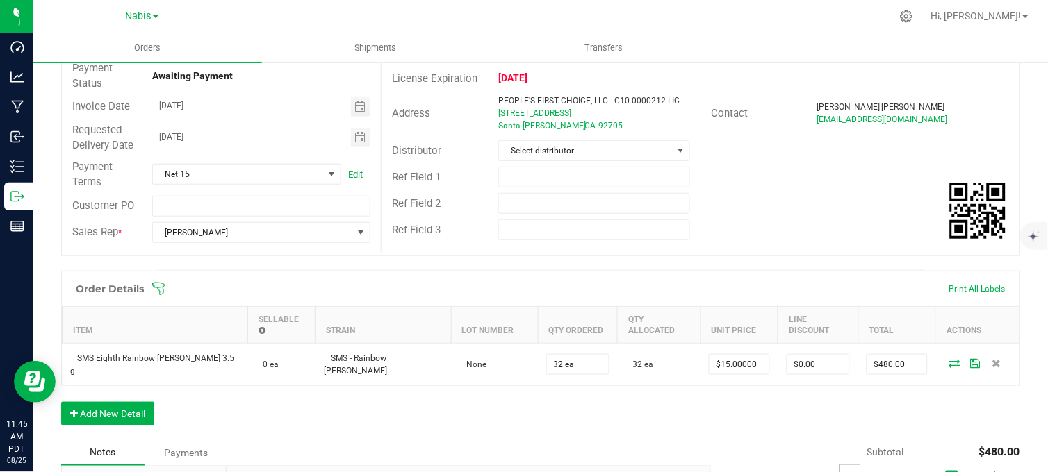
scroll to position [0, 0]
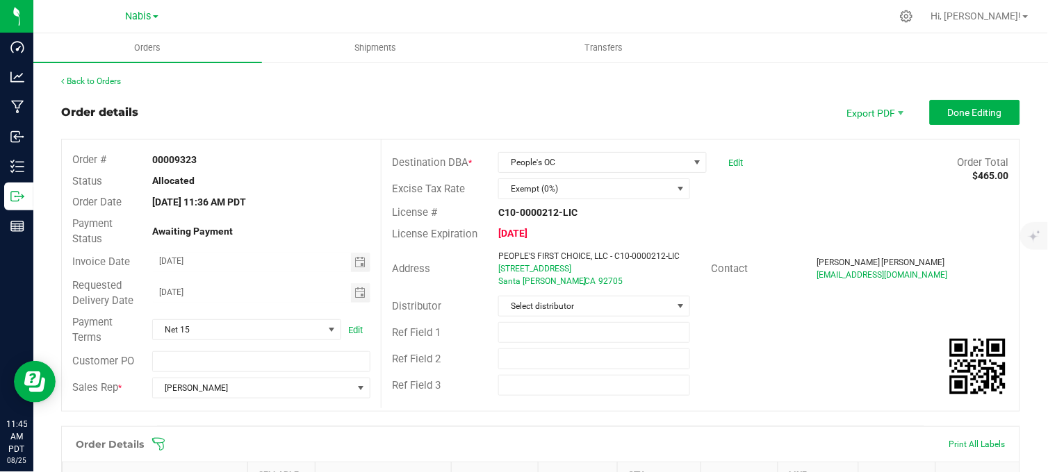
click at [839, 179] on div "Excise Tax Rate Exempt (0%)" at bounding box center [700, 189] width 638 height 26
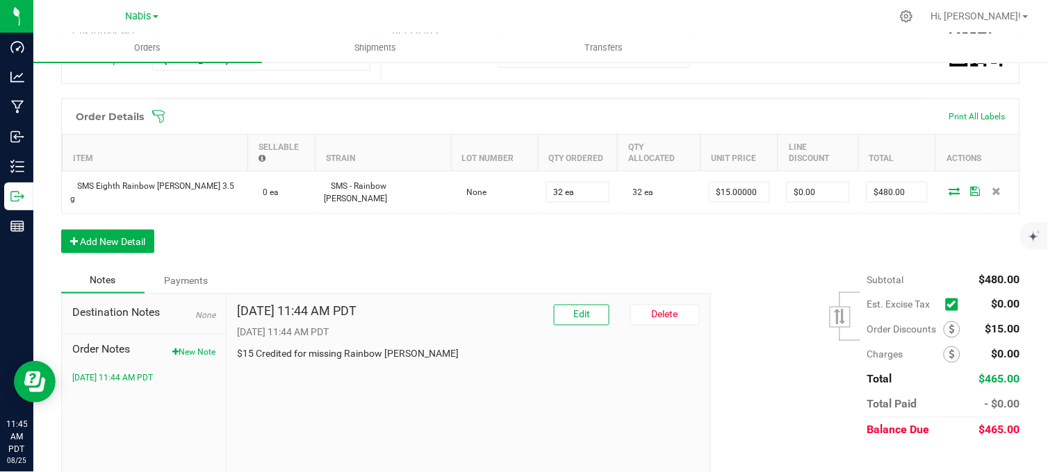
scroll to position [335, 0]
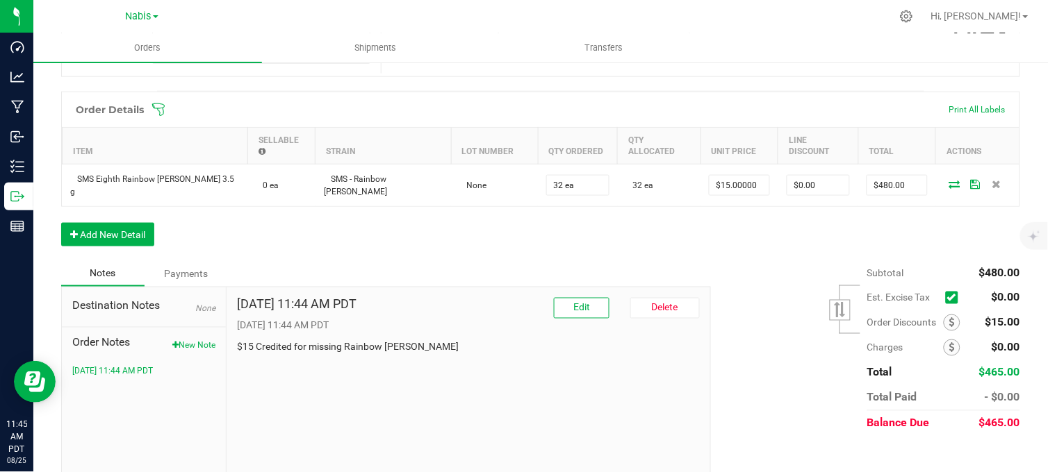
click at [775, 272] on div "Subtotal $480.00 Est. Excise Tax" at bounding box center [860, 349] width 320 height 176
click at [535, 224] on div "Order Details Print All Labels Item Sellable Strain Lot Number Qty Ordered Qty …" at bounding box center [540, 176] width 959 height 169
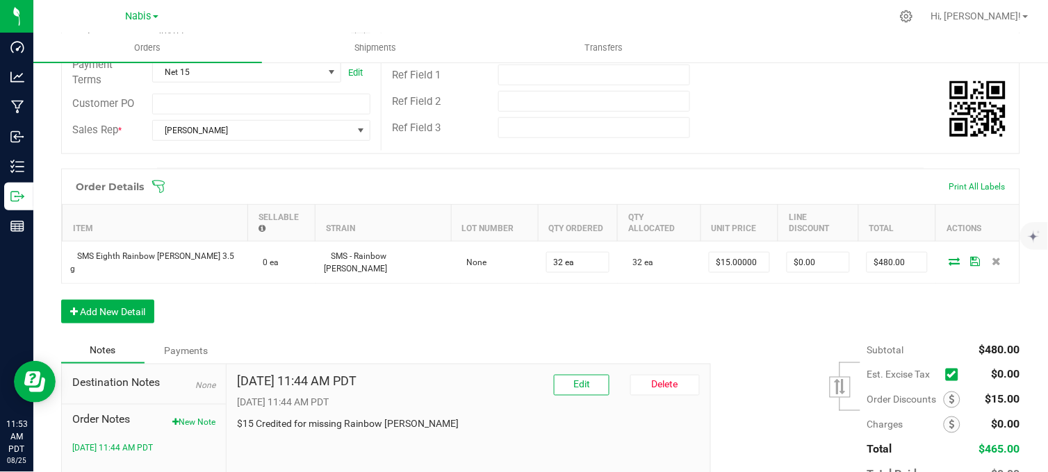
scroll to position [103, 0]
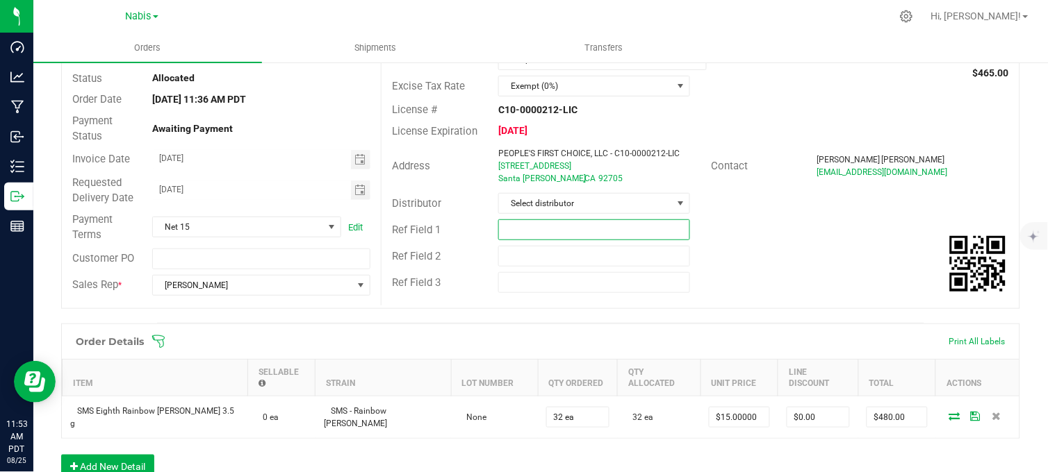
drag, startPoint x: 529, startPoint y: 225, endPoint x: 532, endPoint y: 234, distance: 9.7
click at [529, 226] on input "text" at bounding box center [594, 230] width 192 height 21
type input "Nabis #743693"
click at [770, 108] on div "License # C10-0000212-LIC" at bounding box center [700, 110] width 638 height 22
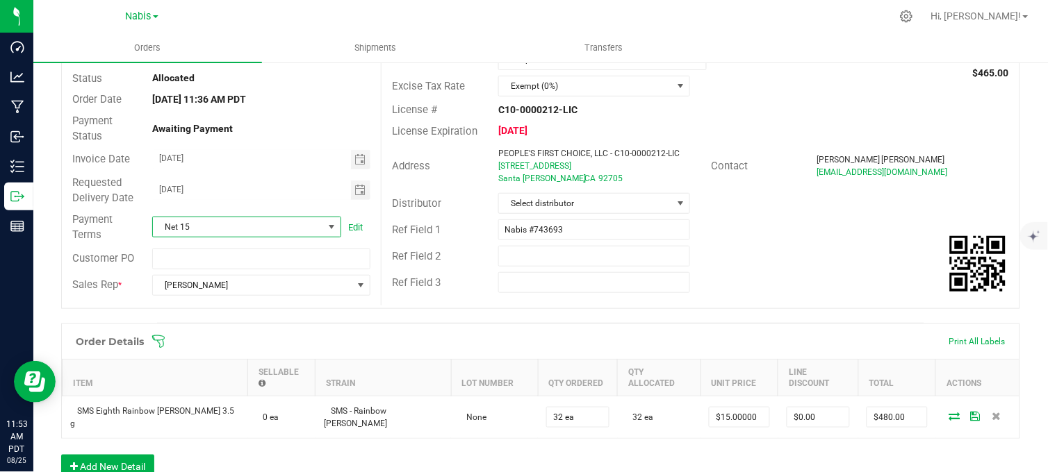
click at [275, 226] on span "Net 15" at bounding box center [238, 226] width 170 height 19
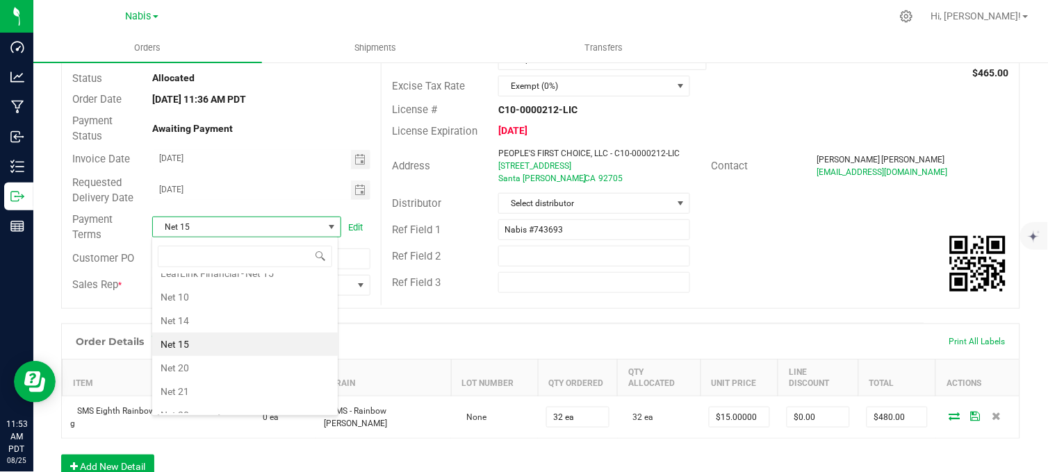
scroll to position [0, 0]
click at [206, 334] on li "COD" at bounding box center [245, 334] width 186 height 24
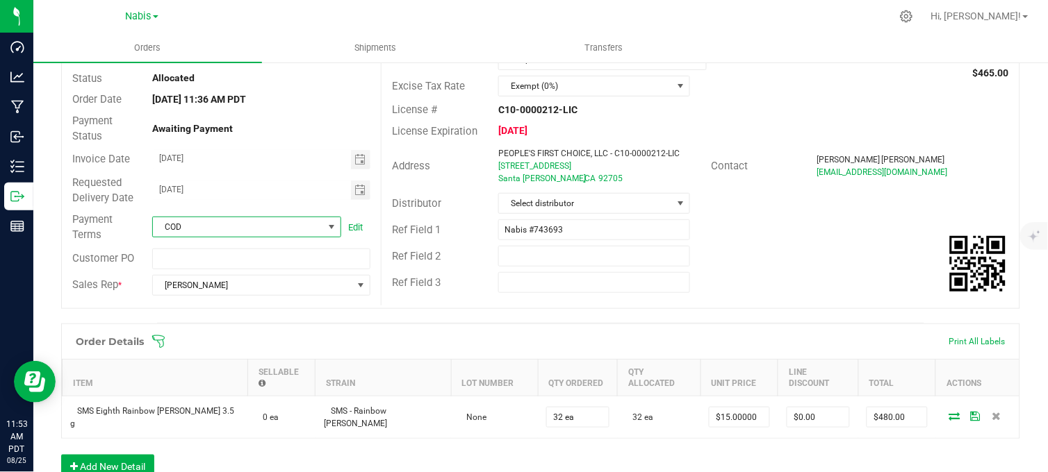
click at [778, 96] on div "Excise Tax Rate Exempt (0%)" at bounding box center [700, 86] width 638 height 26
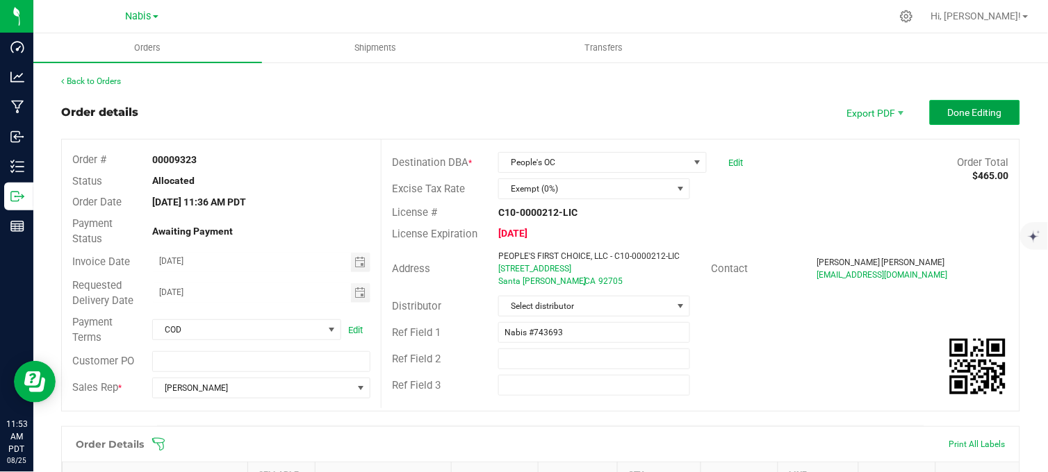
click at [948, 107] on span "Done Editing" at bounding box center [975, 112] width 54 height 11
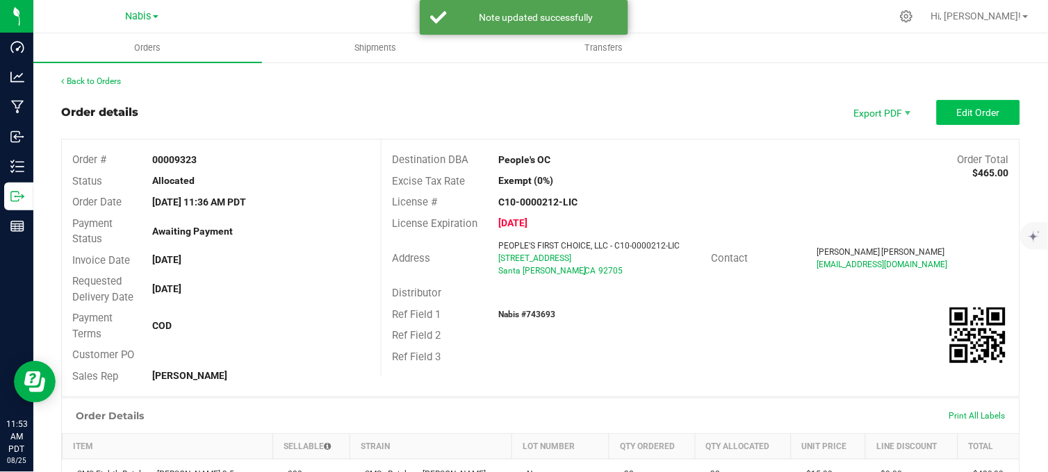
click at [973, 125] on outbound-order-header "Order details Export PDF Edit Order Order # 00009323 Status Allocated Order Dat…" at bounding box center [540, 248] width 959 height 297
click at [967, 115] on span "Edit Order" at bounding box center [978, 112] width 43 height 11
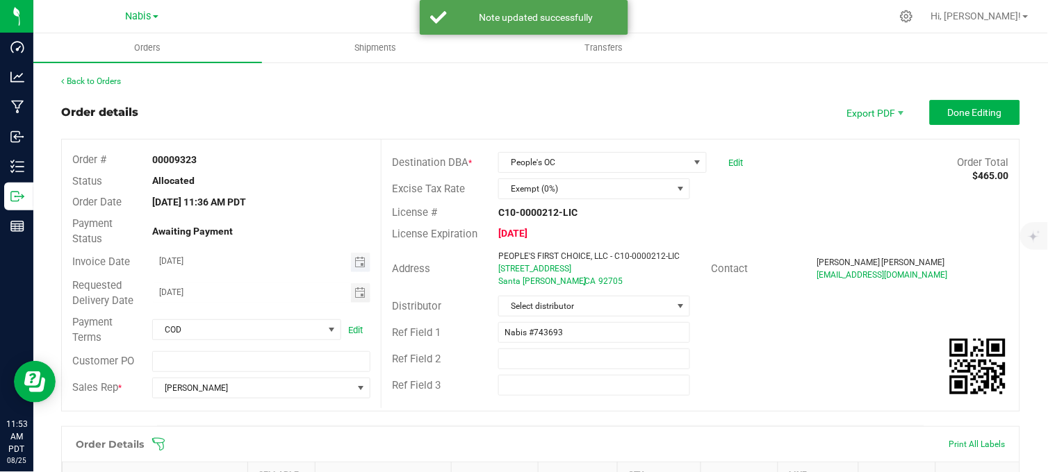
click at [359, 268] on span "Toggle calendar" at bounding box center [361, 262] width 20 height 19
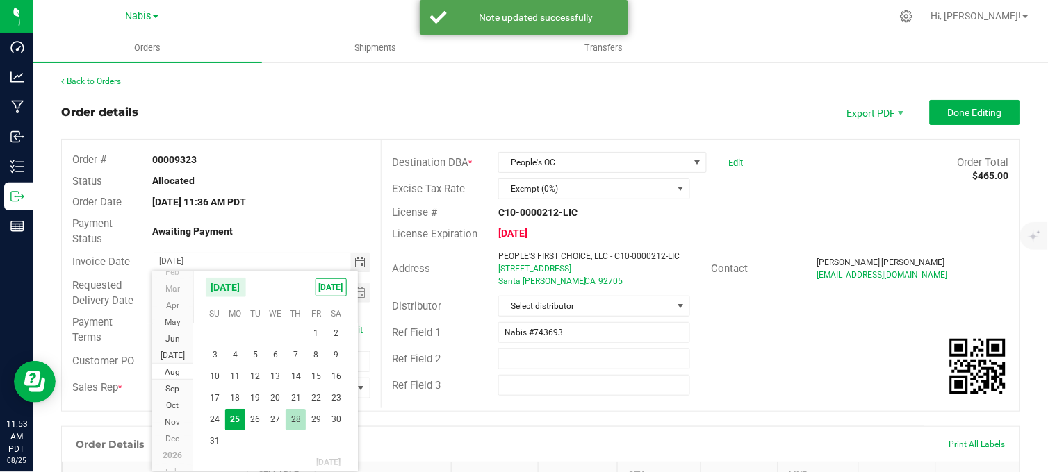
click at [300, 420] on span "28" at bounding box center [296, 420] width 20 height 22
type input "[DATE]"
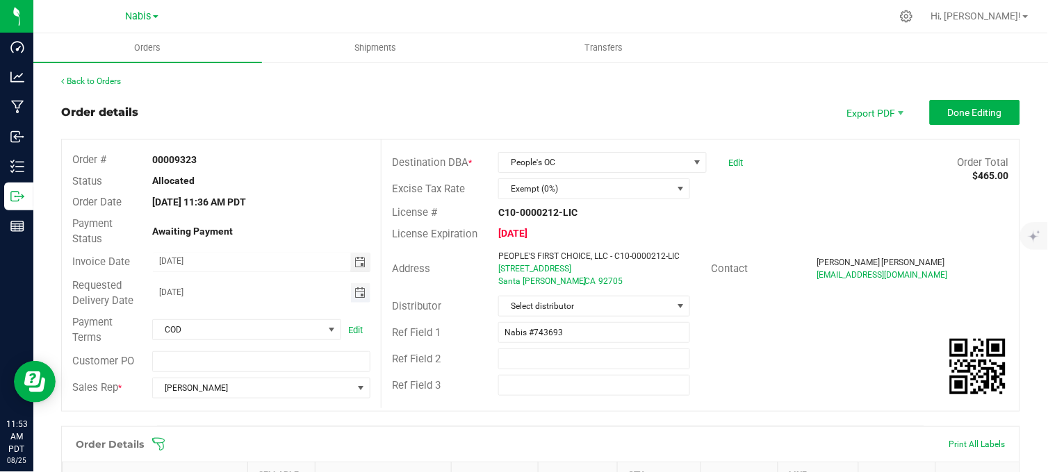
click at [361, 296] on span "Toggle calendar" at bounding box center [359, 293] width 11 height 11
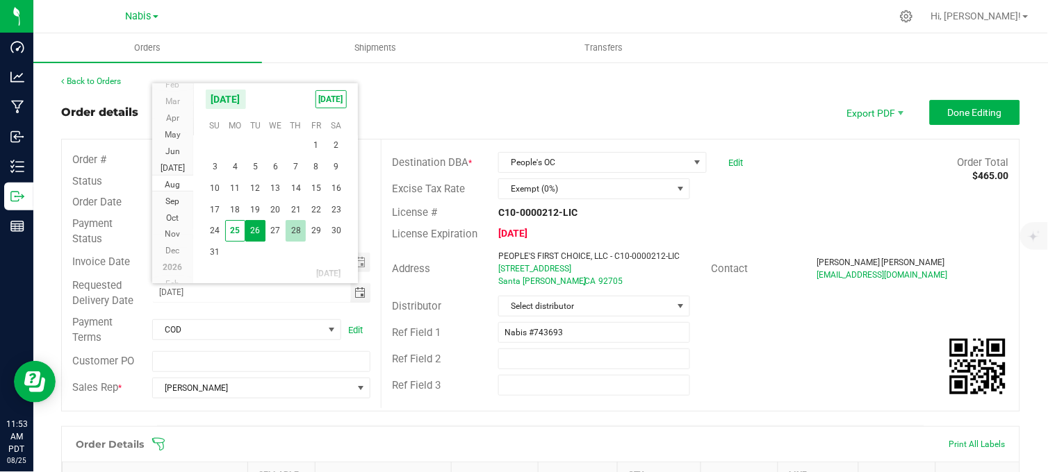
click at [295, 232] on span "28" at bounding box center [296, 231] width 20 height 22
type input "[DATE]"
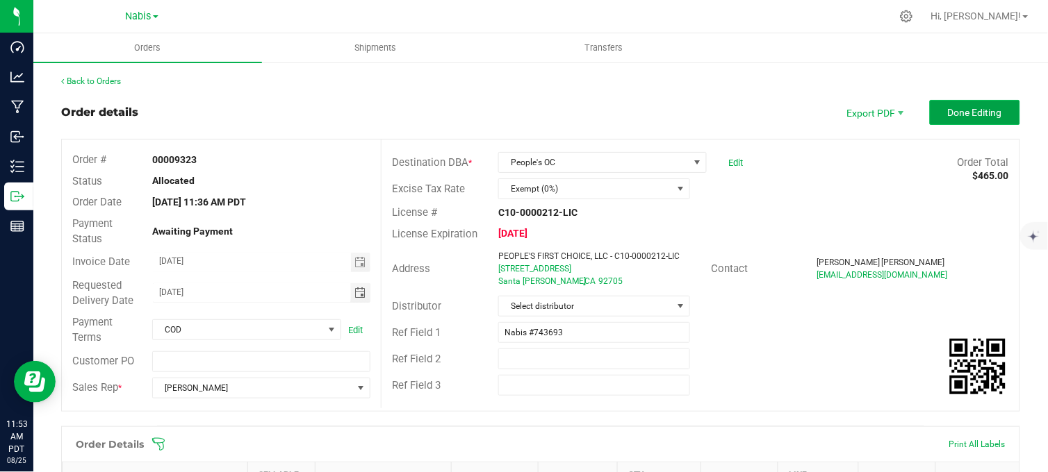
click at [973, 123] on button "Done Editing" at bounding box center [975, 112] width 90 height 25
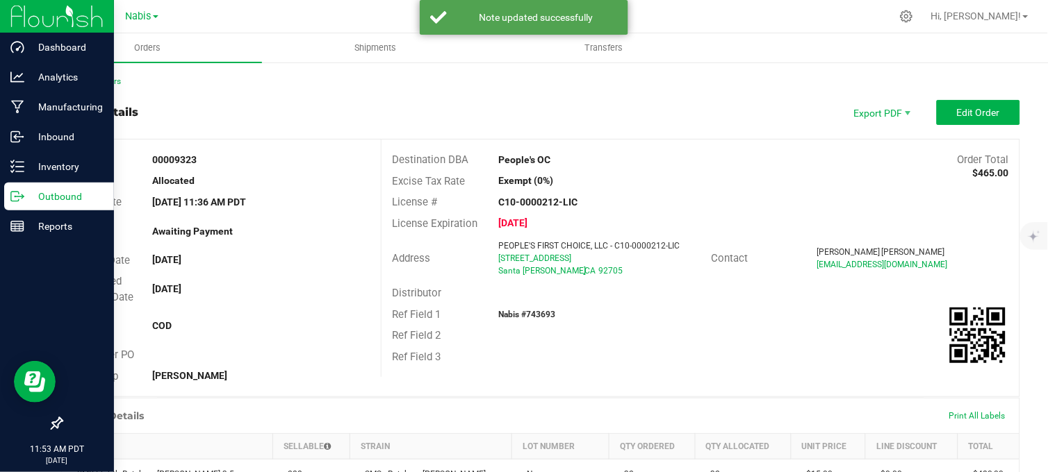
click at [21, 193] on icon at bounding box center [17, 197] width 14 height 14
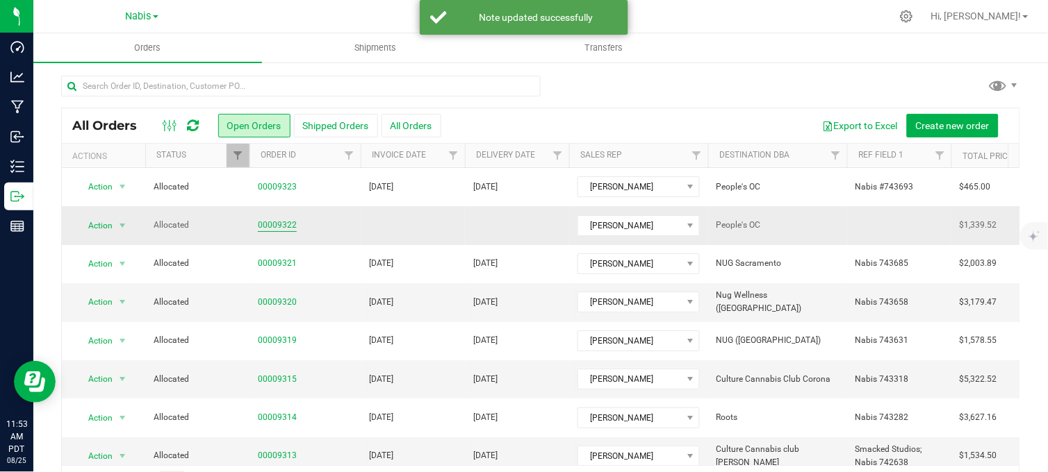
click at [274, 222] on link "00009322" at bounding box center [277, 225] width 39 height 13
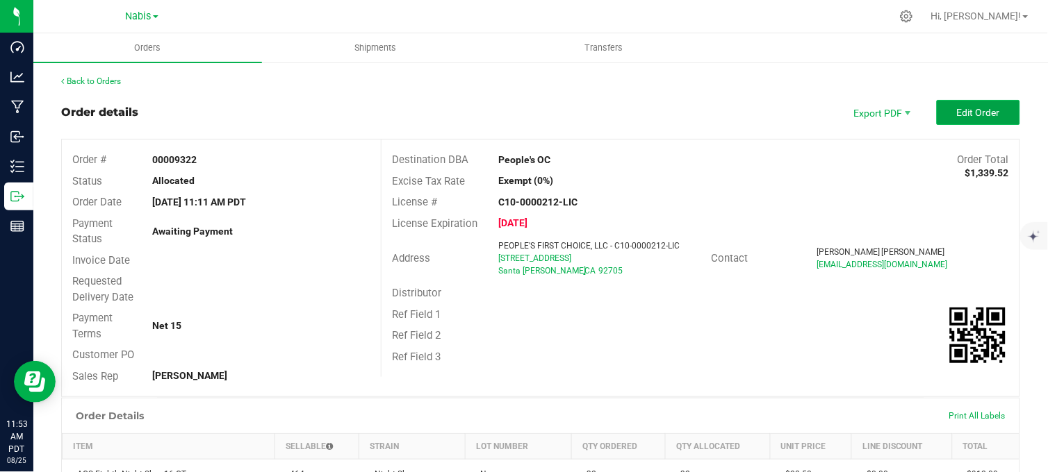
click at [957, 115] on span "Edit Order" at bounding box center [978, 112] width 43 height 11
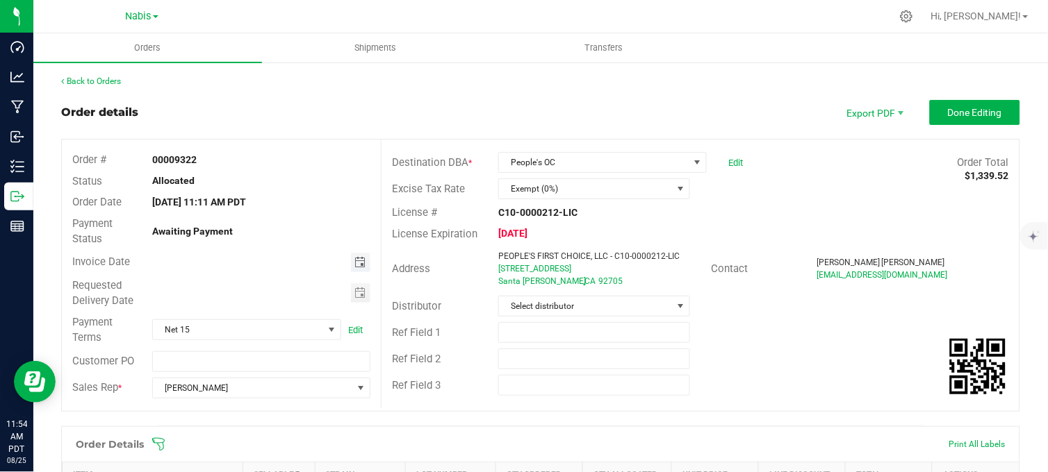
click at [356, 263] on span "Toggle calendar" at bounding box center [359, 262] width 11 height 11
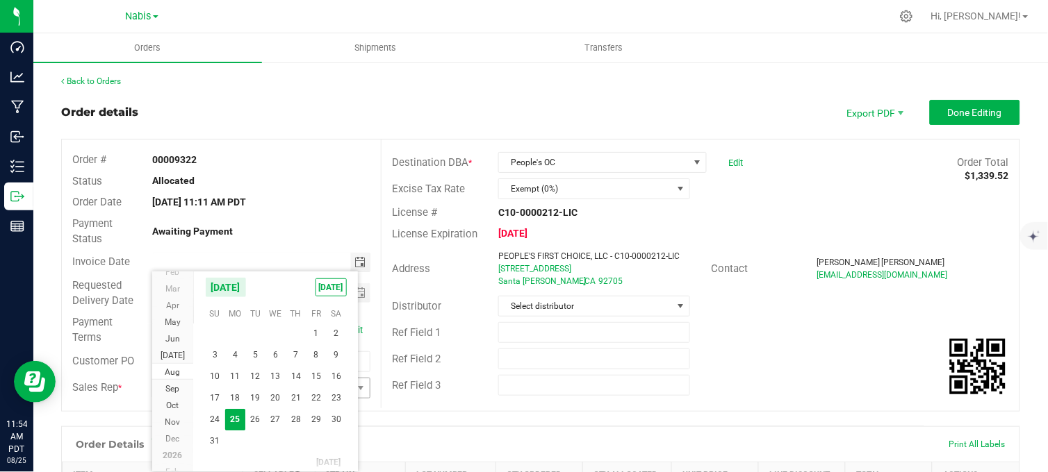
drag, startPoint x: 292, startPoint y: 417, endPoint x: 323, endPoint y: 390, distance: 41.4
click at [292, 415] on span "28" at bounding box center [296, 420] width 20 height 22
type input "[DATE]"
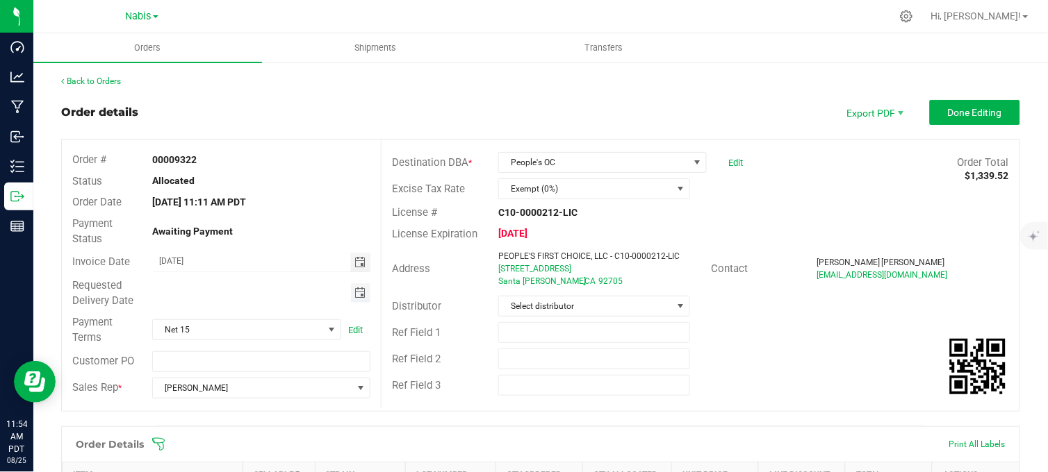
click at [356, 294] on span "Toggle calendar" at bounding box center [359, 293] width 11 height 11
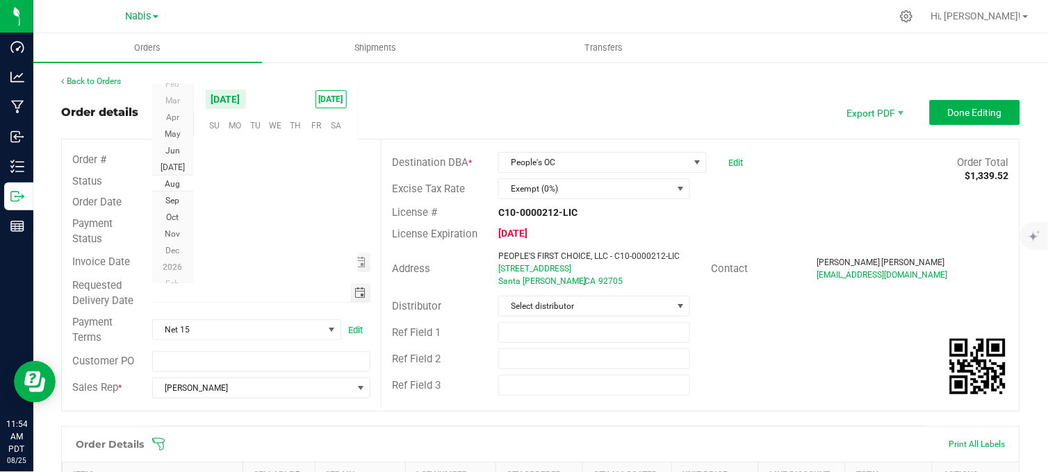
scroll to position [0, 0]
click at [295, 235] on span "28" at bounding box center [296, 231] width 20 height 22
type input "[DATE]"
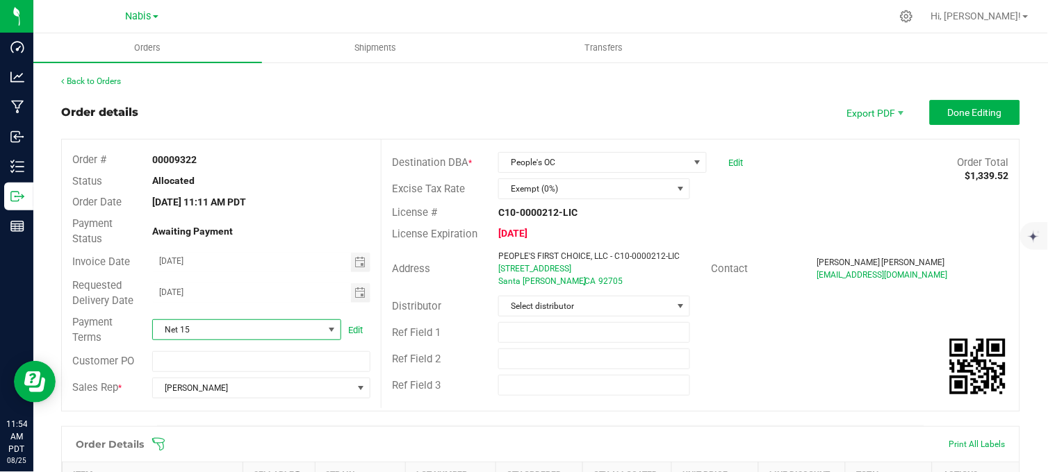
click at [329, 329] on span at bounding box center [331, 329] width 11 height 11
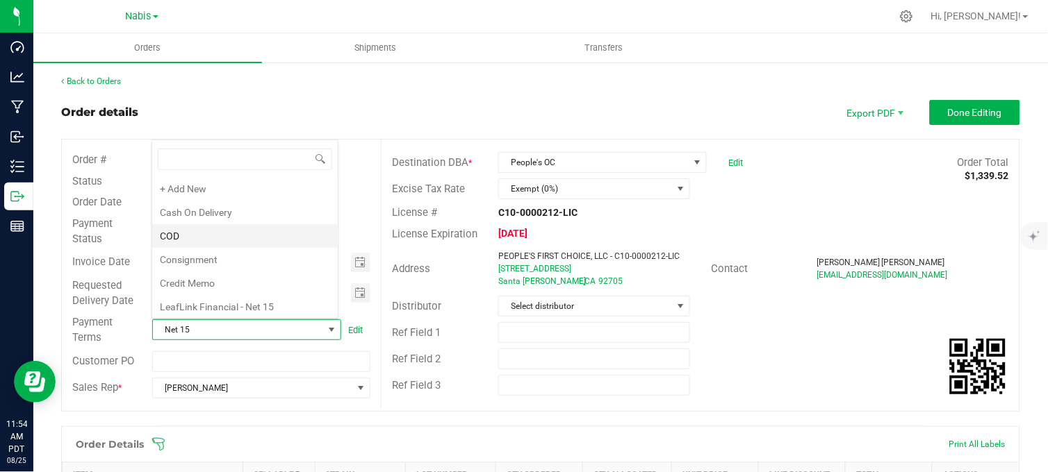
click at [210, 237] on li "COD" at bounding box center [245, 236] width 186 height 24
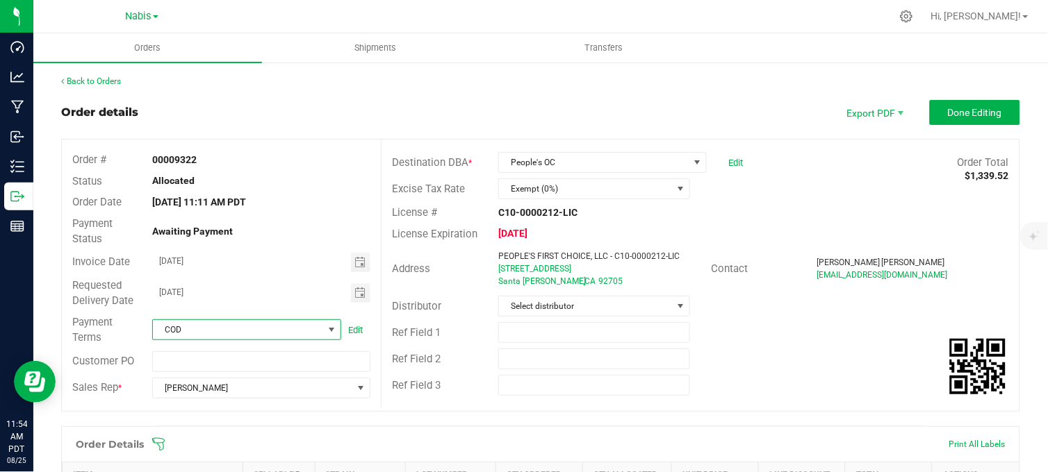
click at [316, 112] on div "Order details Export PDF Done Editing" at bounding box center [540, 112] width 959 height 25
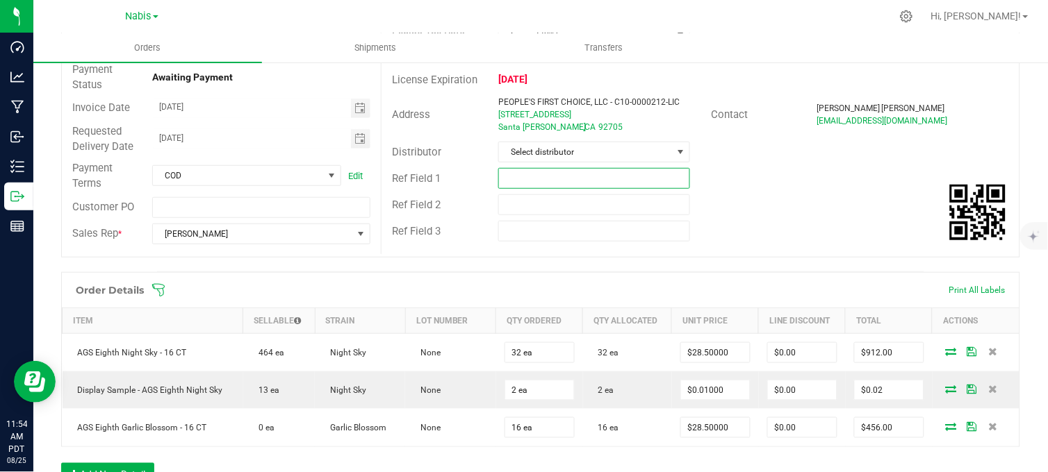
click at [554, 188] on input "text" at bounding box center [594, 178] width 192 height 21
type input "Nabis #743678"
click at [829, 206] on div "Ref Field 2" at bounding box center [700, 205] width 638 height 26
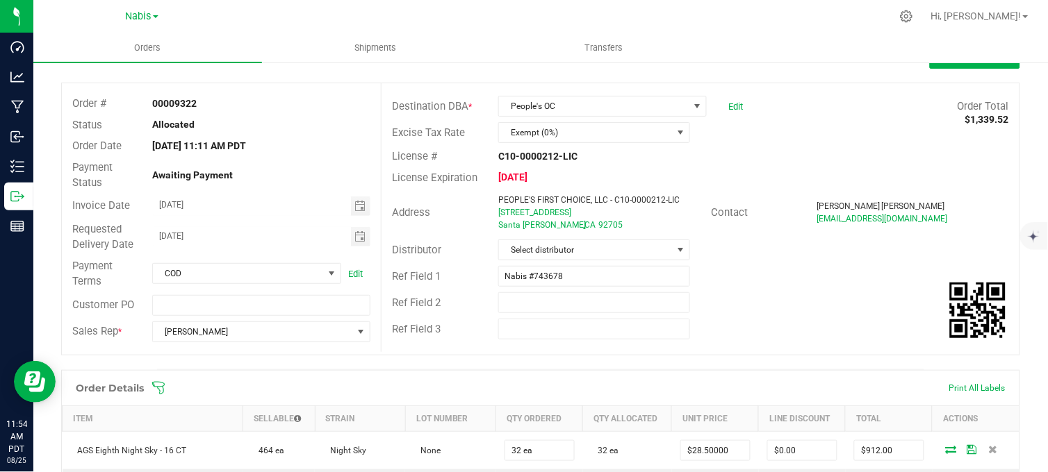
scroll to position [0, 0]
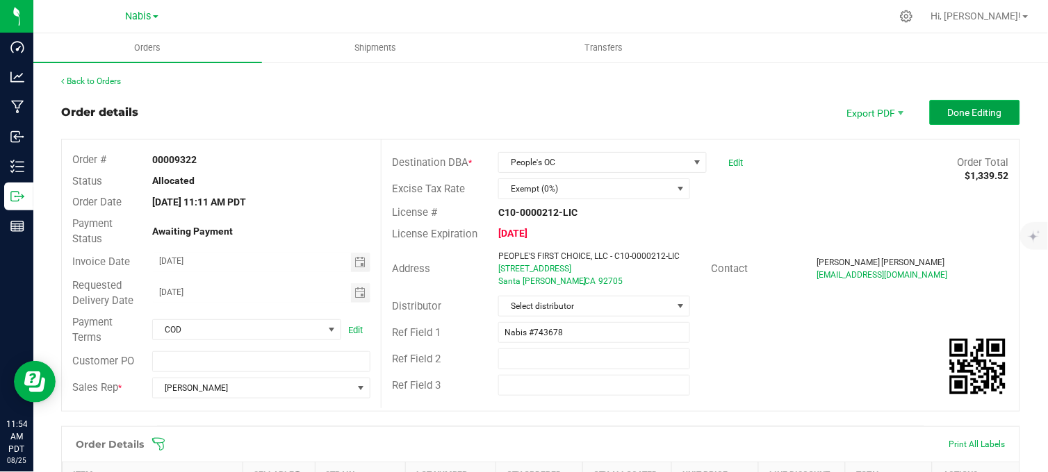
click at [948, 108] on span "Done Editing" at bounding box center [975, 112] width 54 height 11
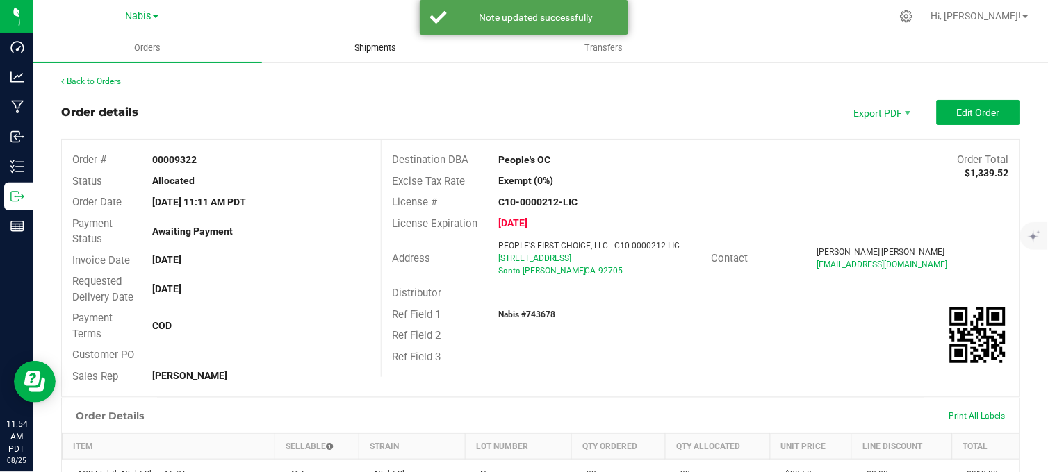
click at [386, 47] on span "Shipments" at bounding box center [375, 48] width 79 height 13
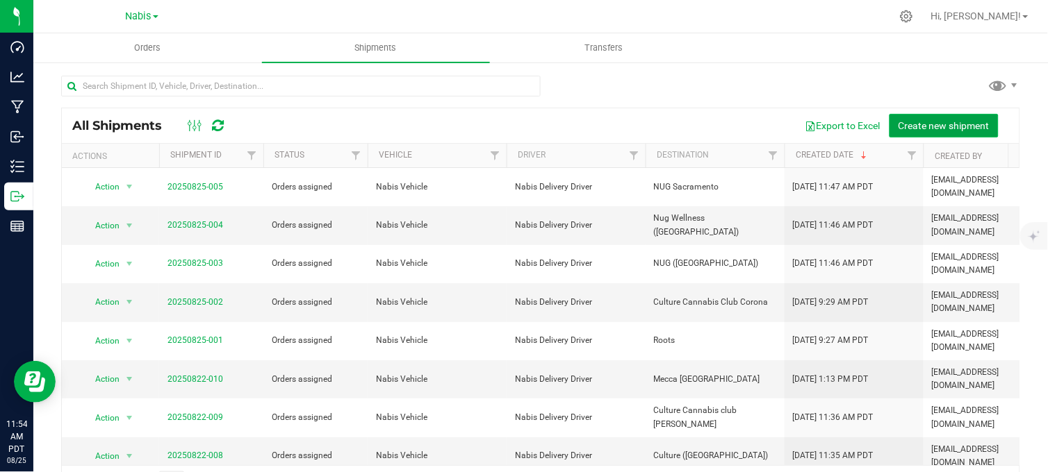
click at [903, 123] on span "Create new shipment" at bounding box center [943, 125] width 91 height 11
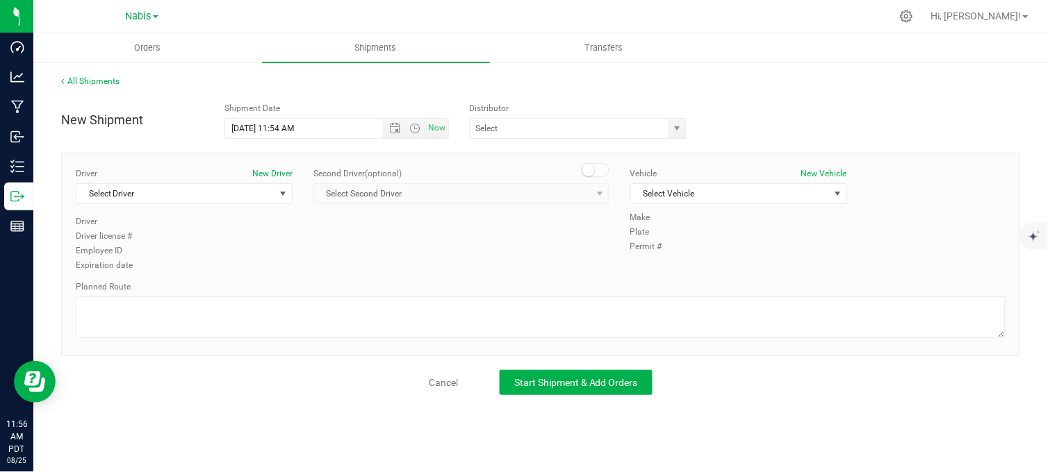
click at [735, 76] on div "All Shipments" at bounding box center [540, 85] width 959 height 21
click at [390, 127] on span "Open the date view" at bounding box center [394, 128] width 11 height 11
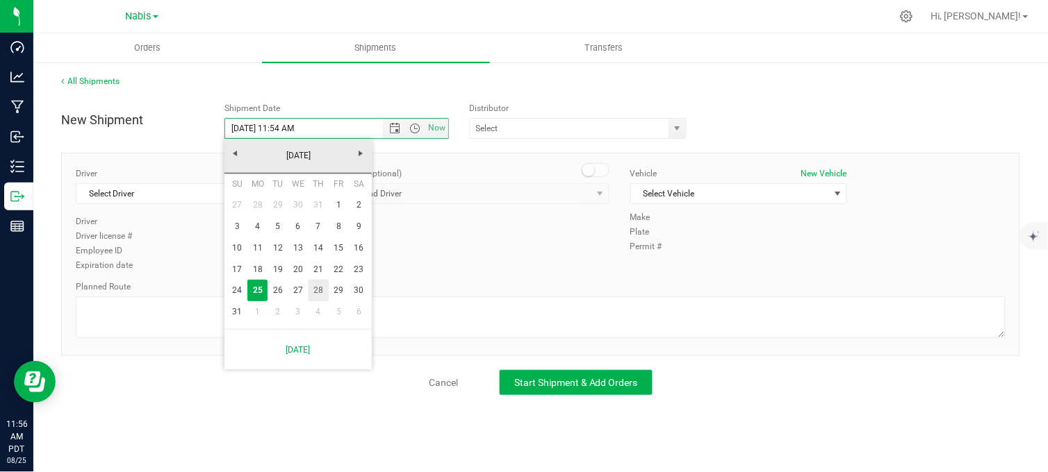
click at [313, 288] on link "28" at bounding box center [318, 291] width 20 height 22
type input "[DATE] 11:54 AM"
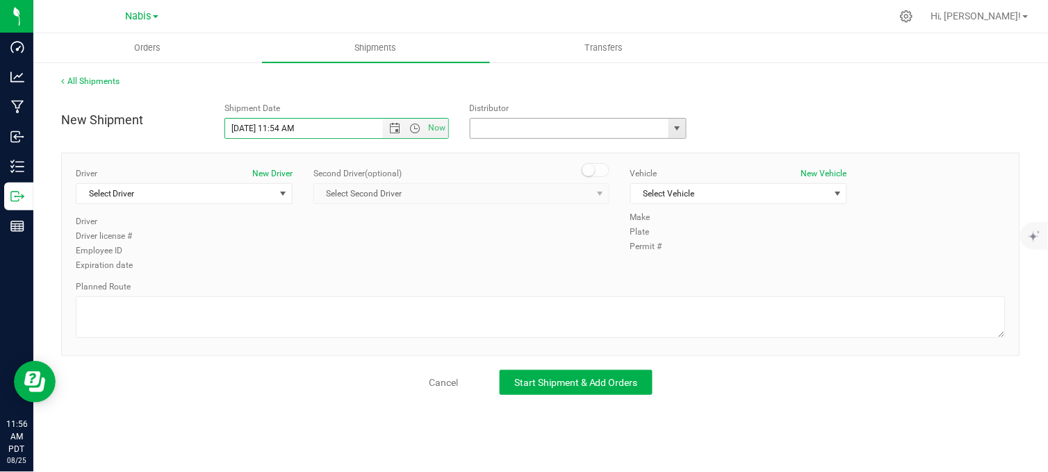
click at [529, 132] on input "text" at bounding box center [566, 128] width 192 height 19
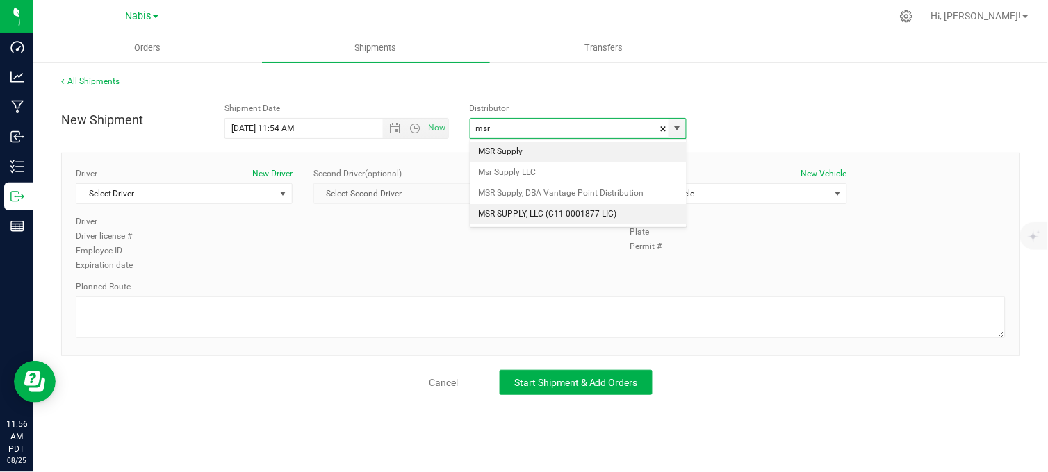
click at [516, 217] on li "MSR SUPPLY, LLC (C11-0001877-LIC)" at bounding box center [578, 214] width 216 height 21
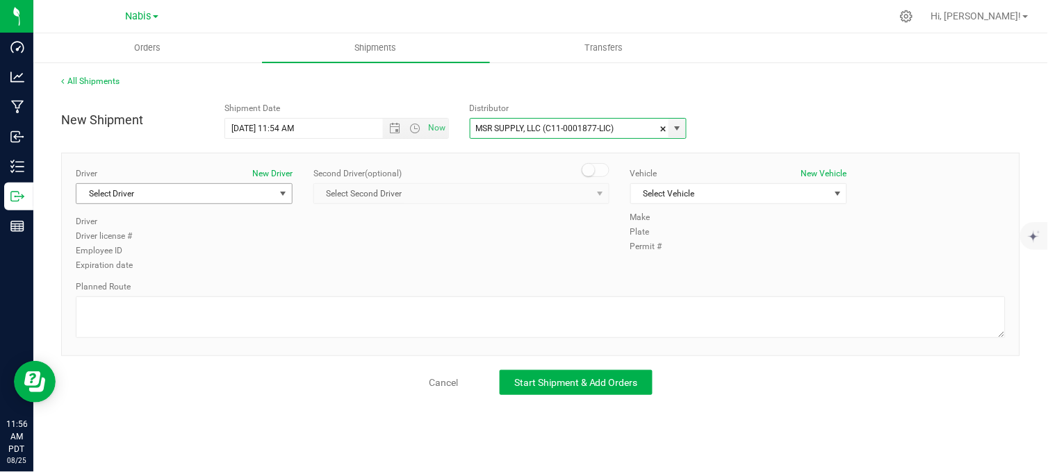
type input "MSR SUPPLY, LLC (C11-0001877-LIC)"
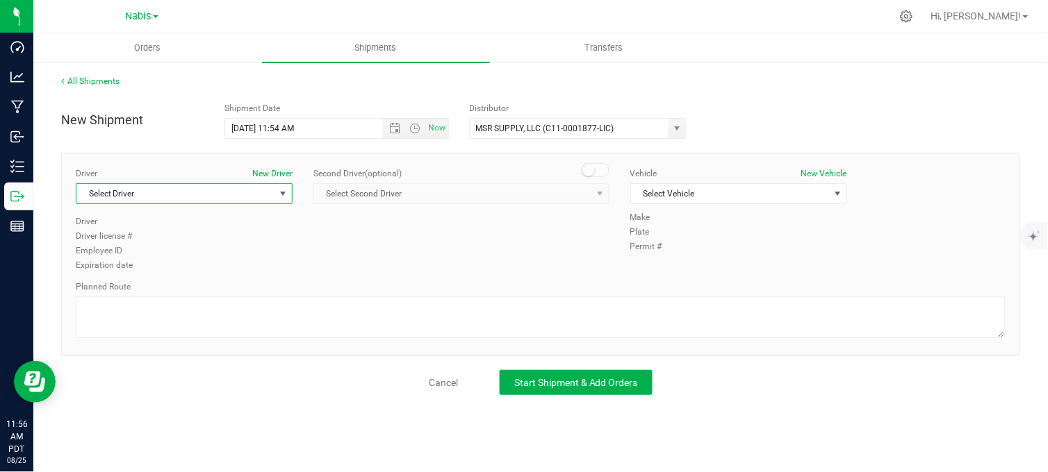
click at [181, 192] on span "Select Driver" at bounding box center [175, 193] width 198 height 19
click at [140, 254] on span "Nabis Delivery Driver" at bounding box center [123, 252] width 77 height 18
type input "nabis"
click at [653, 195] on span "Select Vehicle" at bounding box center [730, 193] width 198 height 19
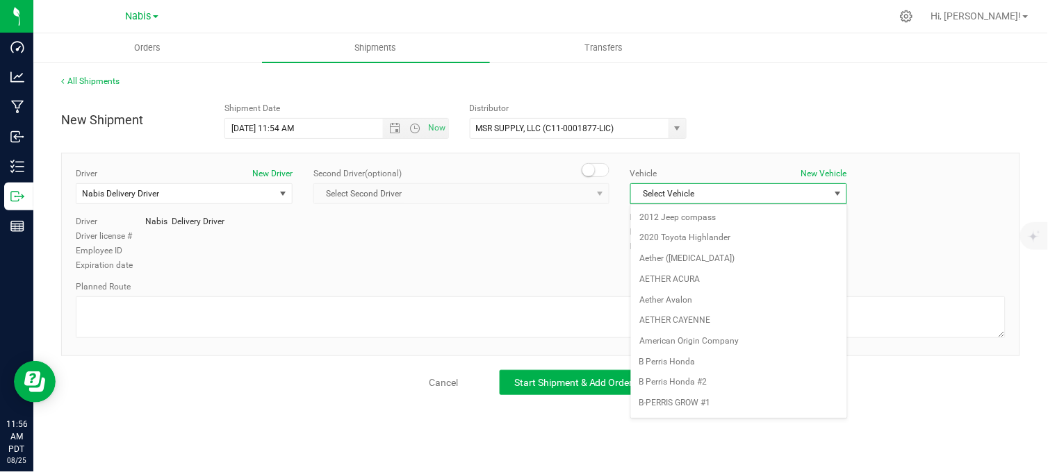
scroll to position [1808, 0]
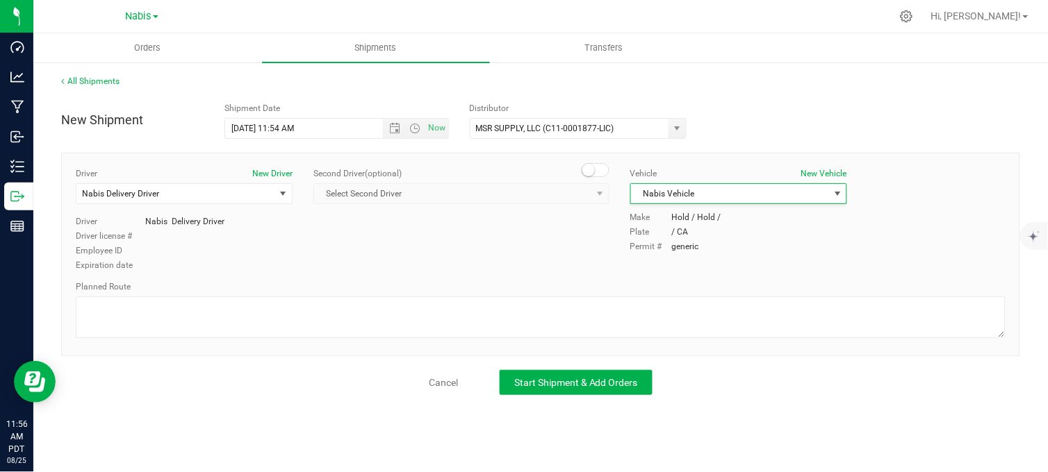
drag, startPoint x: 518, startPoint y: 233, endPoint x: 509, endPoint y: 238, distance: 10.6
click at [514, 235] on div "Driver New Driver Nabis Delivery Driver Select Driver Nabis Delivery Driver Nab…" at bounding box center [540, 220] width 950 height 106
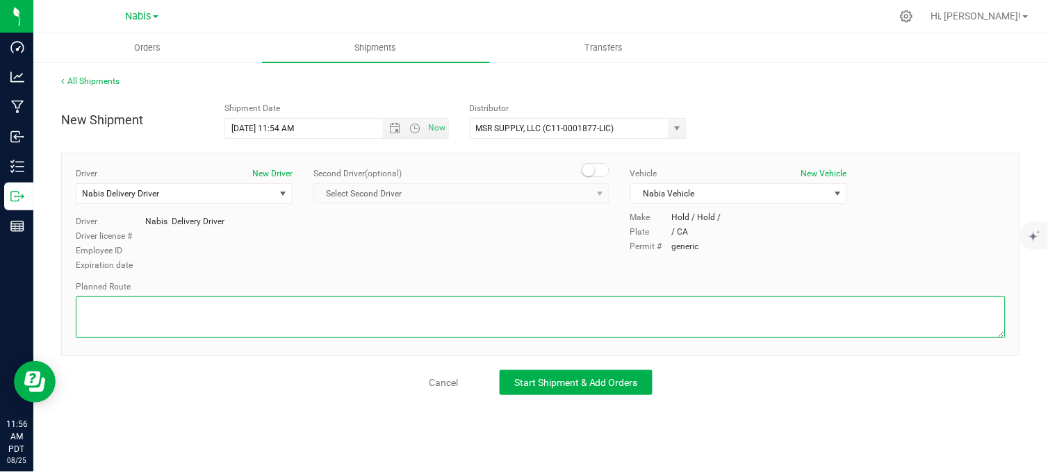
click at [399, 311] on textarea at bounding box center [541, 318] width 930 height 42
type textarea "Follow google maps"
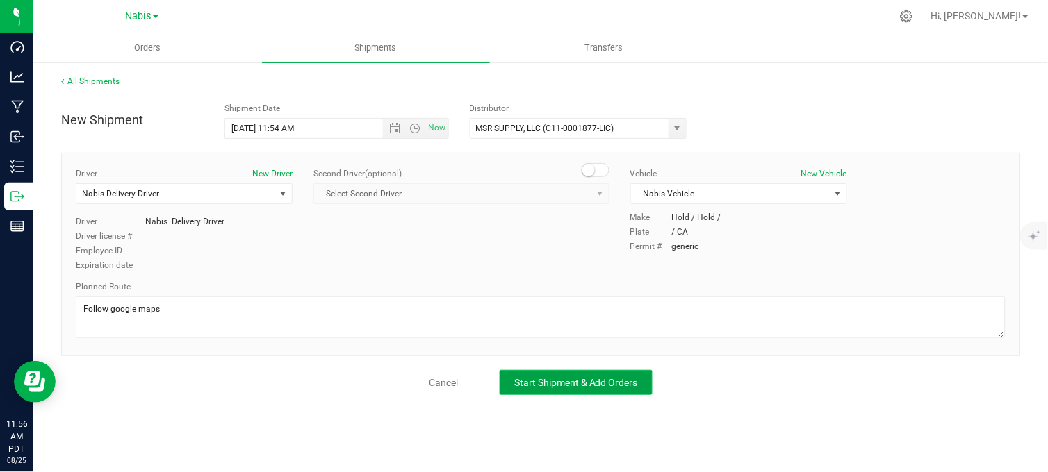
click at [538, 385] on span "Start Shipment & Add Orders" at bounding box center [576, 382] width 124 height 11
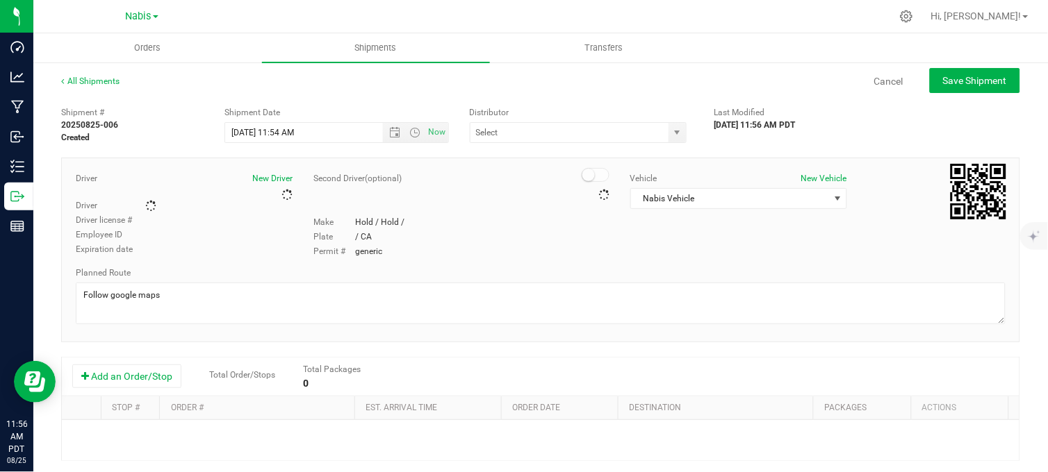
type input "MSR SUPPLY, LLC (C11-0001877-LIC)"
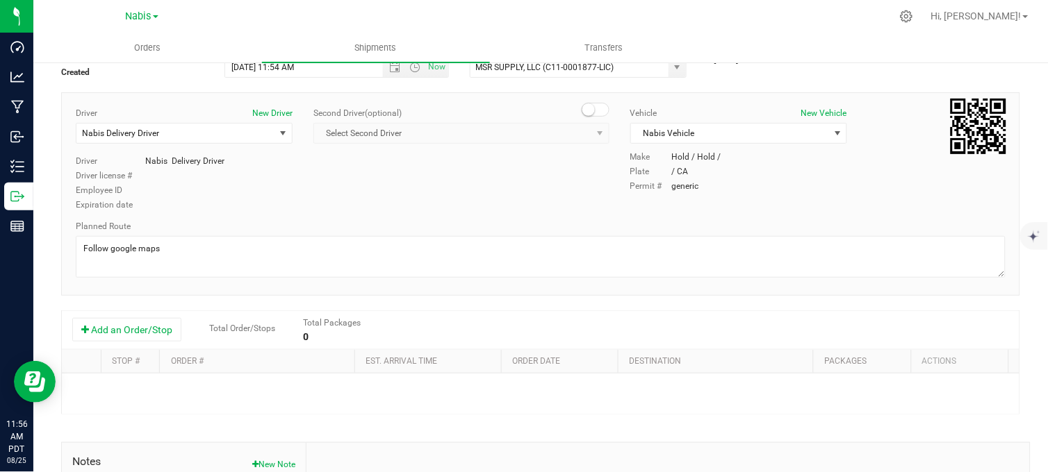
scroll to position [154, 0]
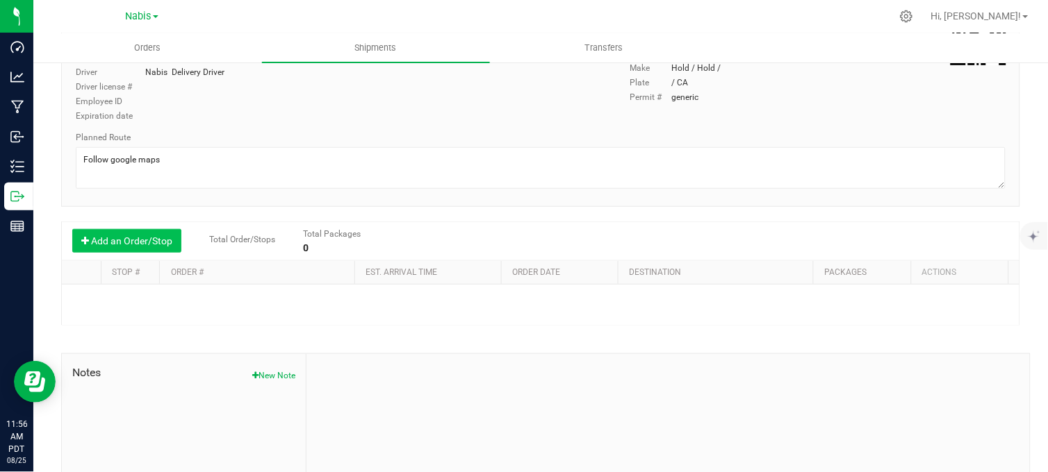
click at [90, 248] on button "Add an Order/Stop" at bounding box center [126, 241] width 109 height 24
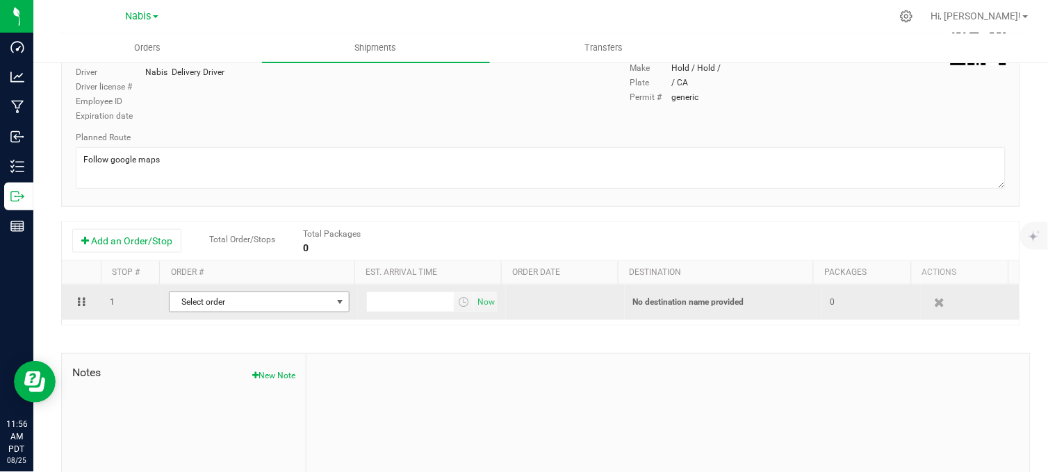
click at [216, 299] on span "Select order" at bounding box center [251, 301] width 162 height 19
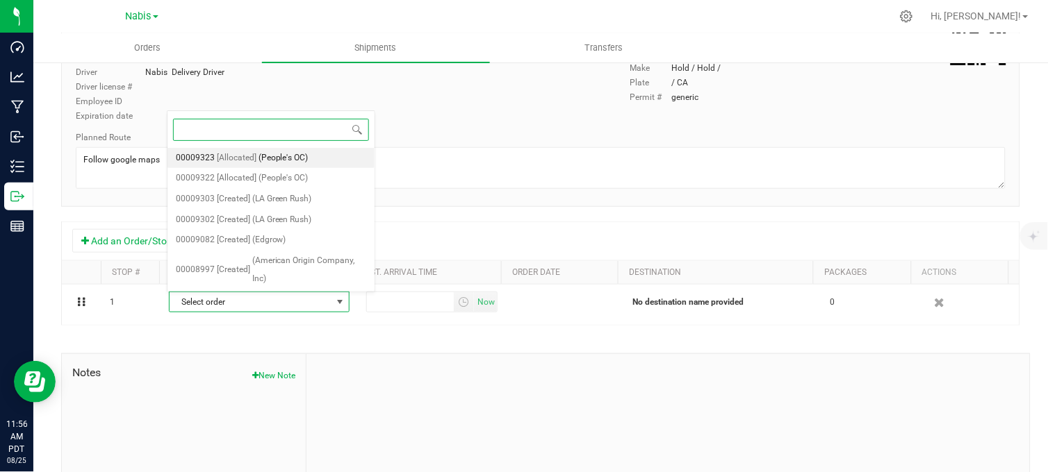
click at [286, 158] on span "(People's OC)" at bounding box center [283, 158] width 50 height 18
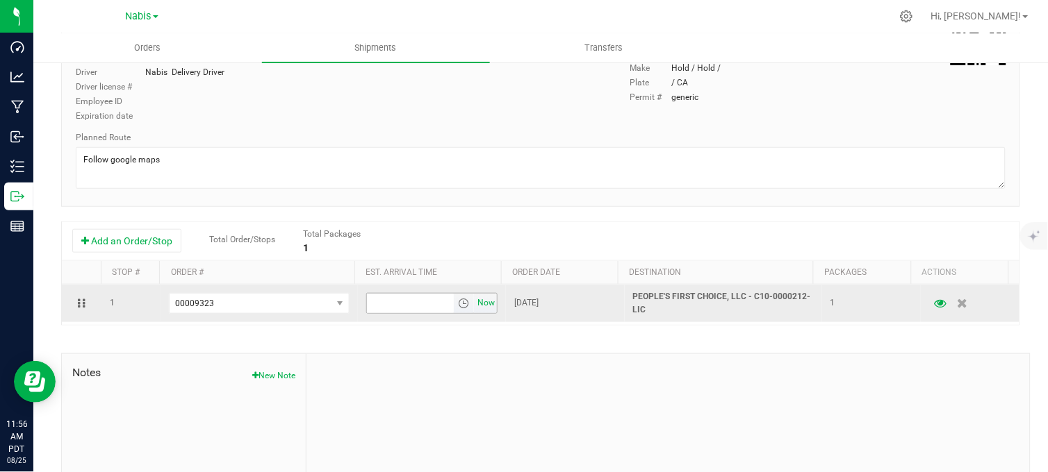
click at [475, 309] on span "Now" at bounding box center [487, 303] width 24 height 20
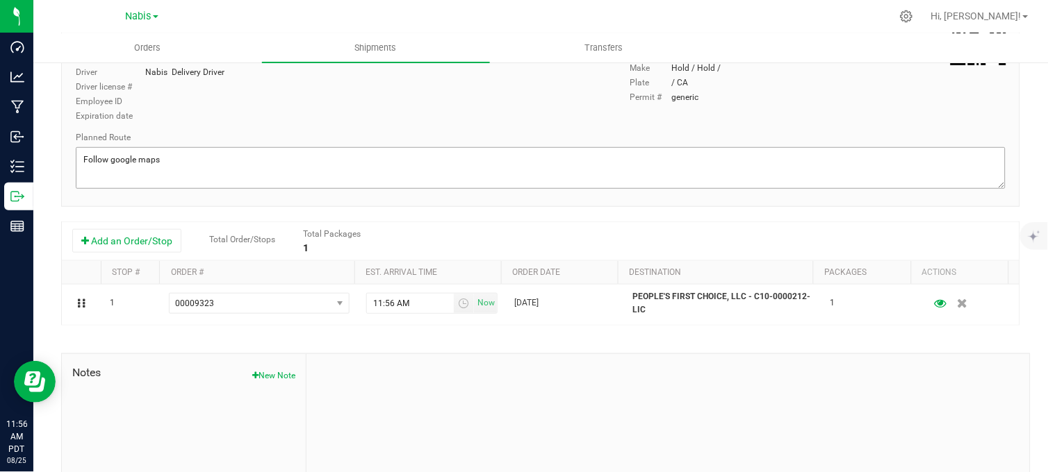
scroll to position [0, 0]
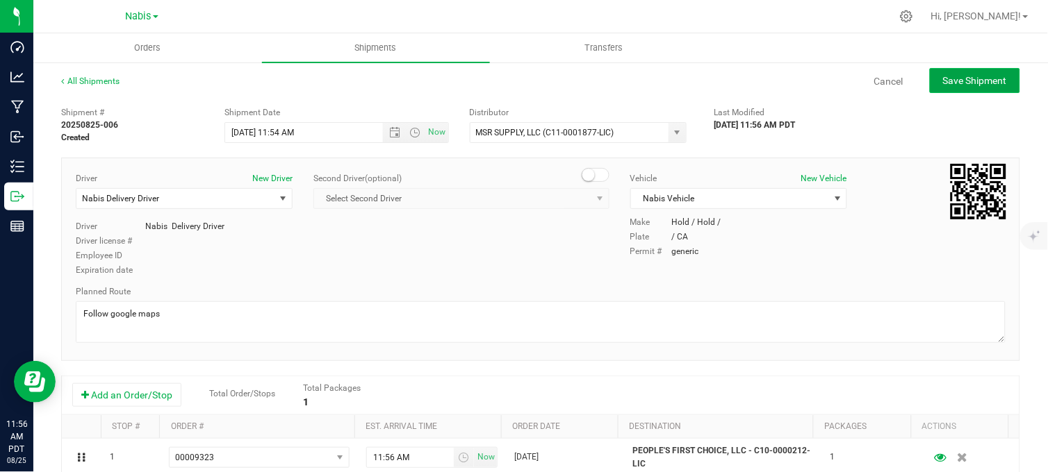
click at [980, 83] on span "Save Shipment" at bounding box center [975, 80] width 64 height 11
type input "[DATE] 6:54 PM"
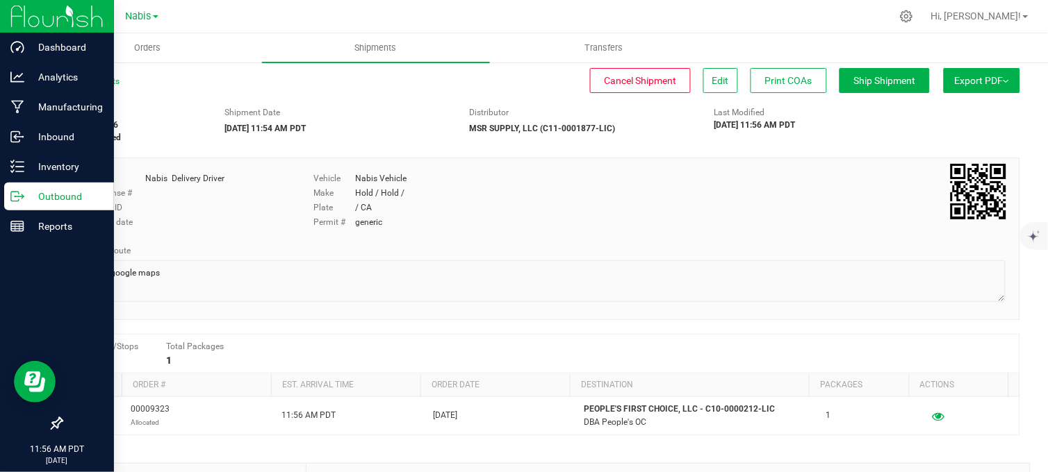
click at [35, 199] on p "Outbound" at bounding box center [65, 196] width 83 height 17
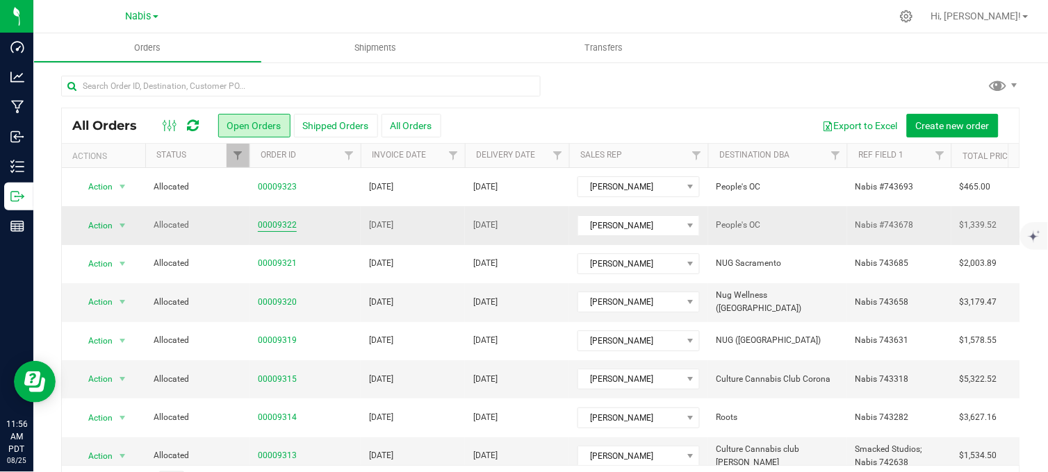
click at [268, 225] on link "00009322" at bounding box center [277, 225] width 39 height 13
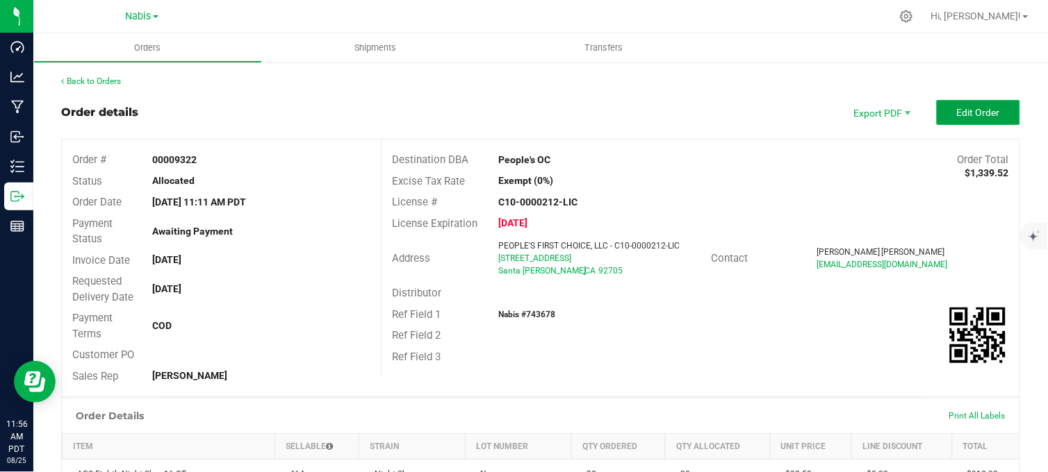
click at [975, 108] on span "Edit Order" at bounding box center [978, 112] width 43 height 11
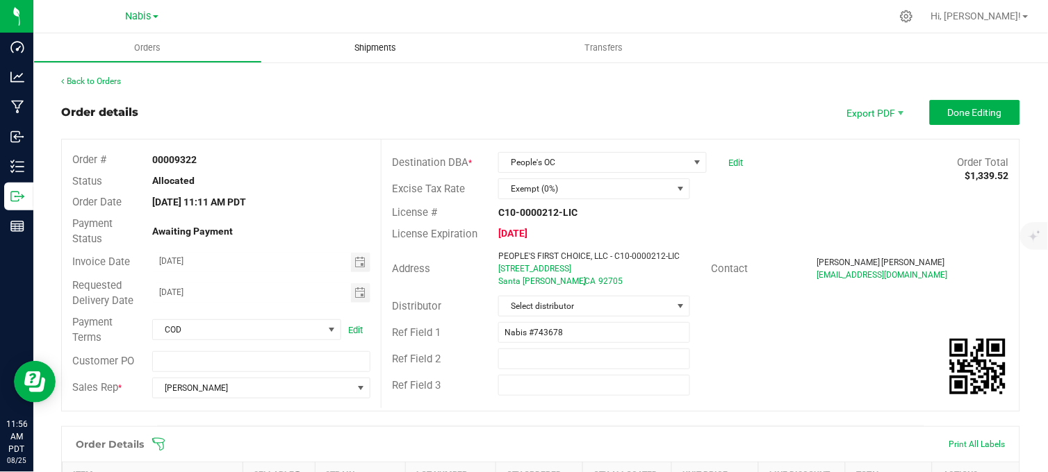
click at [379, 51] on span "Shipments" at bounding box center [375, 48] width 79 height 13
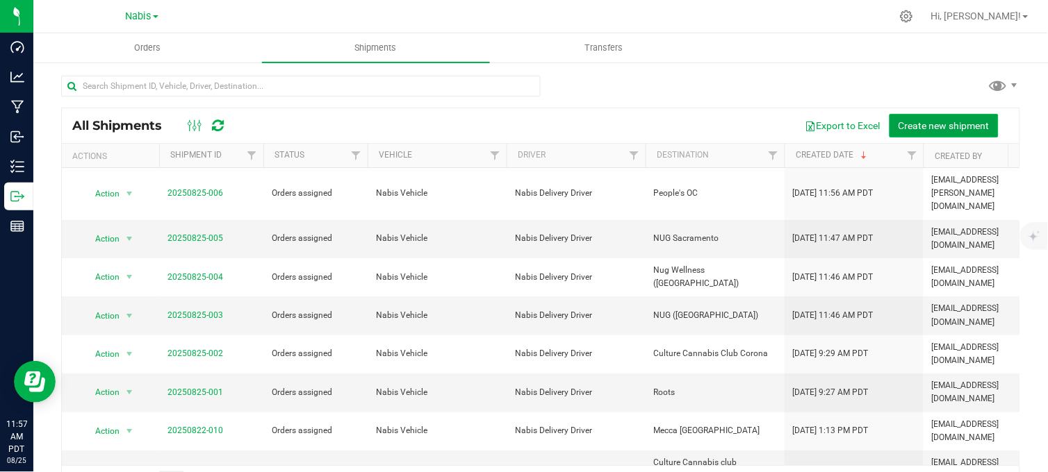
click at [934, 129] on span "Create new shipment" at bounding box center [943, 125] width 91 height 11
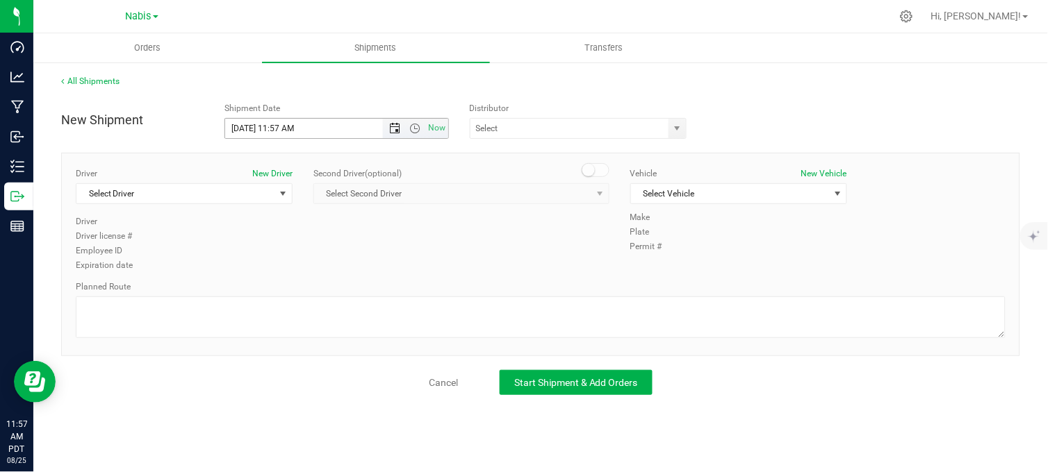
click at [391, 131] on span "Open the date view" at bounding box center [394, 128] width 11 height 11
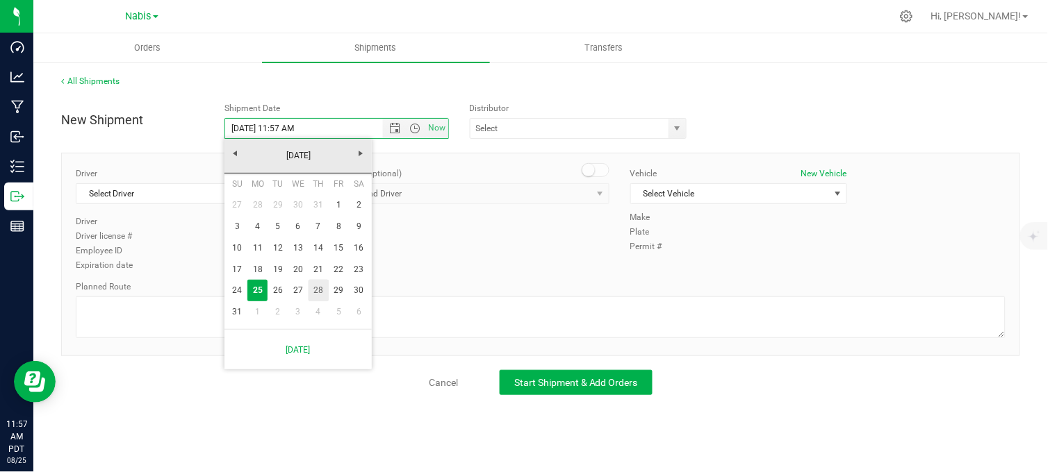
click at [322, 287] on link "28" at bounding box center [318, 291] width 20 height 22
type input "[DATE] 11:57 AM"
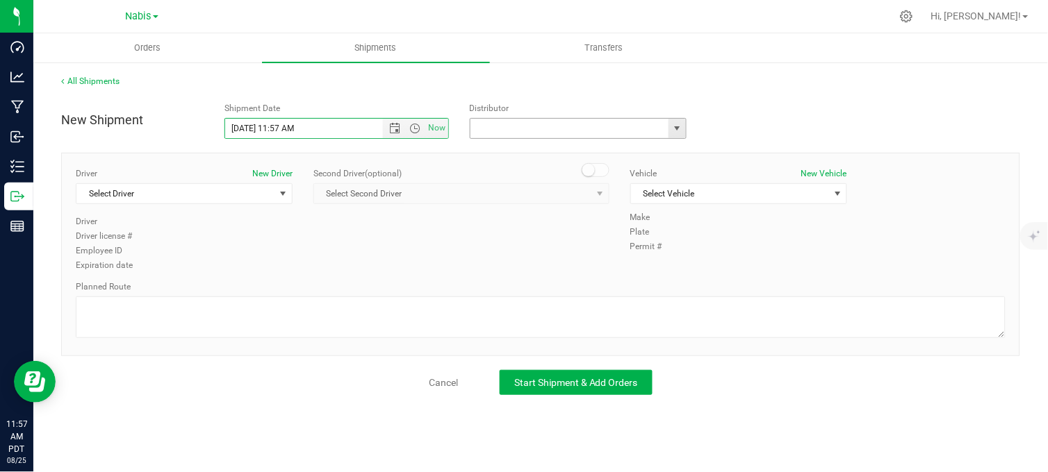
click at [516, 129] on input "text" at bounding box center [566, 128] width 192 height 19
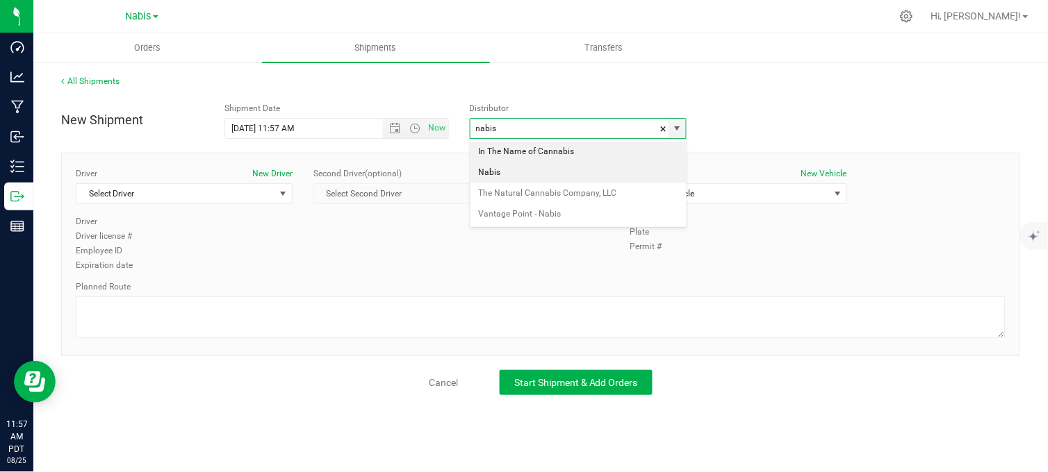
click at [498, 176] on li "Nabis" at bounding box center [578, 173] width 216 height 21
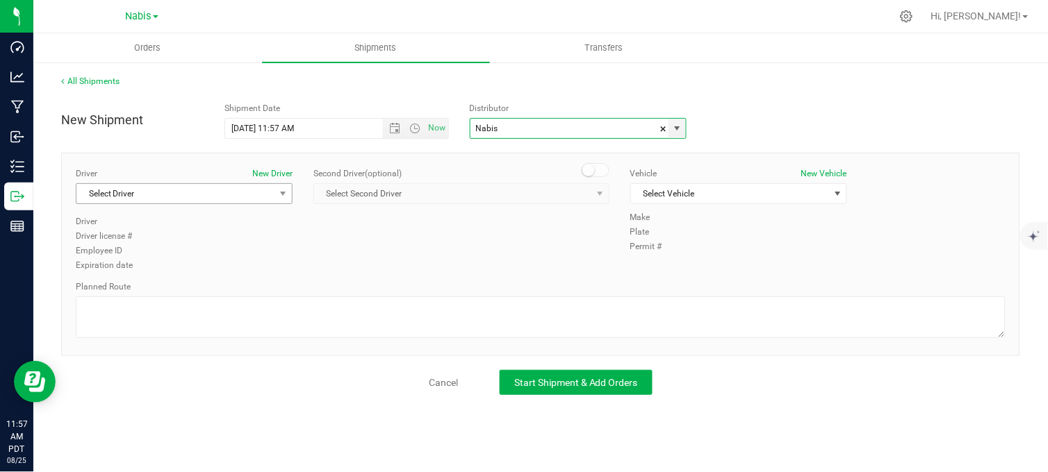
type input "Nabis"
click at [215, 185] on div "Driver New Driver Select Driver Select Driver [PERSON_NAME] [PERSON_NAME] [PERS…" at bounding box center [184, 191] width 217 height 48
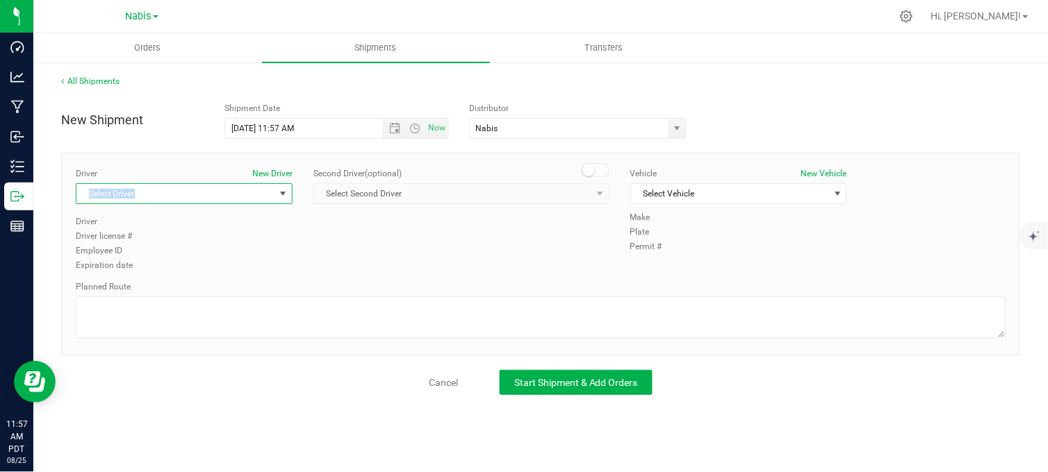
drag, startPoint x: 214, startPoint y: 186, endPoint x: 208, endPoint y: 190, distance: 7.4
click at [208, 190] on span "Select Driver" at bounding box center [175, 193] width 198 height 19
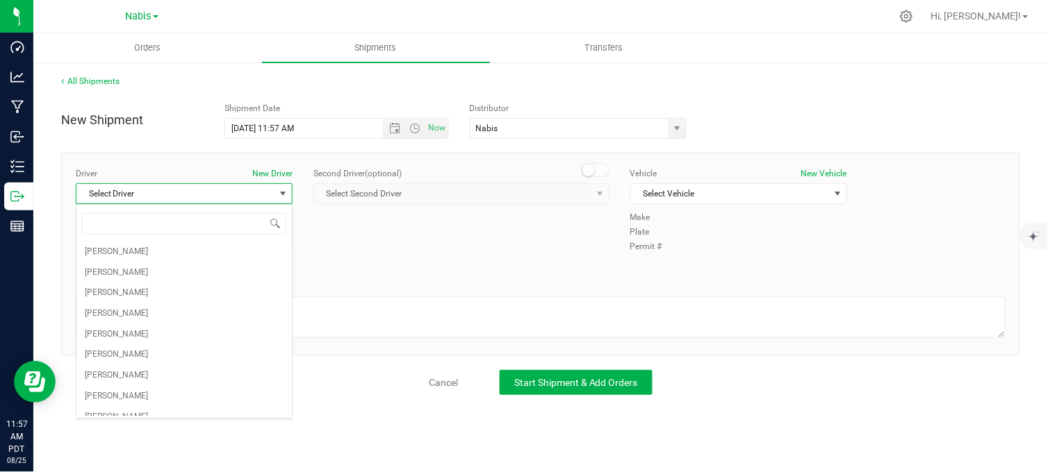
click at [208, 190] on span "Select Driver" at bounding box center [175, 193] width 198 height 19
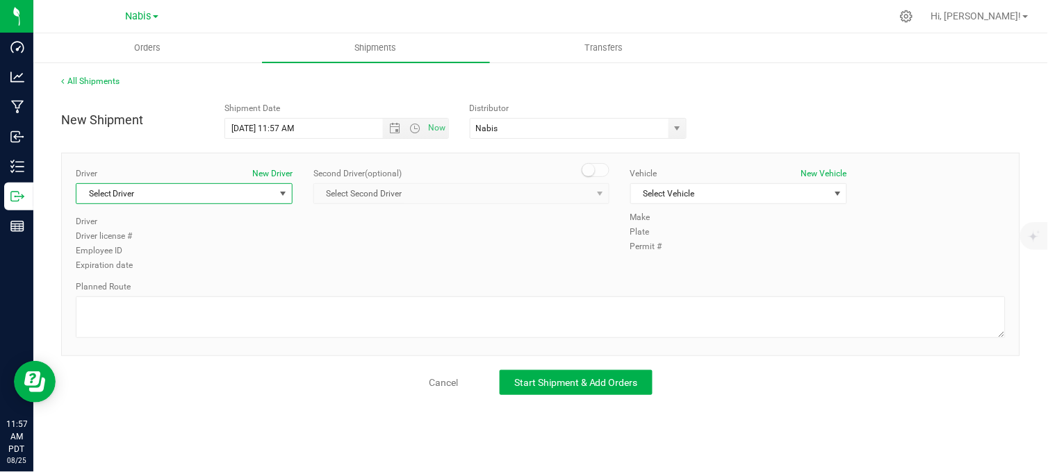
click at [208, 190] on span "Select Driver" at bounding box center [175, 193] width 198 height 19
click at [163, 260] on li "Nabis Delivery Driver" at bounding box center [183, 252] width 215 height 21
type input "nabis"
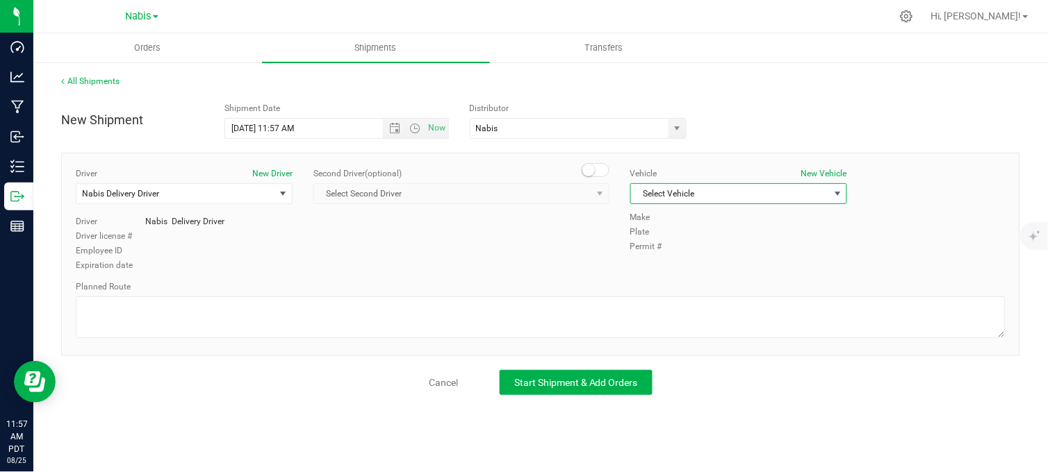
click at [709, 198] on span "Select Vehicle" at bounding box center [730, 193] width 198 height 19
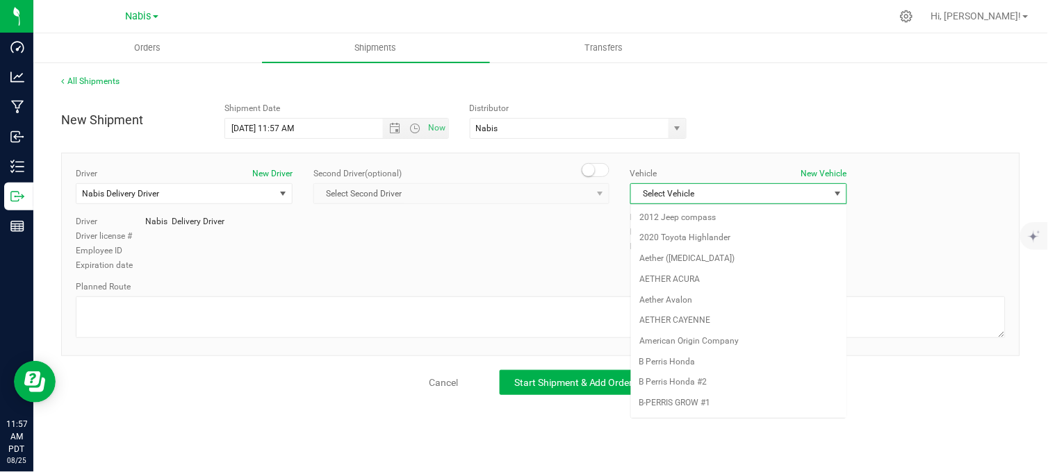
scroll to position [1808, 0]
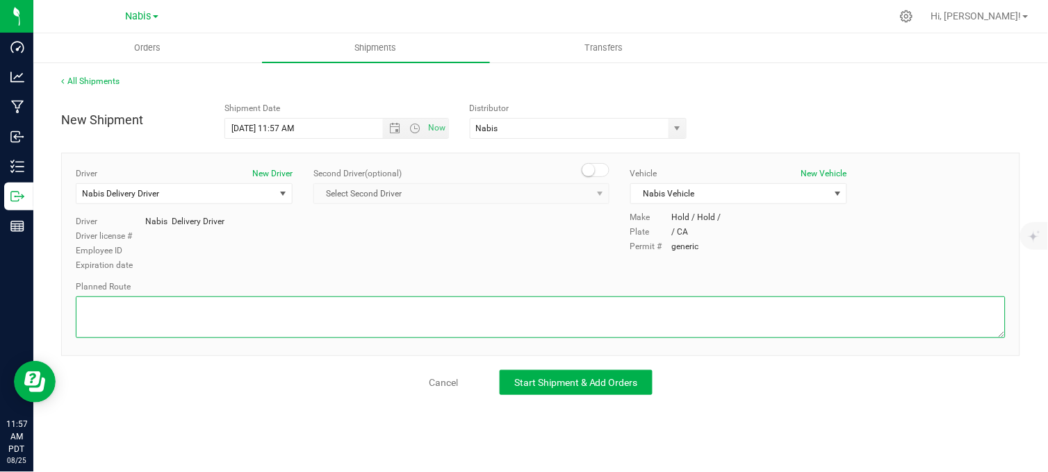
click at [582, 311] on textarea at bounding box center [541, 318] width 930 height 42
type textarea "Follow google maps"
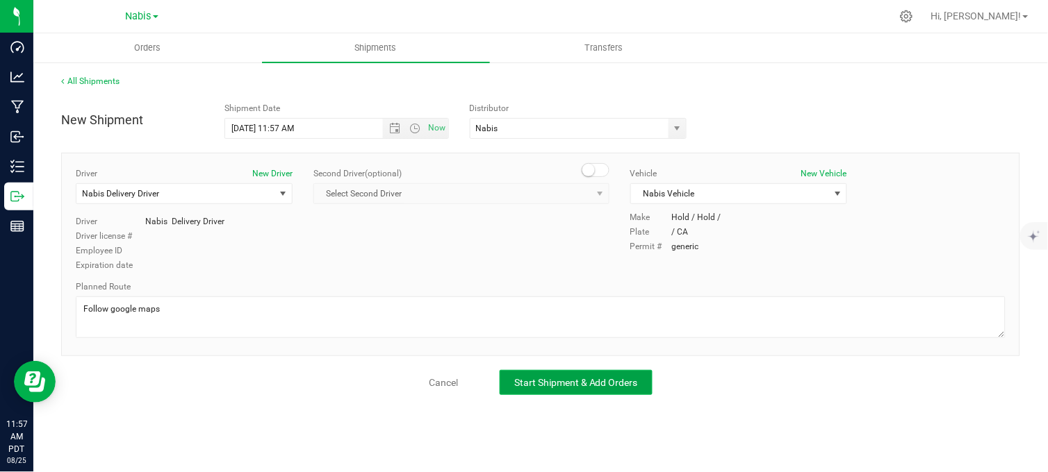
click at [572, 384] on span "Start Shipment & Add Orders" at bounding box center [576, 382] width 124 height 11
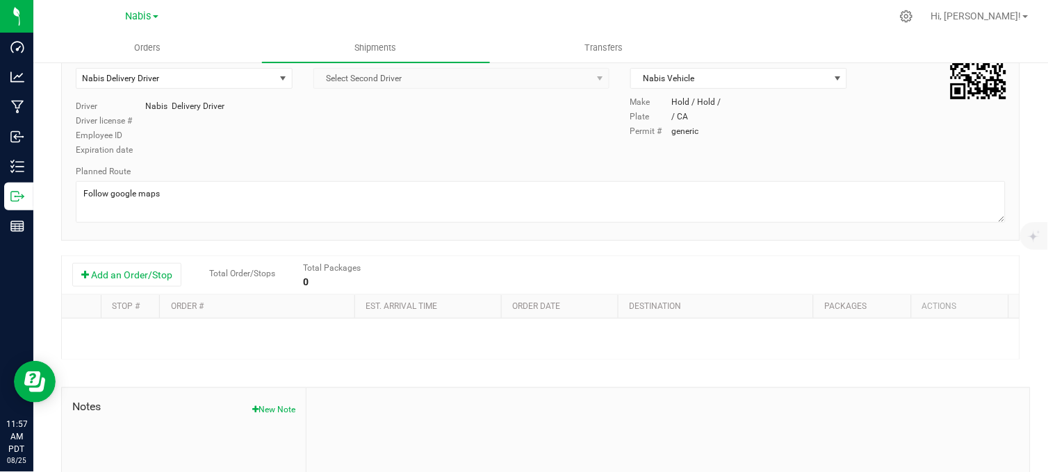
scroll to position [231, 0]
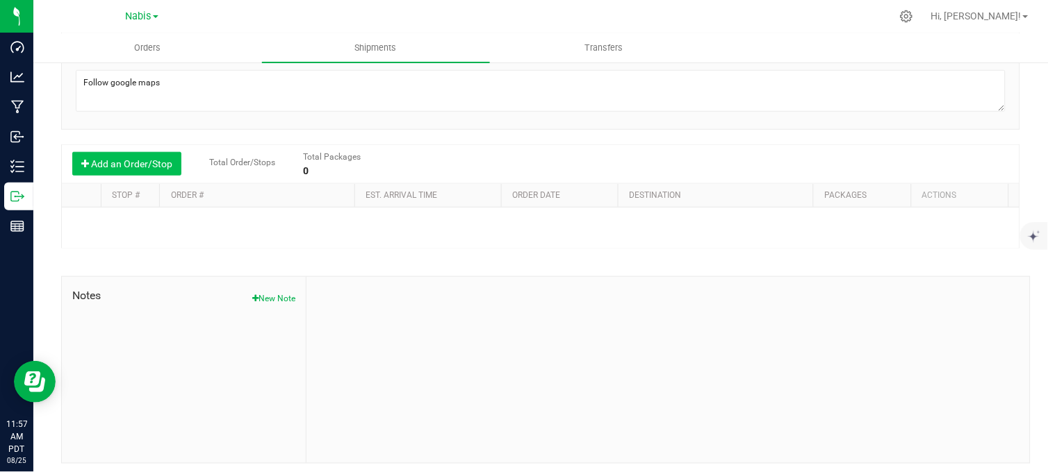
click at [131, 158] on button "Add an Order/Stop" at bounding box center [126, 164] width 109 height 24
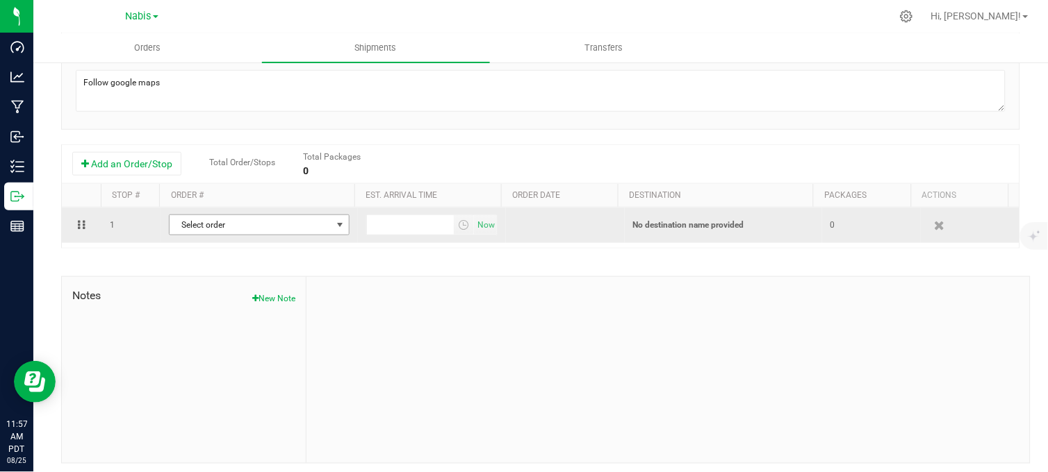
click at [248, 233] on span "Select order" at bounding box center [251, 224] width 162 height 19
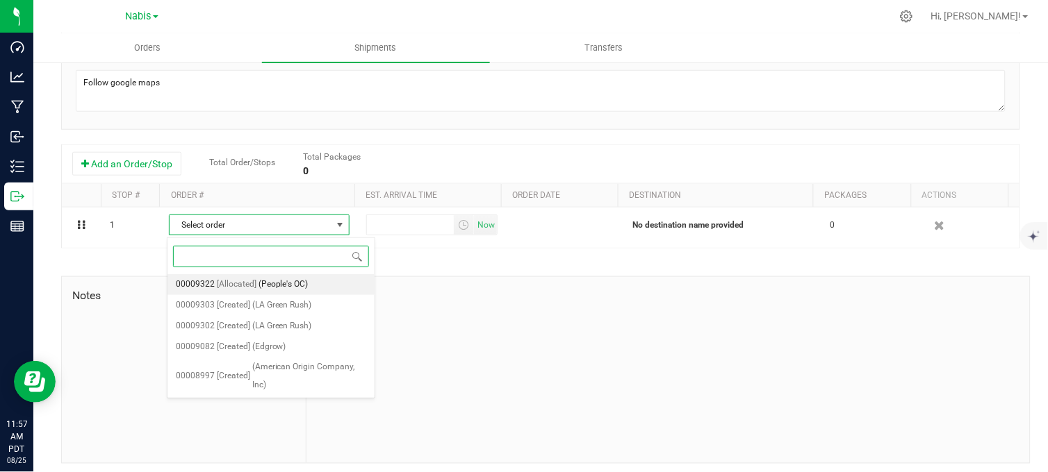
drag, startPoint x: 273, startPoint y: 289, endPoint x: 382, endPoint y: 258, distance: 113.5
click at [272, 289] on span "(People's OC)" at bounding box center [283, 285] width 50 height 18
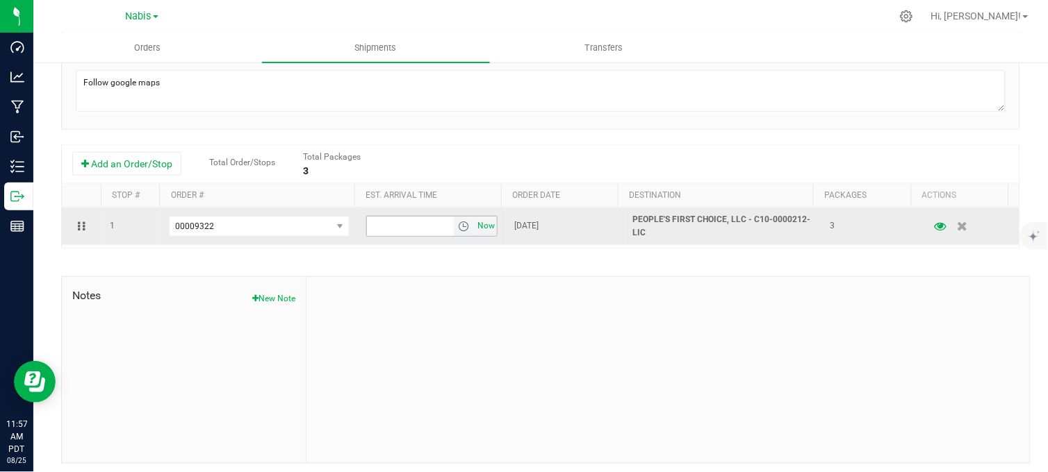
click at [475, 226] on span "Now" at bounding box center [487, 226] width 24 height 20
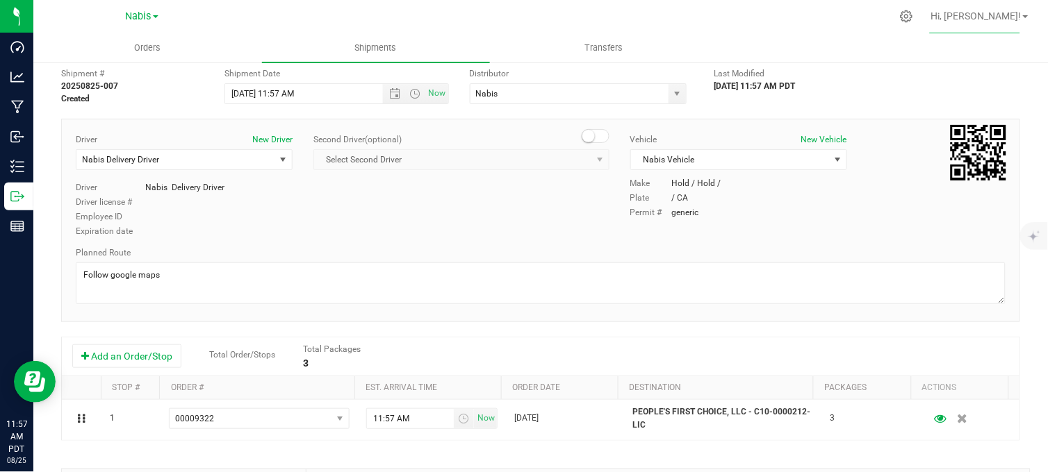
scroll to position [0, 0]
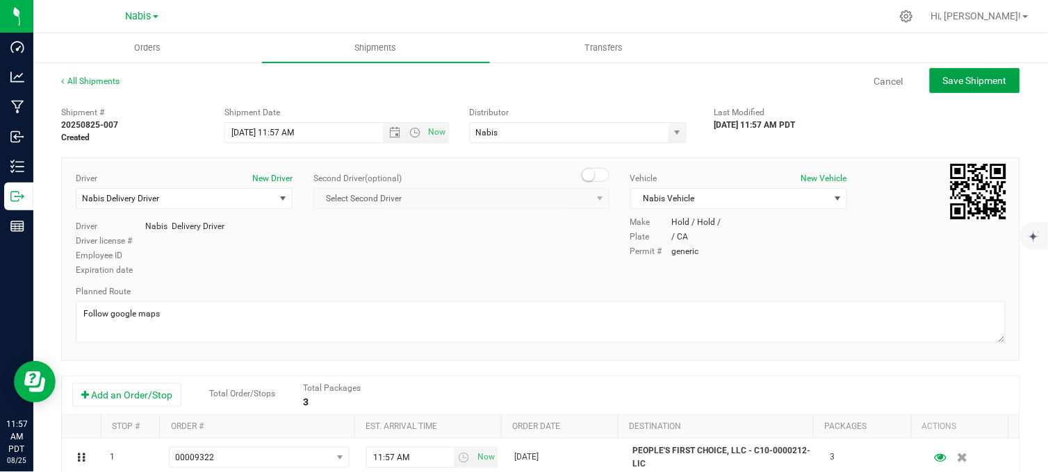
click at [957, 75] on span "Save Shipment" at bounding box center [975, 80] width 64 height 11
type input "[DATE] 6:57 PM"
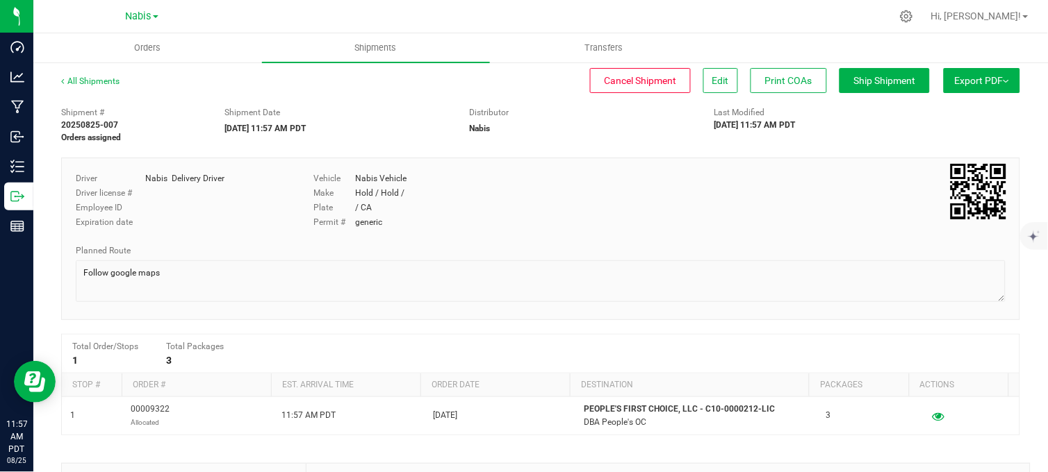
click at [332, 16] on div at bounding box center [570, 16] width 642 height 27
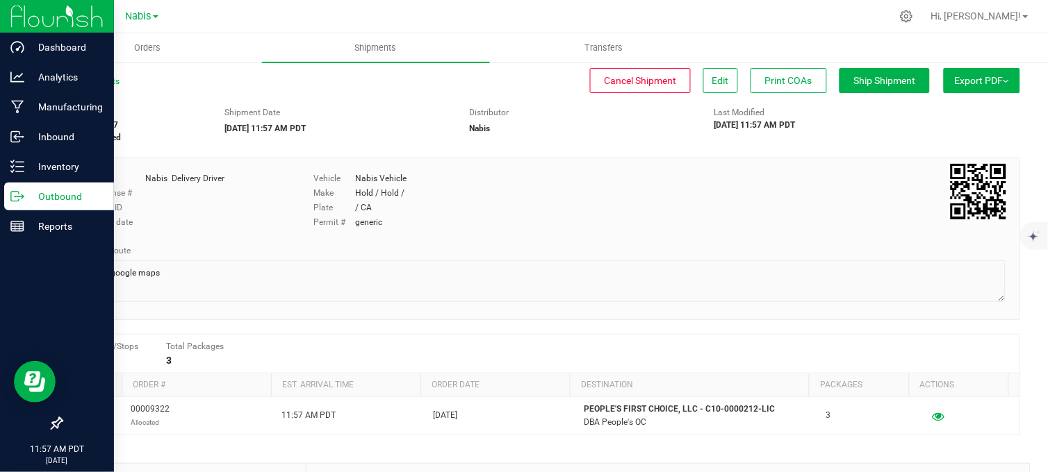
click at [15, 197] on icon at bounding box center [17, 197] width 14 height 14
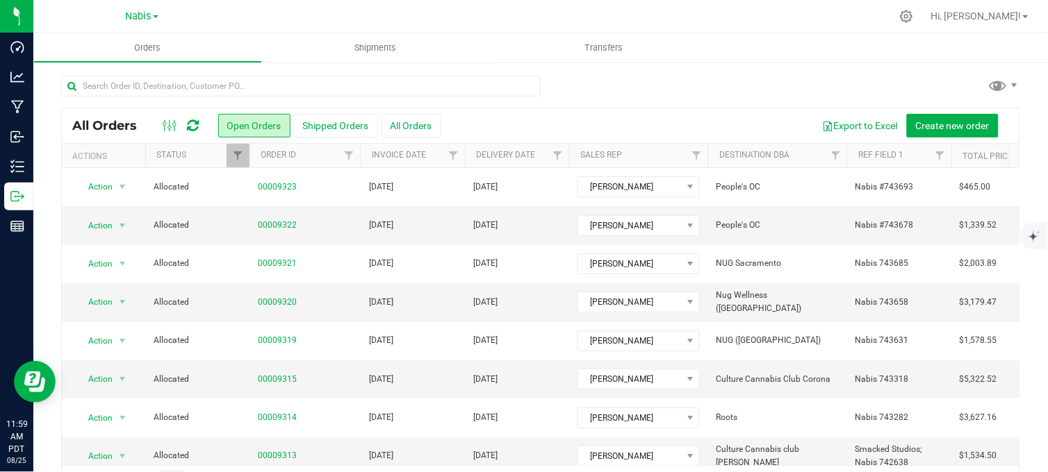
click at [307, 19] on div at bounding box center [570, 16] width 642 height 27
click at [292, 12] on div at bounding box center [570, 16] width 642 height 27
click at [631, 13] on div at bounding box center [570, 16] width 642 height 27
click at [625, 93] on div at bounding box center [540, 92] width 959 height 32
click at [129, 18] on span "Nabis" at bounding box center [139, 16] width 26 height 13
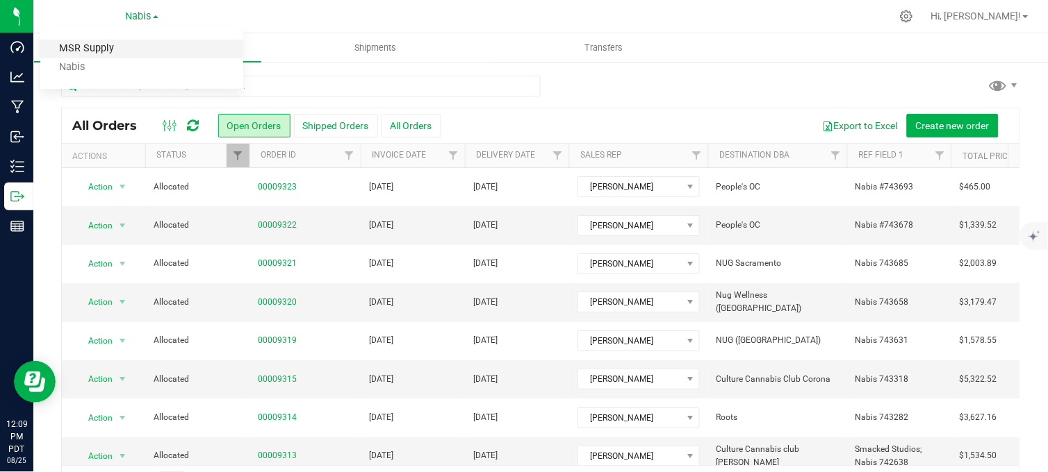
click at [92, 49] on link "MSR Supply" at bounding box center [141, 49] width 203 height 19
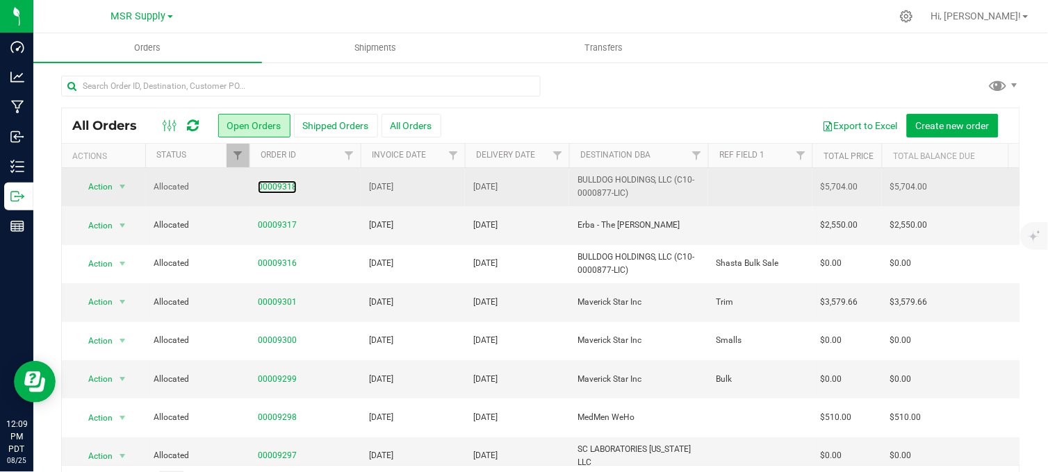
click at [275, 184] on link "00009318" at bounding box center [277, 187] width 39 height 13
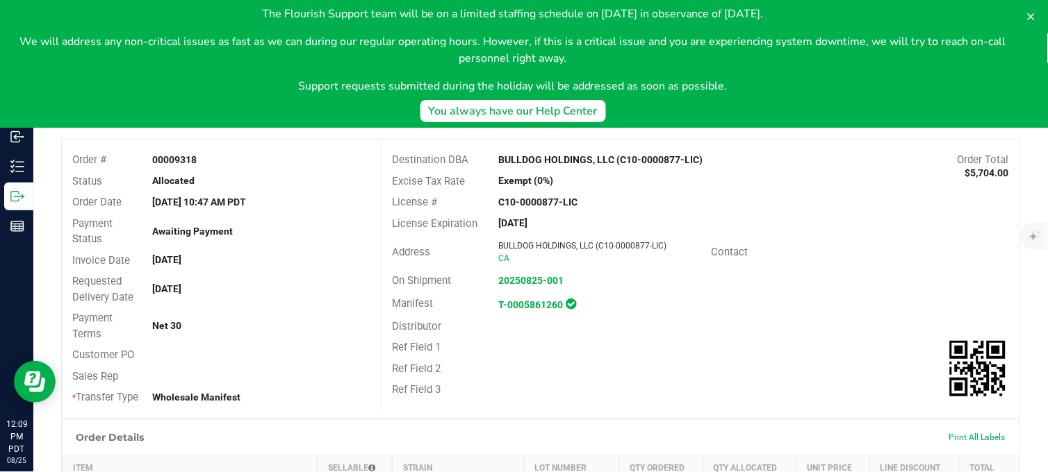
click at [943, 114] on div "The Flourish Support team will be on a limited staffing schedule on [DATE] in o…" at bounding box center [512, 64] width 1003 height 117
click at [1028, 15] on icon at bounding box center [1030, 16] width 11 height 11
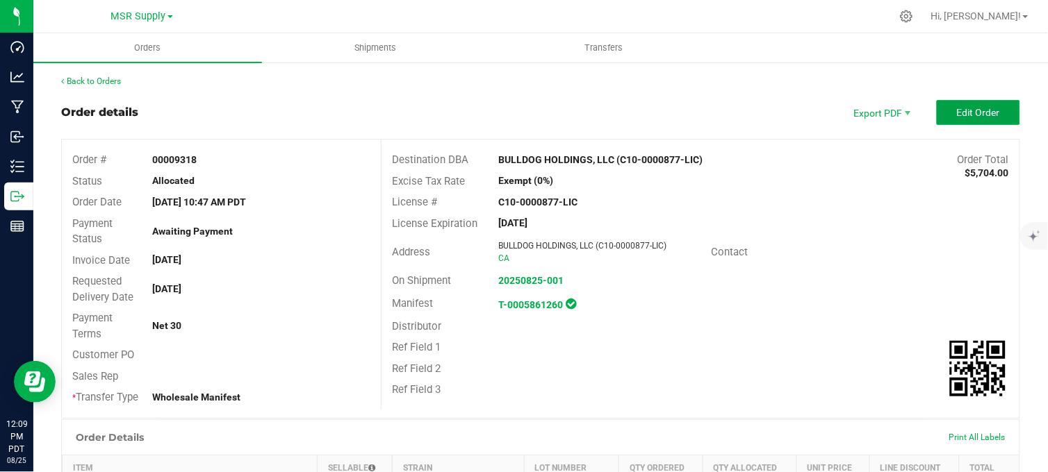
click at [961, 111] on span "Edit Order" at bounding box center [978, 112] width 43 height 11
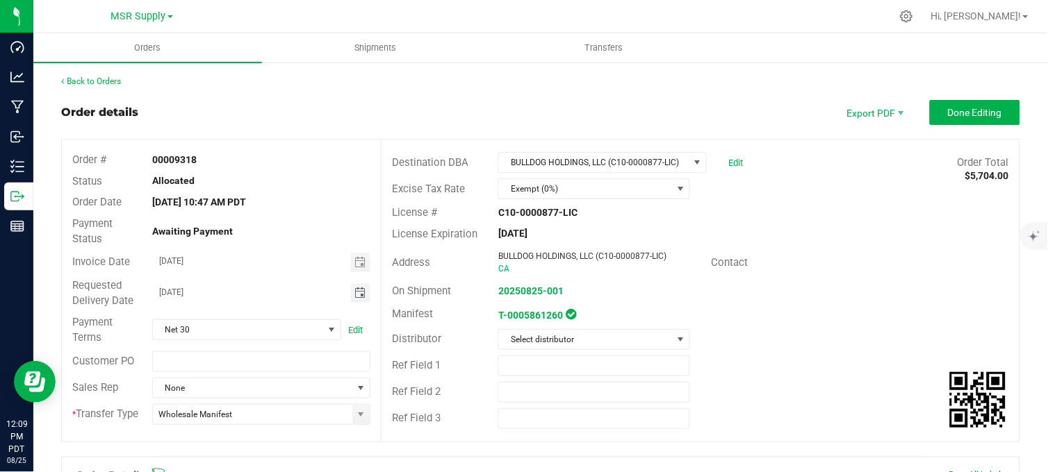
click at [354, 294] on span "Toggle calendar" at bounding box center [359, 293] width 11 height 11
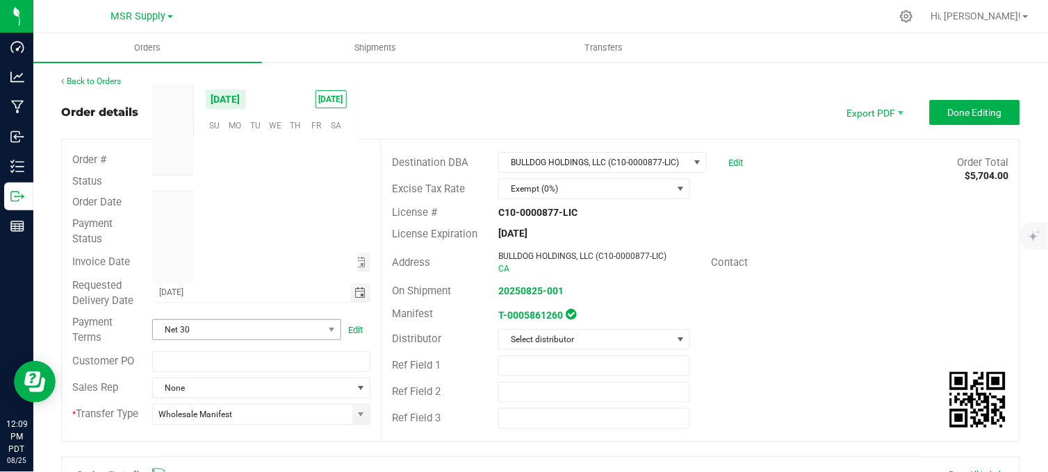
scroll to position [225180, 0]
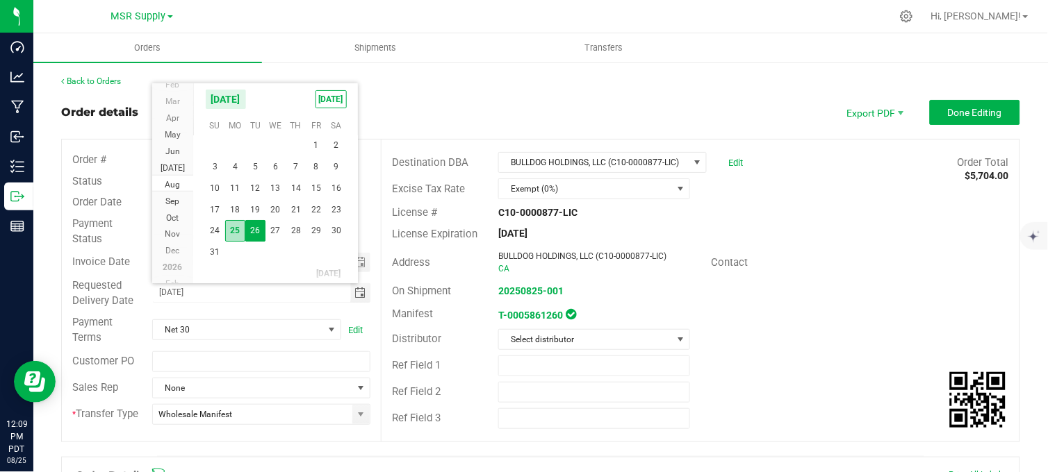
click at [234, 231] on span "25" at bounding box center [235, 231] width 20 height 22
type input "[DATE]"
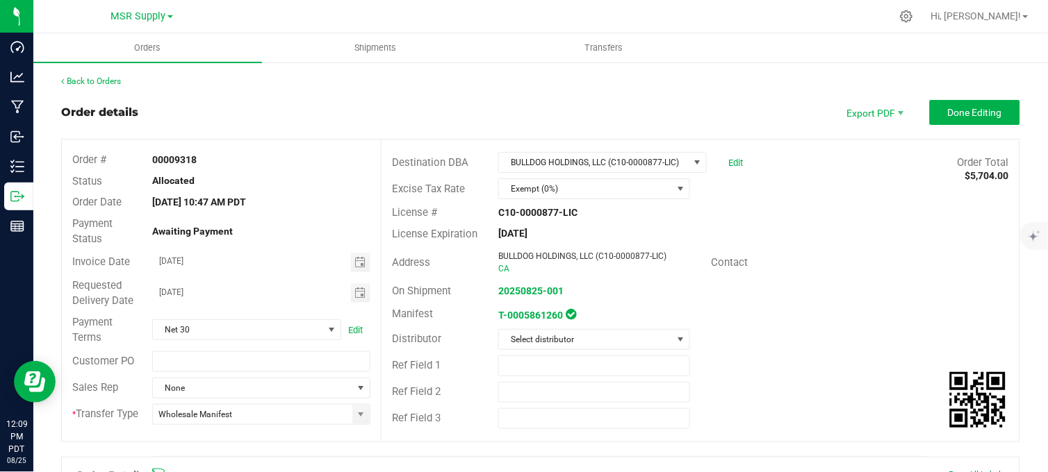
drag, startPoint x: 401, startPoint y: 113, endPoint x: 754, endPoint y: 100, distance: 353.2
click at [402, 113] on div "Order details Export PDF Done Editing" at bounding box center [540, 112] width 959 height 25
click at [933, 102] on button "Done Editing" at bounding box center [975, 112] width 90 height 25
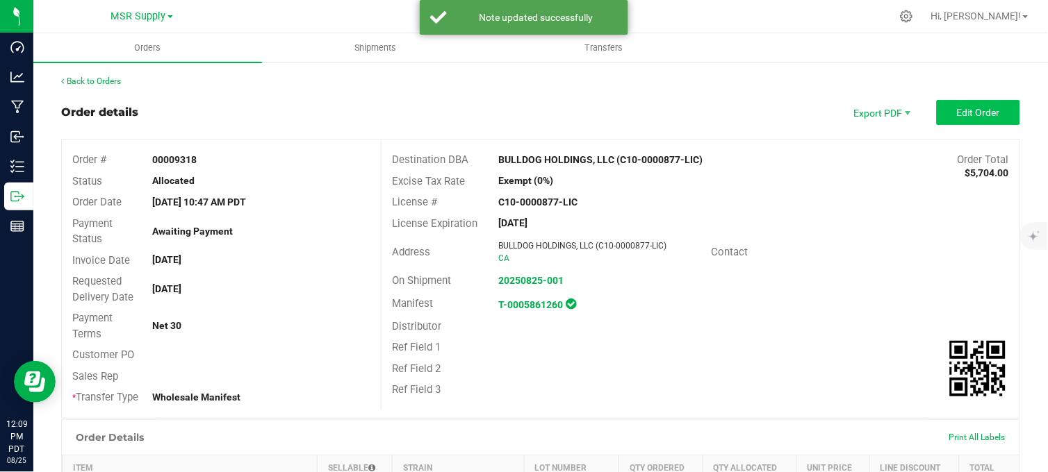
drag, startPoint x: 959, startPoint y: 126, endPoint x: 960, endPoint y: 118, distance: 7.7
click at [960, 122] on outbound-order-header "Order details Export PDF Edit Order Order # 00009318 Status Allocated Order Dat…" at bounding box center [540, 259] width 959 height 319
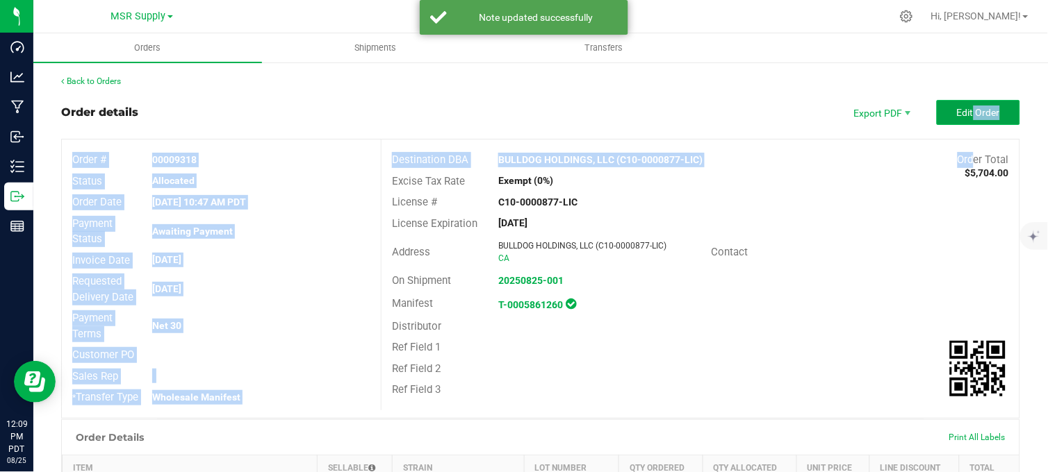
click at [960, 117] on span "Edit Order" at bounding box center [978, 112] width 43 height 11
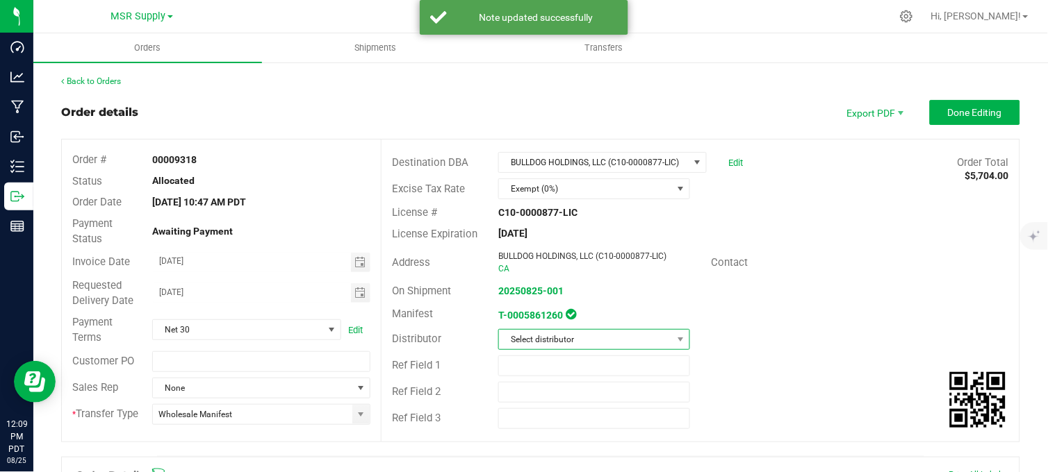
click at [565, 345] on span "Select distributor" at bounding box center [585, 339] width 173 height 19
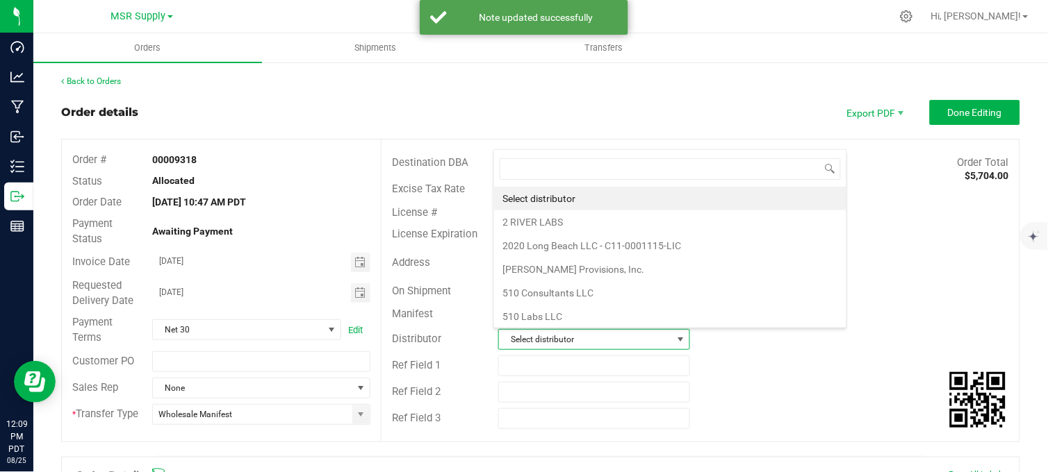
scroll to position [21, 186]
type input "msr"
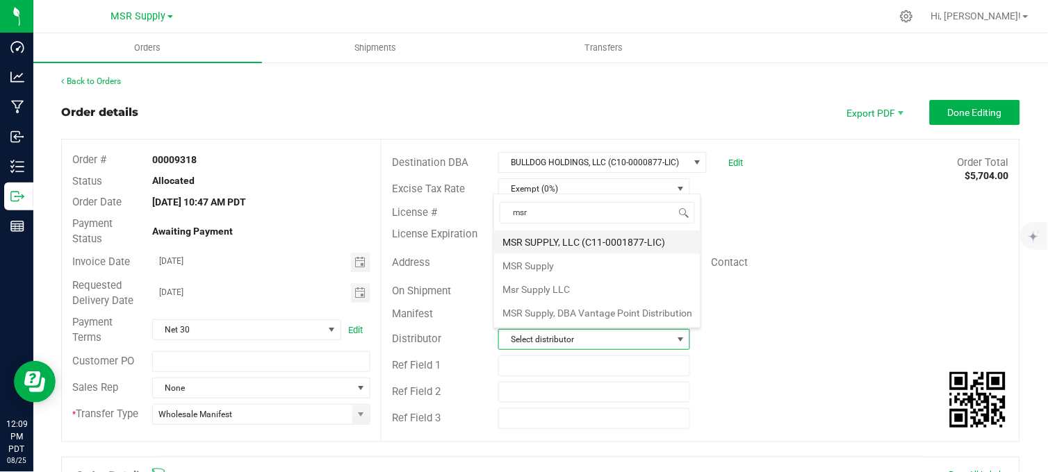
click at [591, 247] on li "MSR SUPPLY, LLC (C11-0001877-LIC)" at bounding box center [597, 243] width 206 height 24
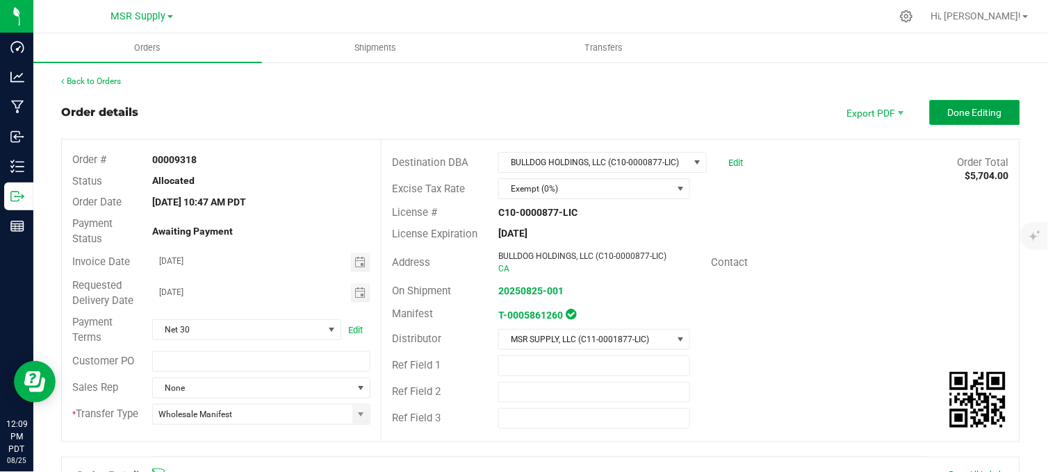
drag, startPoint x: 982, startPoint y: 121, endPoint x: 969, endPoint y: 127, distance: 14.6
click at [982, 120] on button "Done Editing" at bounding box center [975, 112] width 90 height 25
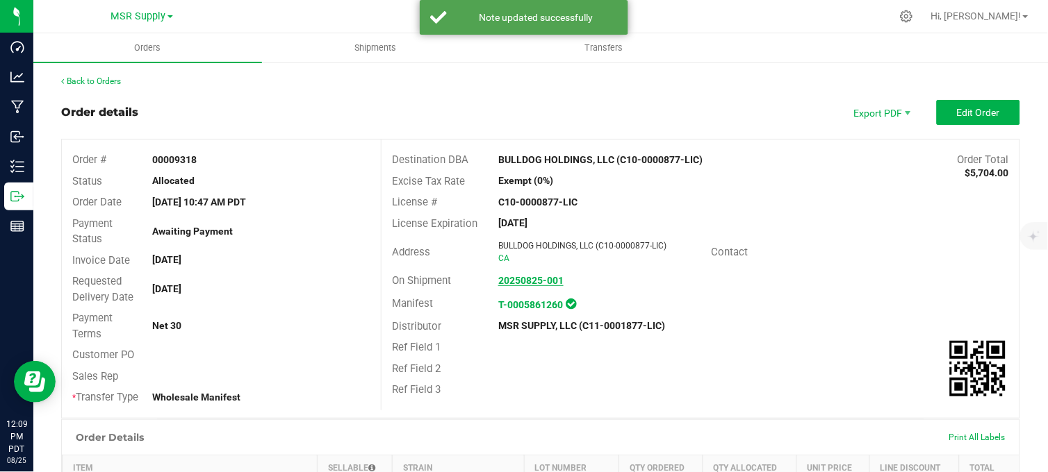
click at [524, 280] on strong "20250825-001" at bounding box center [530, 280] width 65 height 11
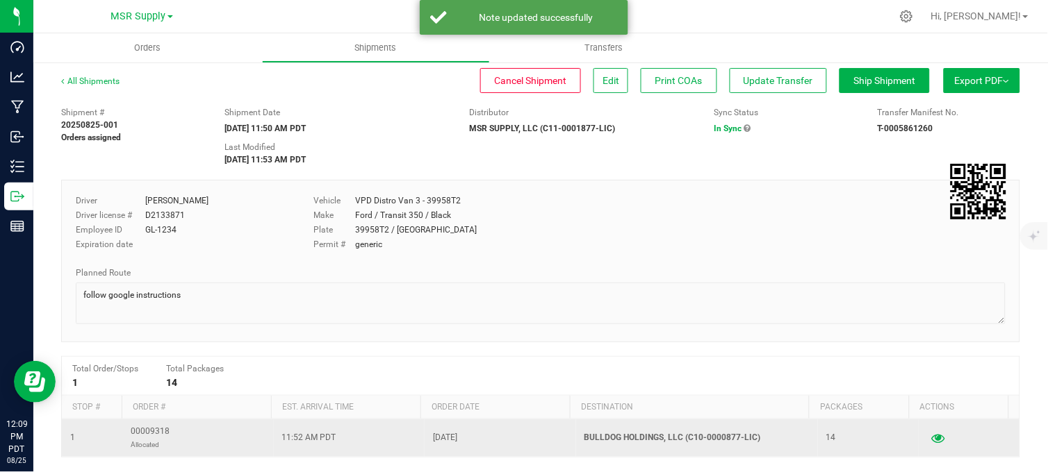
click at [932, 440] on icon "button" at bounding box center [938, 439] width 13 height 10
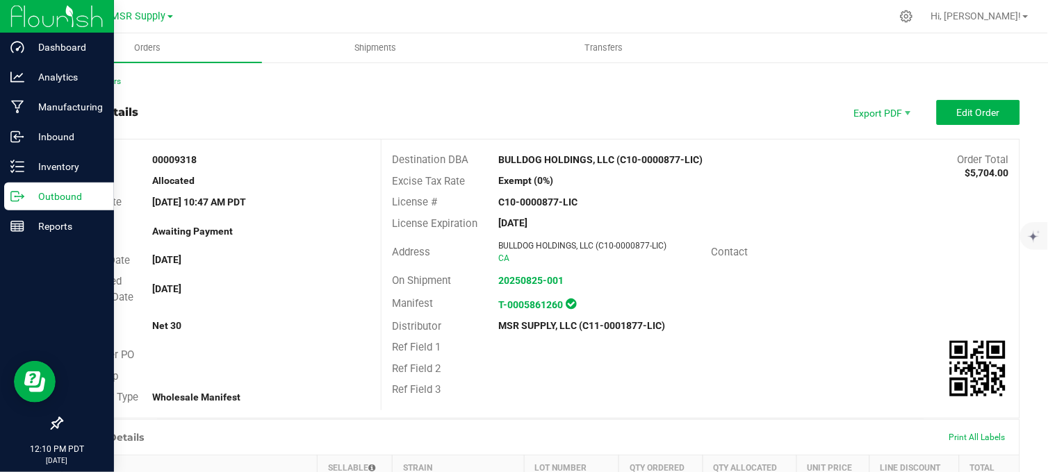
click at [37, 200] on p "Outbound" at bounding box center [65, 196] width 83 height 17
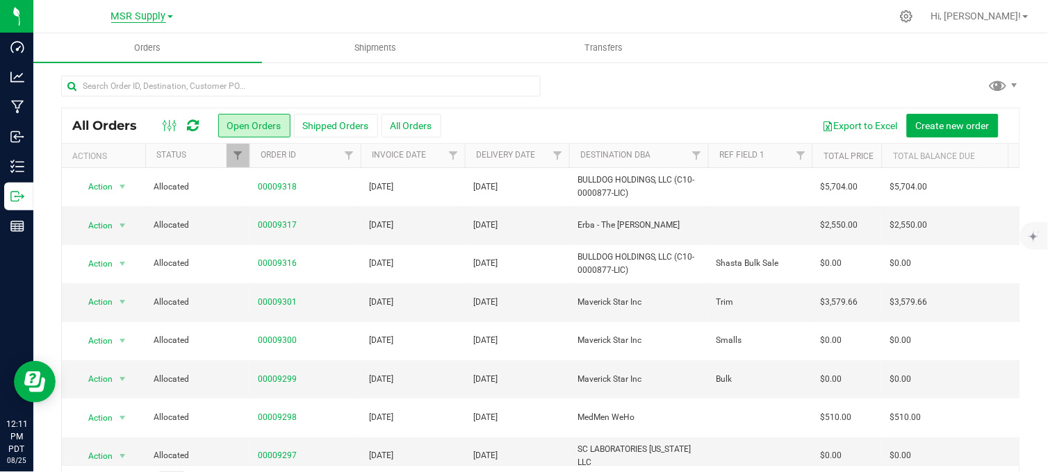
click at [147, 17] on span "MSR Supply" at bounding box center [138, 16] width 55 height 13
click at [79, 65] on link "Nabis" at bounding box center [141, 67] width 203 height 19
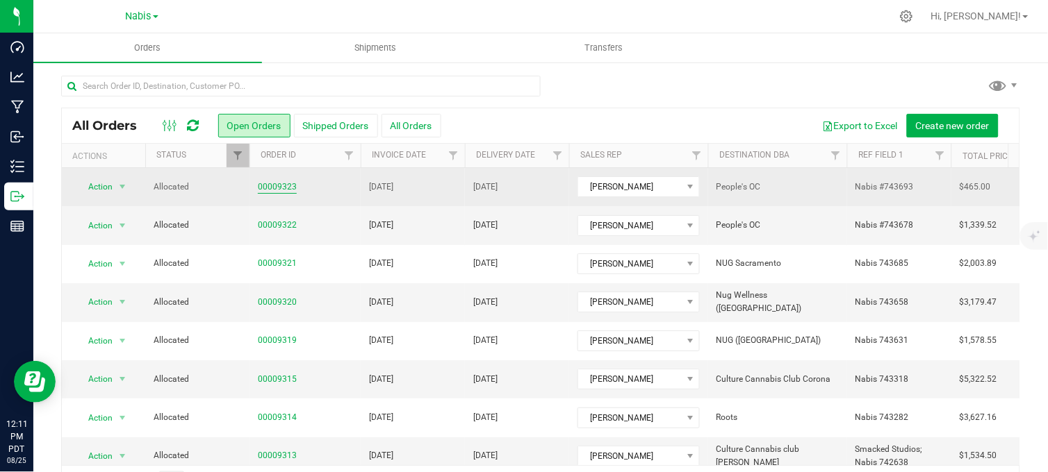
click at [276, 185] on link "00009323" at bounding box center [277, 187] width 39 height 13
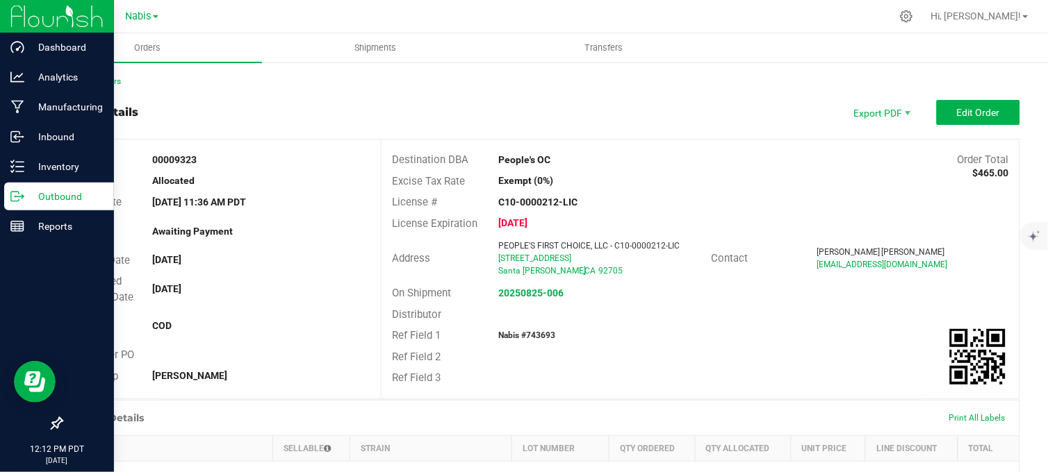
click at [18, 188] on div "Outbound" at bounding box center [59, 197] width 110 height 28
